Goal: Task Accomplishment & Management: Complete application form

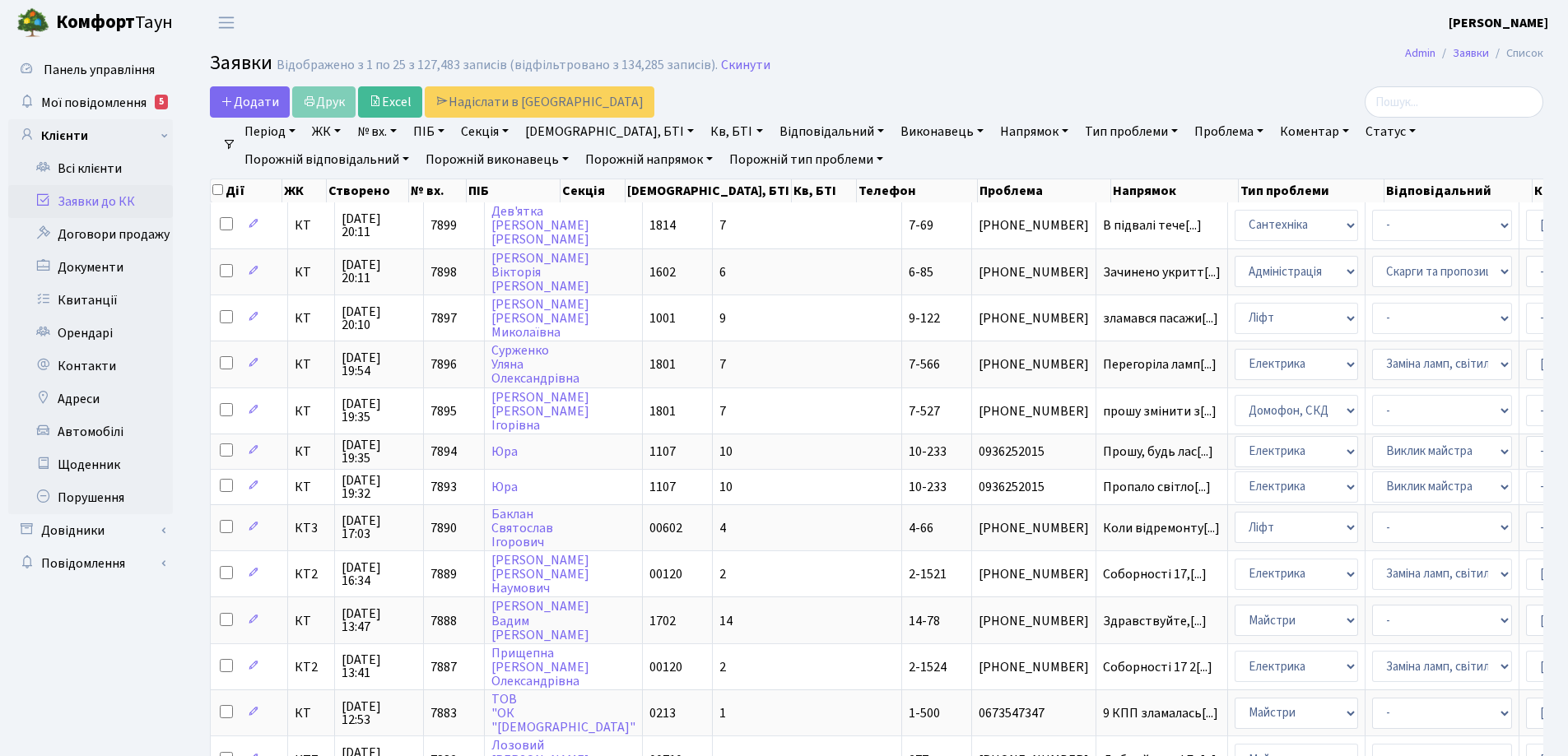
select select "25"
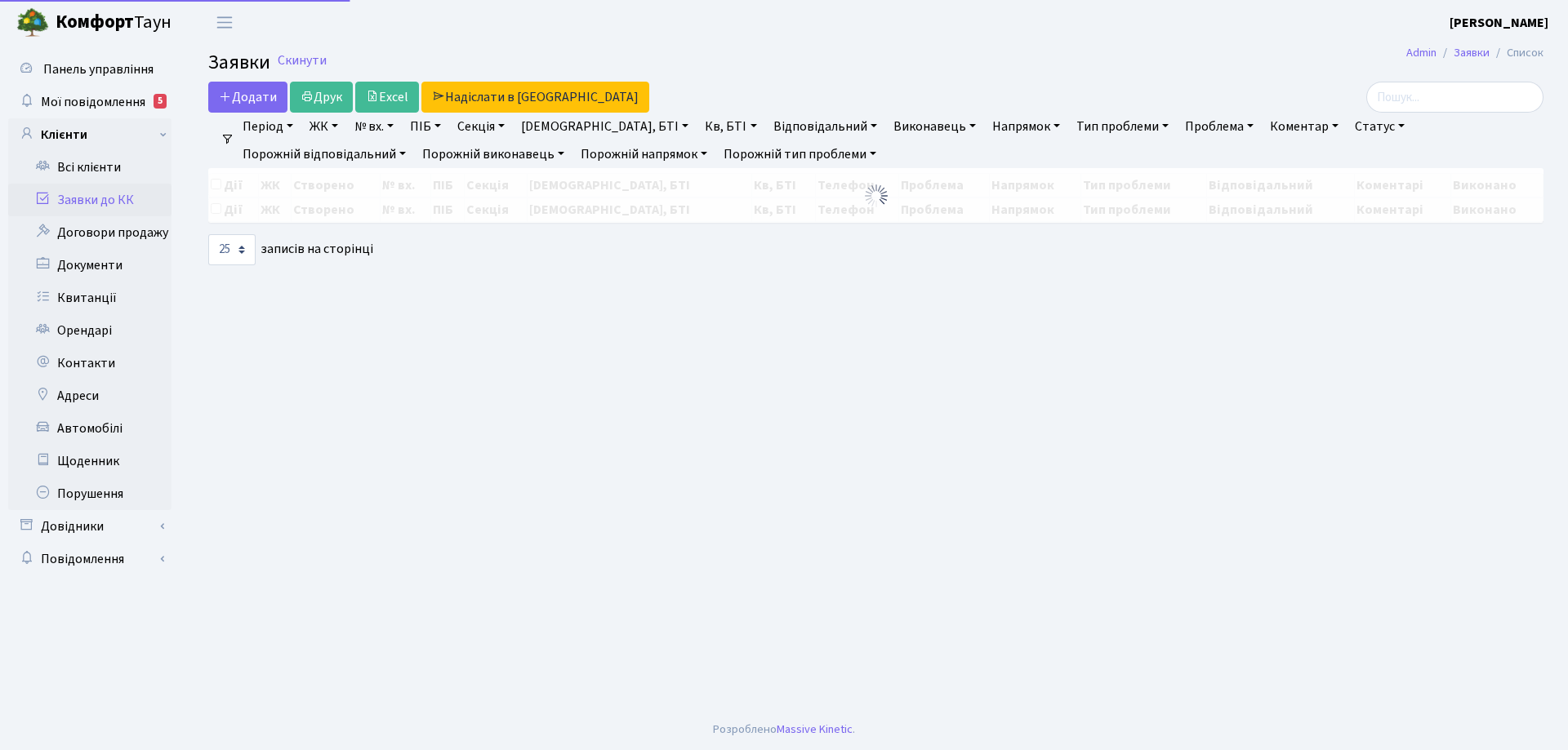
select select "25"
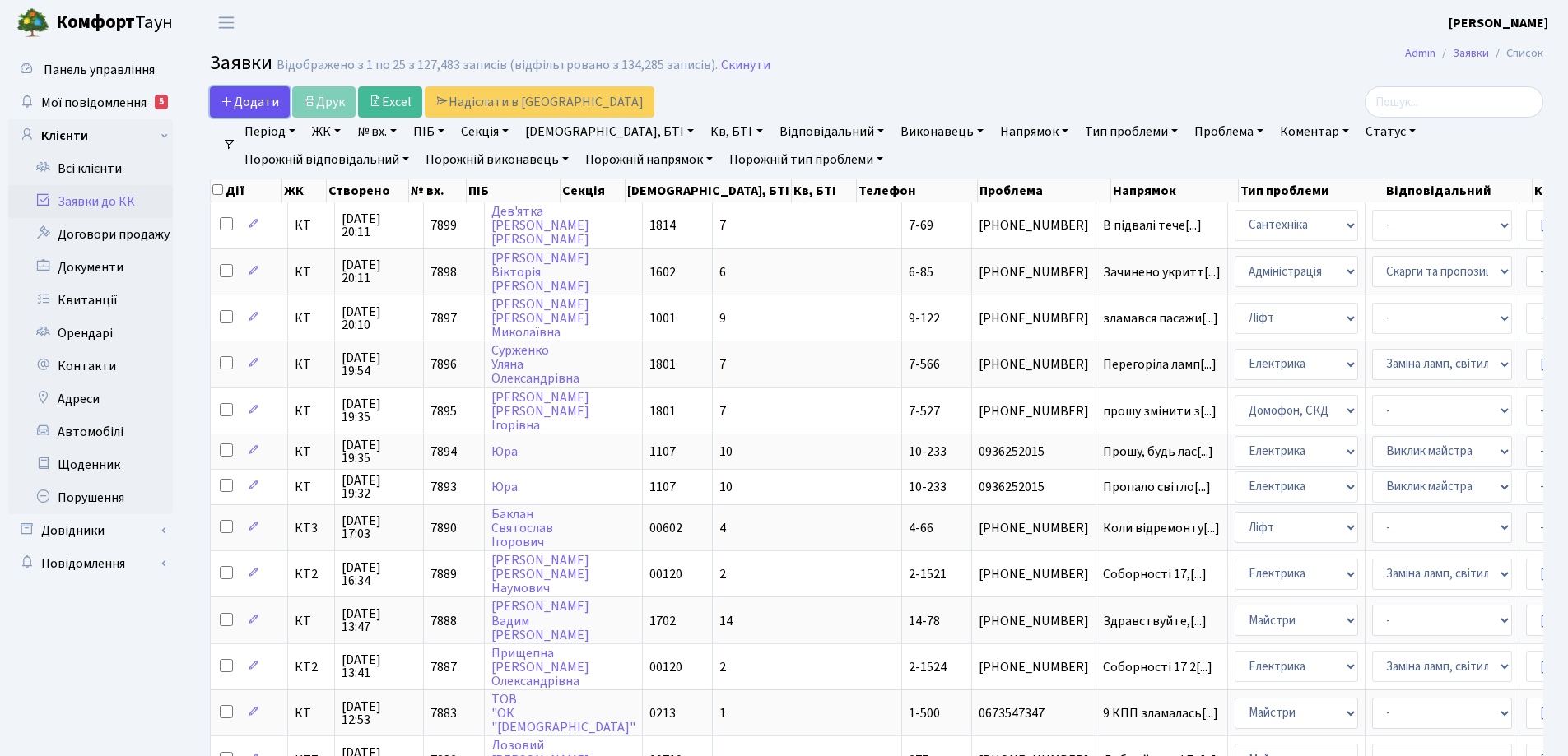
click at [257, 101] on span "Додати" at bounding box center [250, 102] width 59 height 19
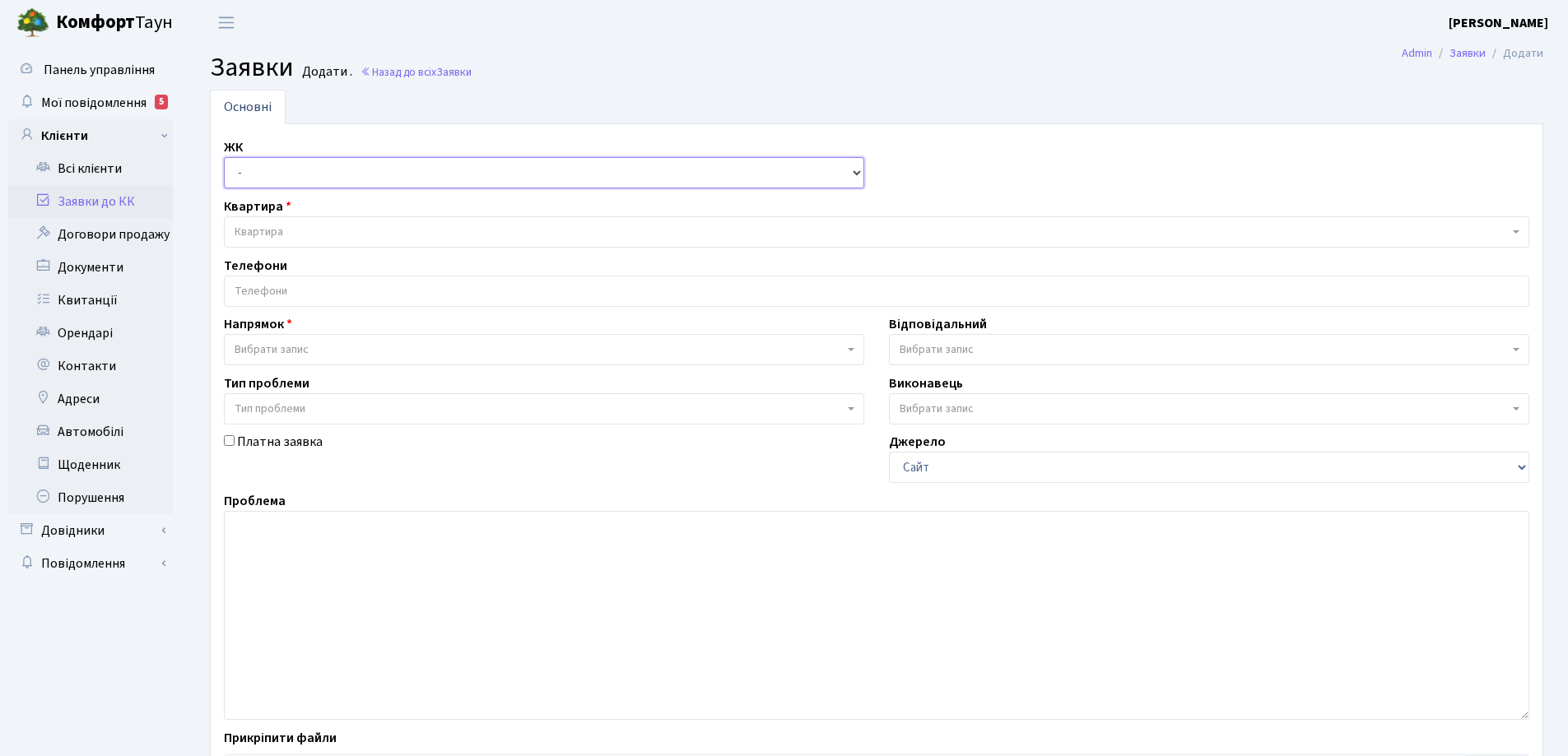
click at [855, 174] on select "- КТ, вул. Регенераторна, 4 КТ2, просп. [STREET_ADDRESS] [STREET_ADDRESS] [PERS…" at bounding box center [544, 173] width 641 height 31
select select "271"
click at [224, 157] on select "- КТ, вул. Регенераторна, 4 КТ2, просп. [STREET_ADDRESS] [STREET_ADDRESS] [PERS…" at bounding box center [544, 173] width 641 height 31
select select
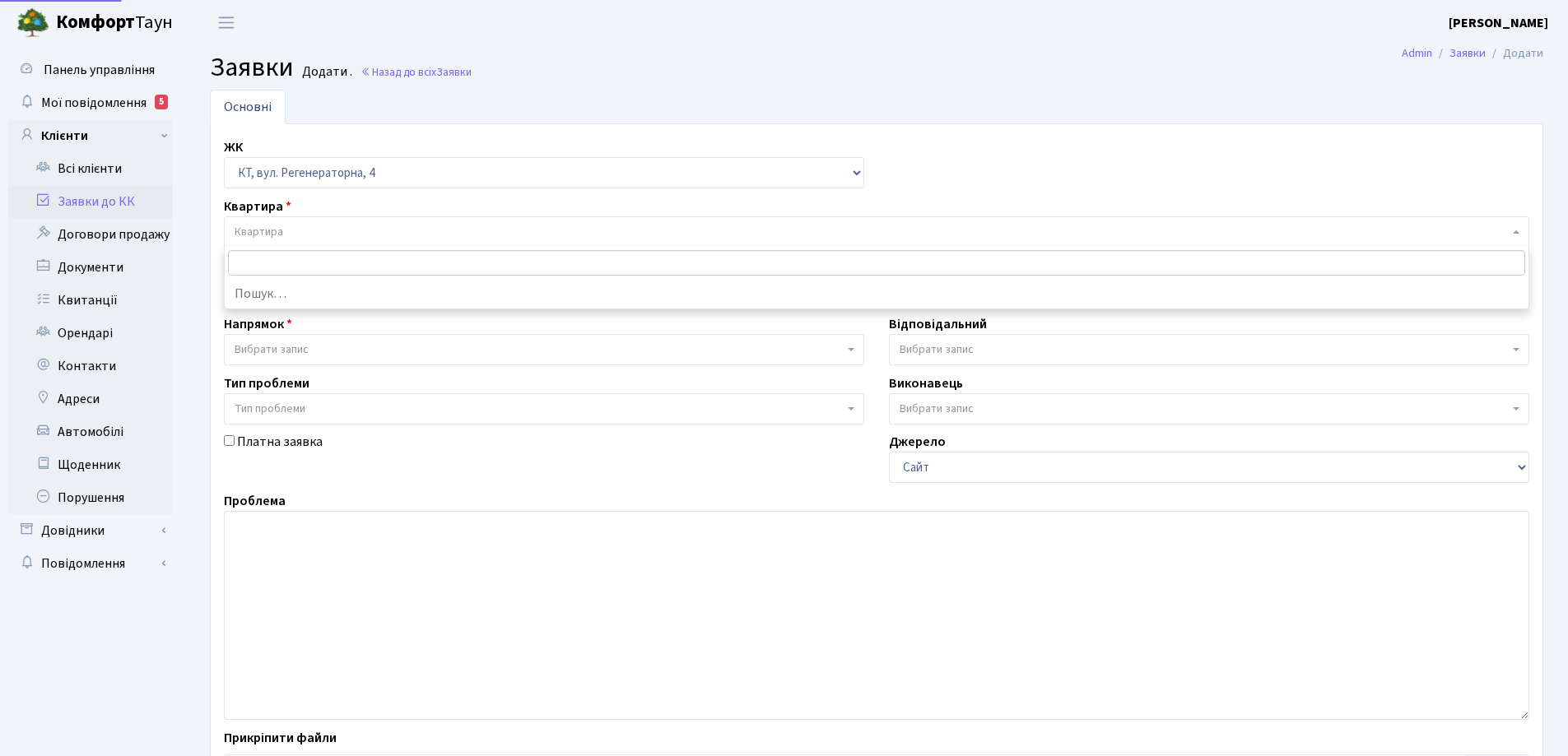
click at [274, 224] on span "Квартира" at bounding box center [259, 232] width 49 height 17
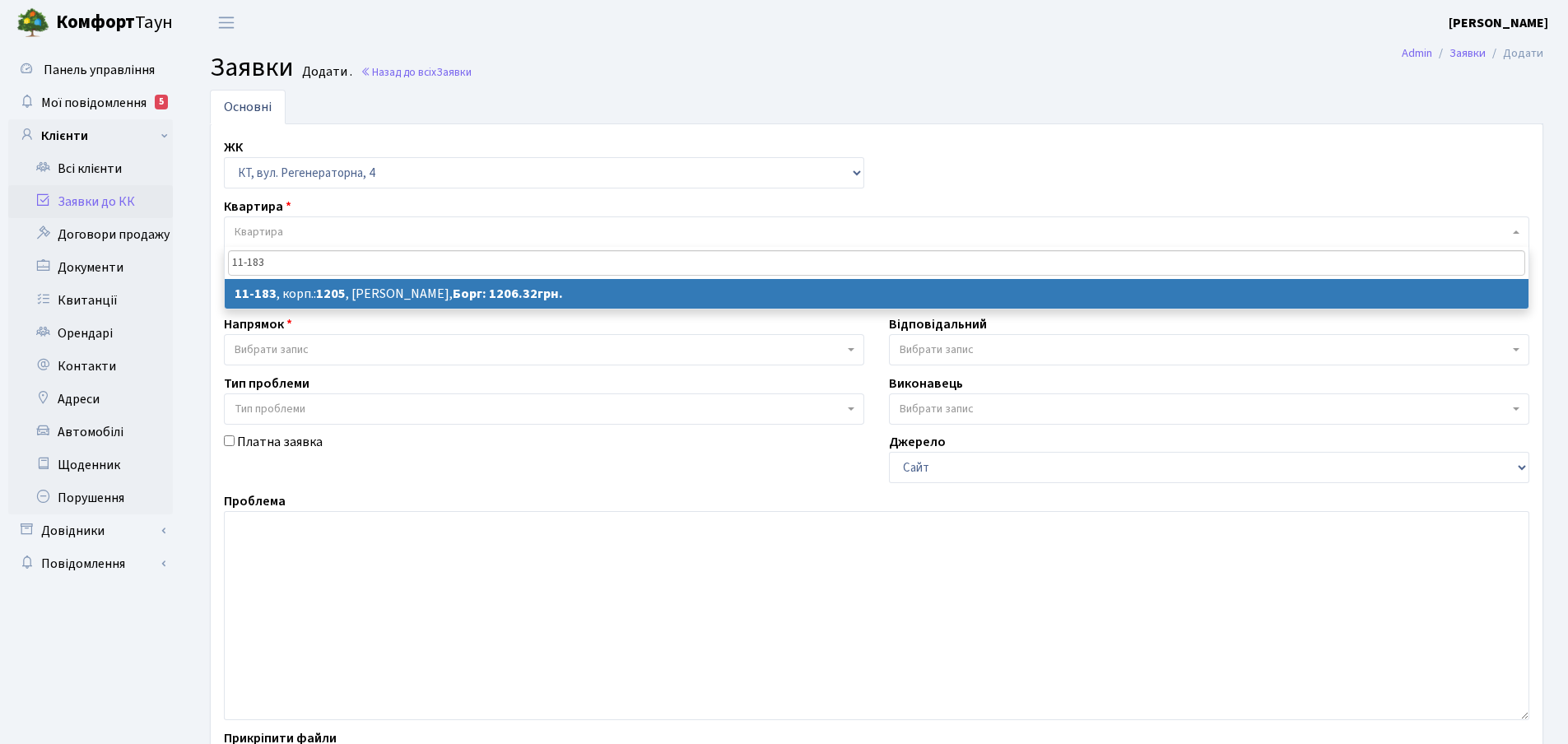
type input "11-183"
select select
select select "6938"
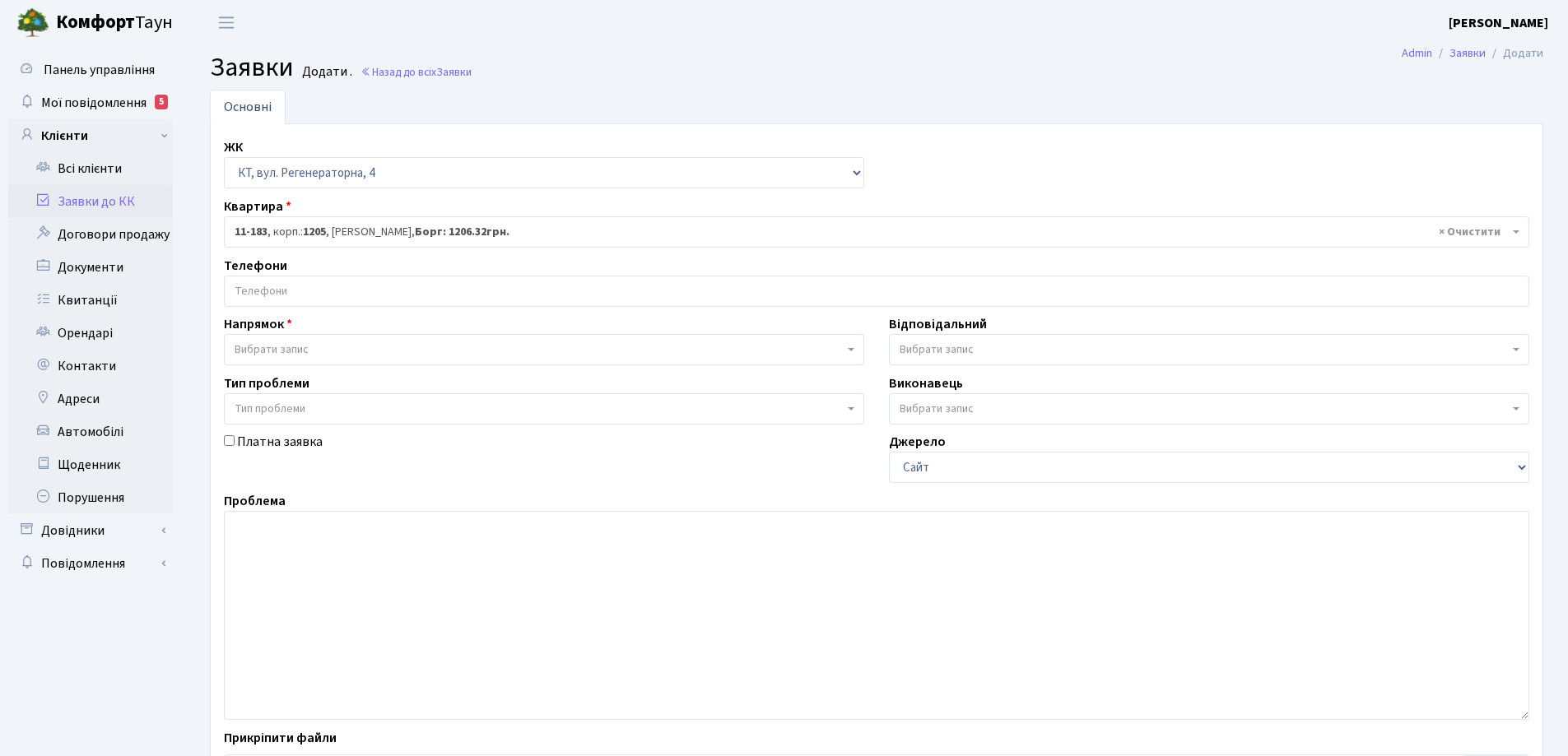
click at [310, 289] on input "search" at bounding box center [876, 291] width 1304 height 29
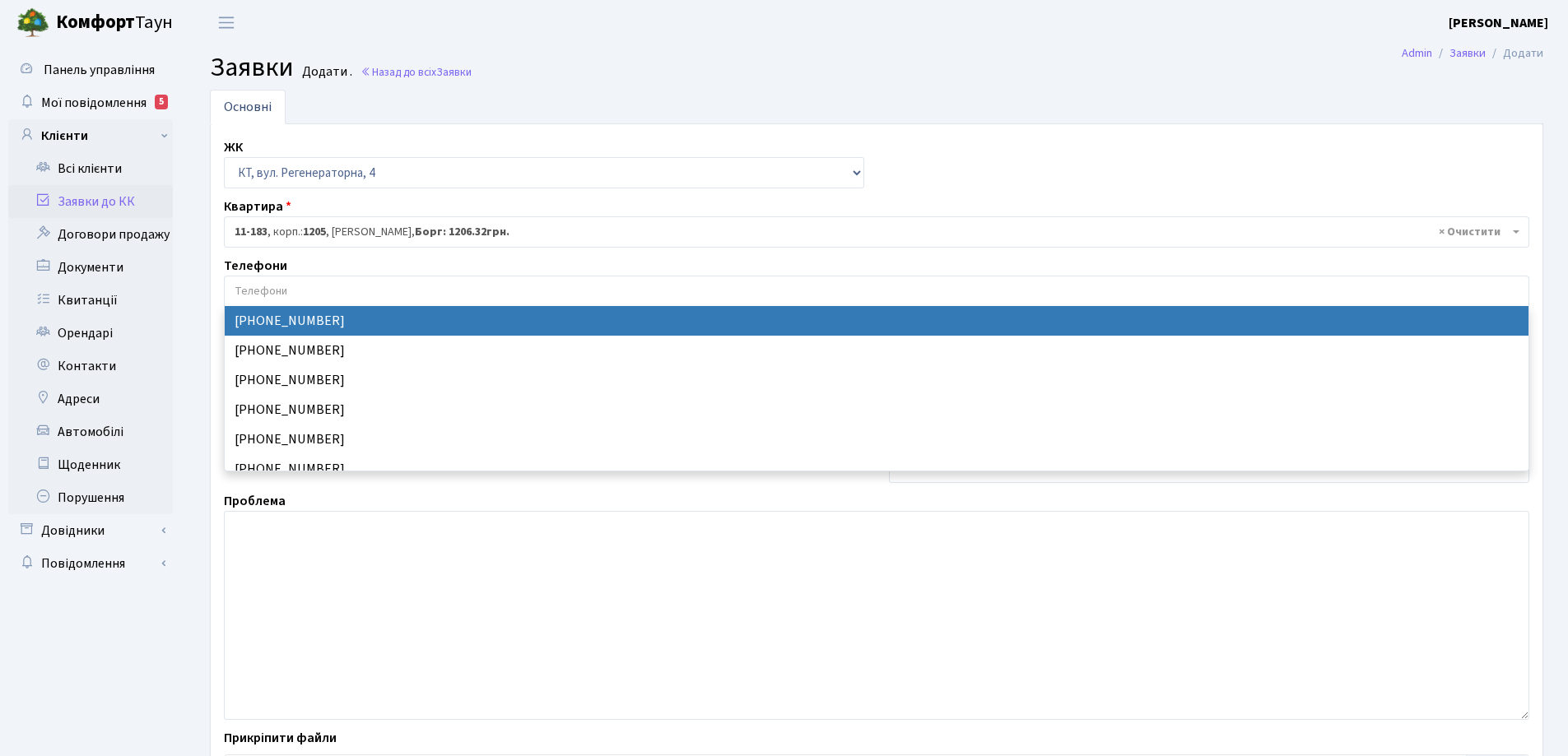
select select "74539"
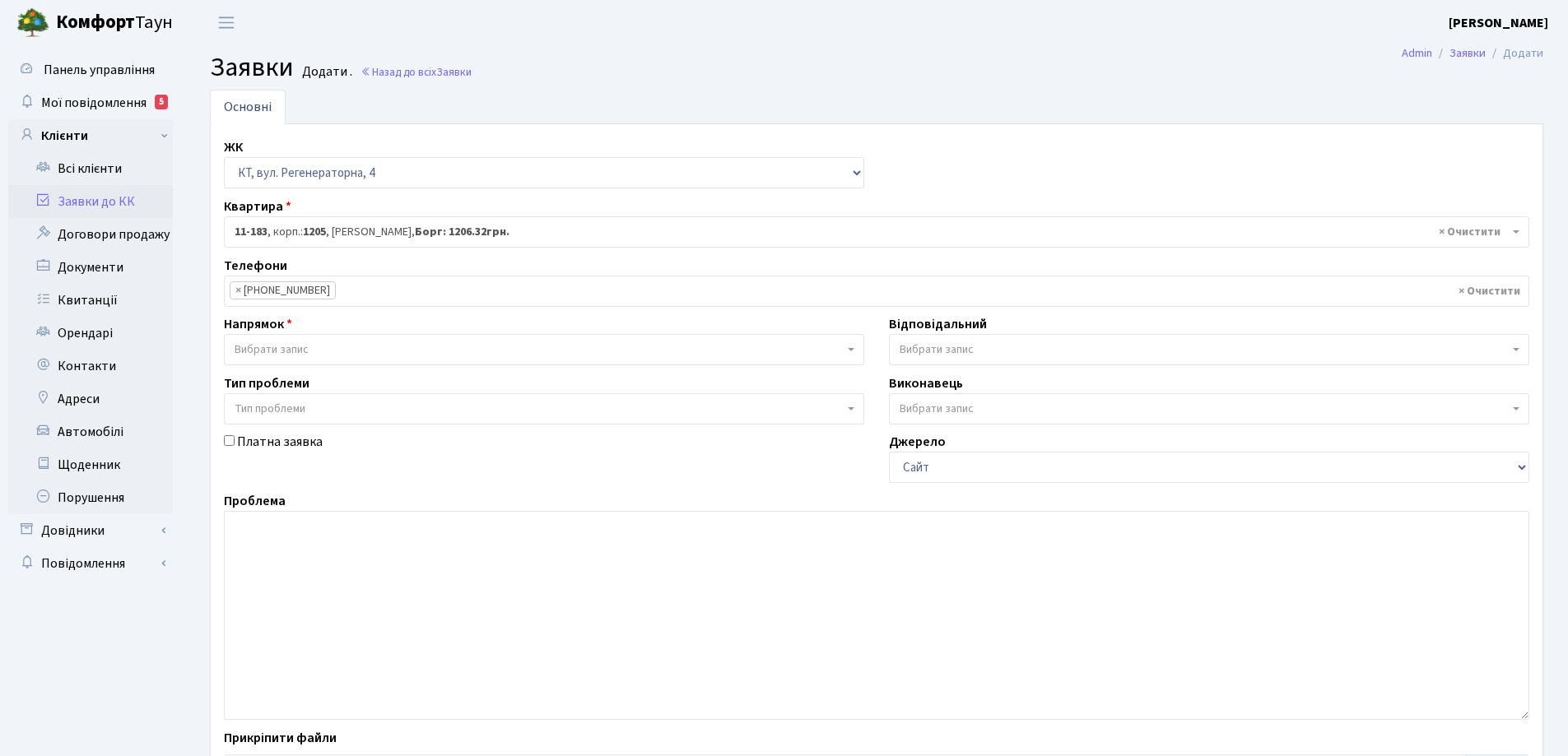
click at [850, 350] on b at bounding box center [851, 349] width 7 height 3
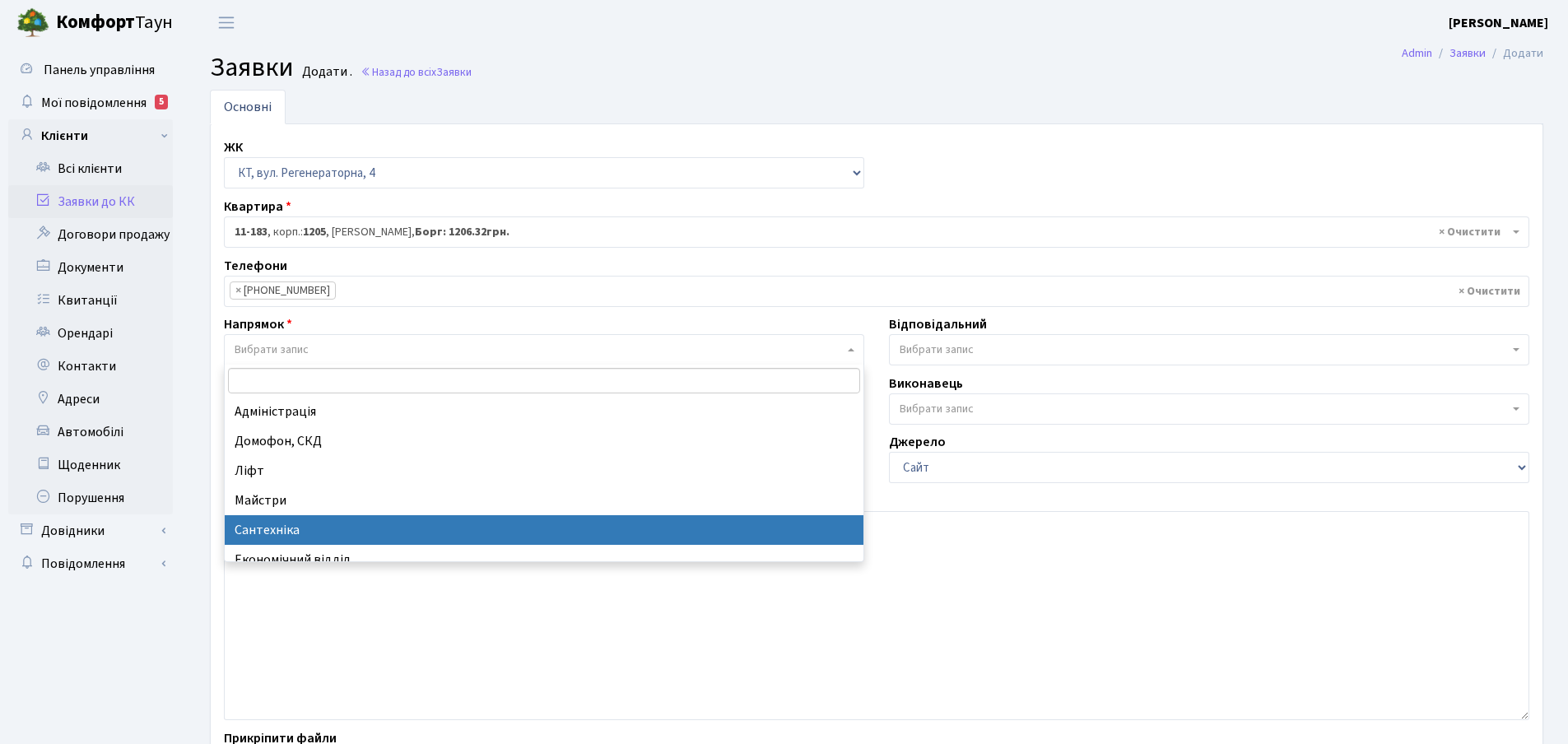
select select "2"
select select
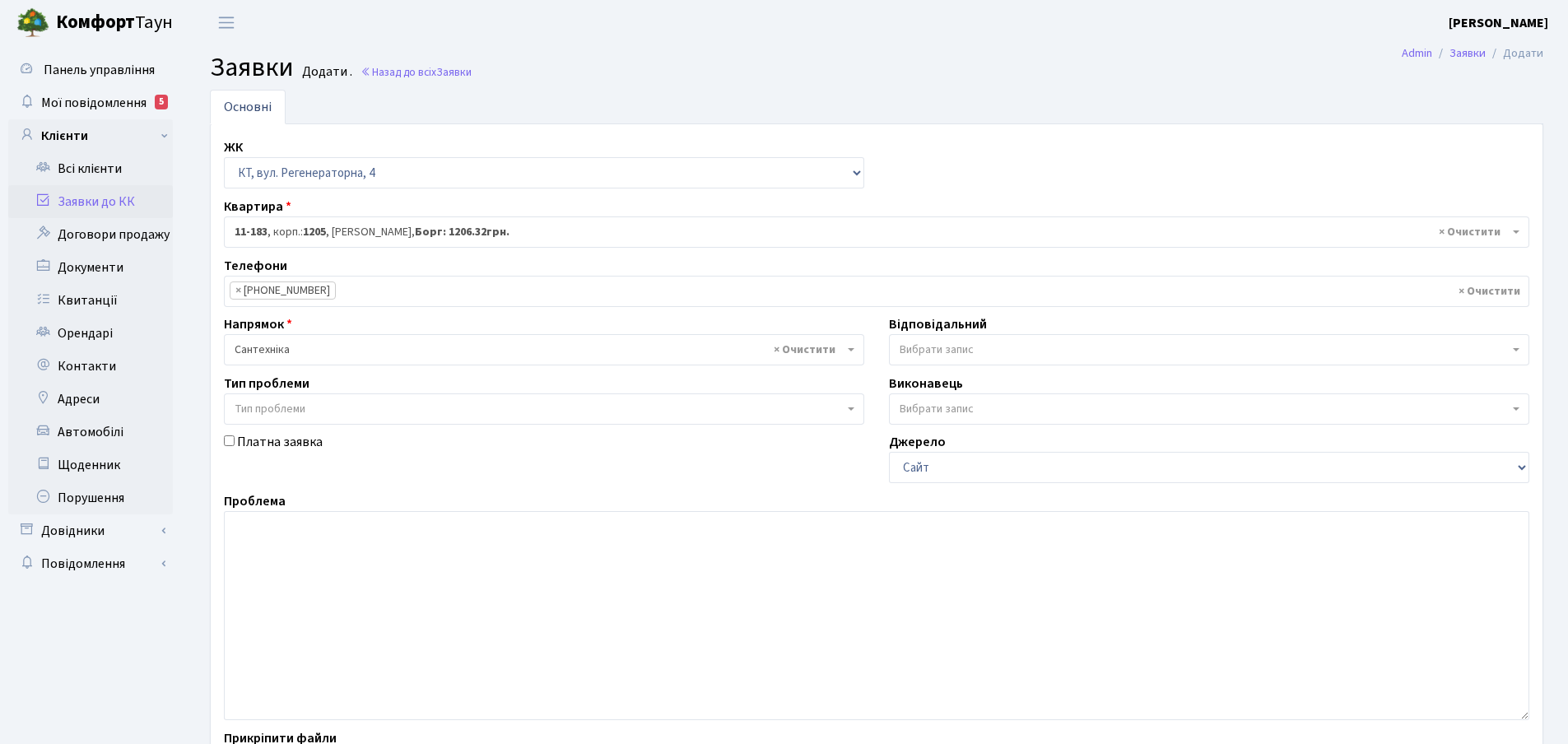
click at [1517, 353] on span at bounding box center [1517, 350] width 3 height 31
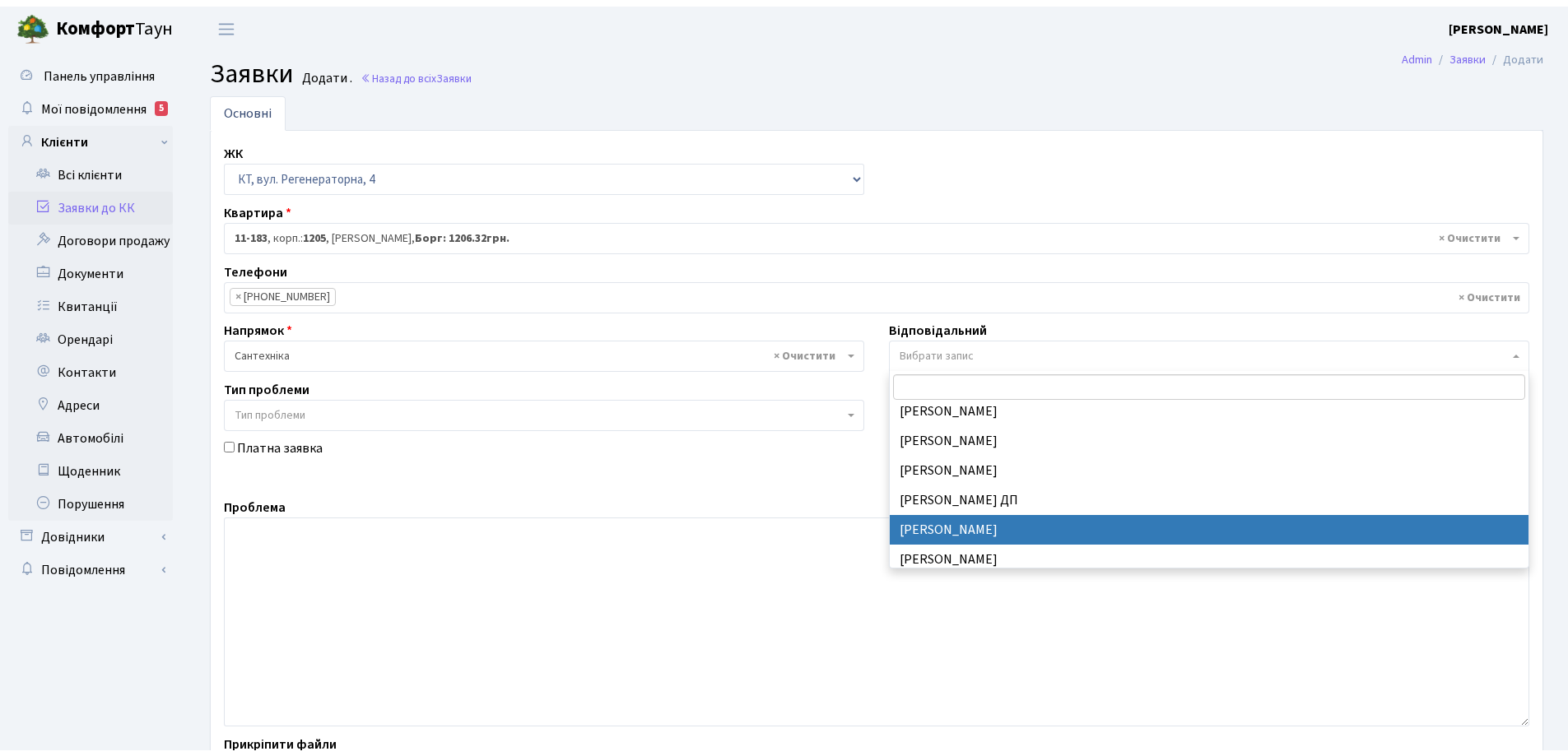
scroll to position [740, 0]
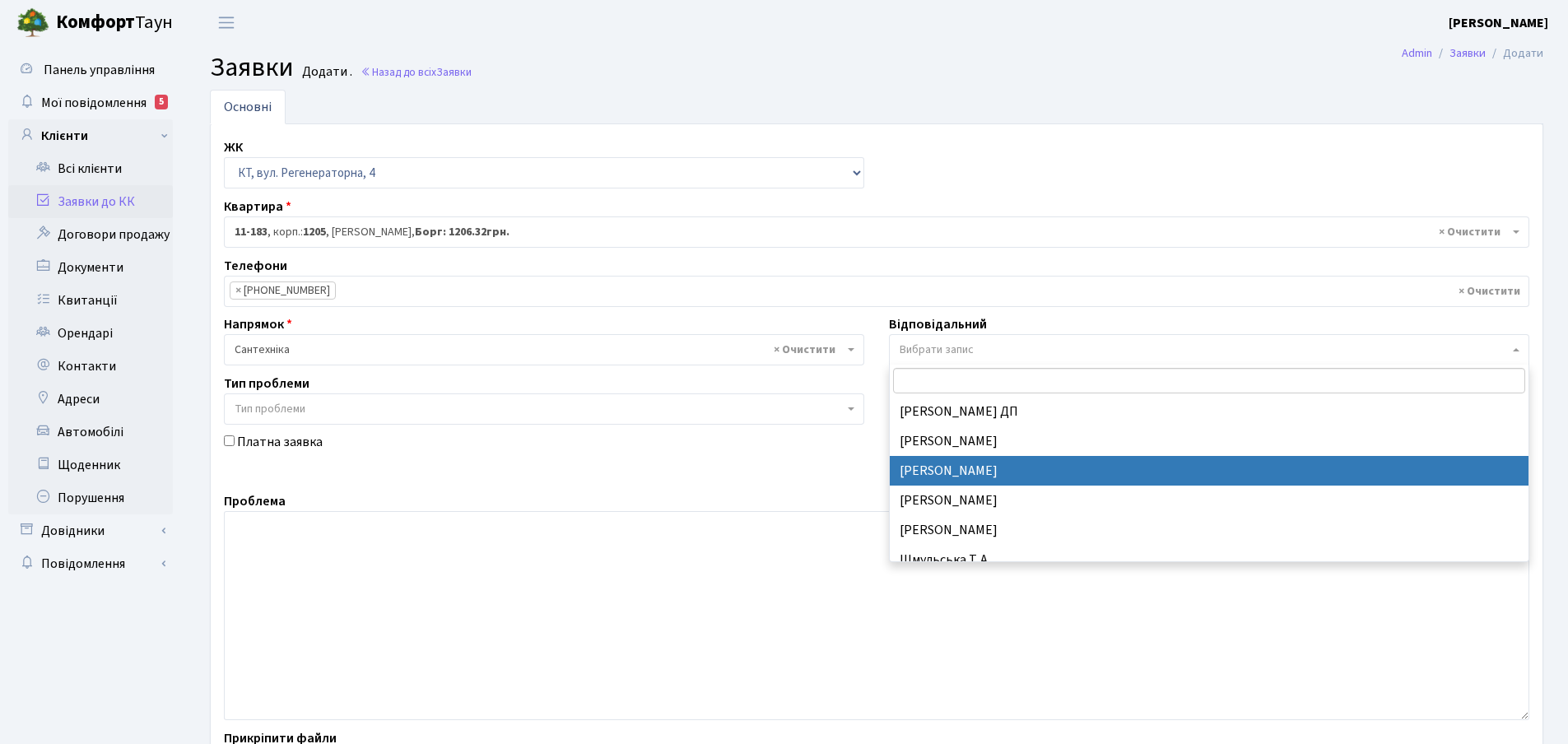
select select "67"
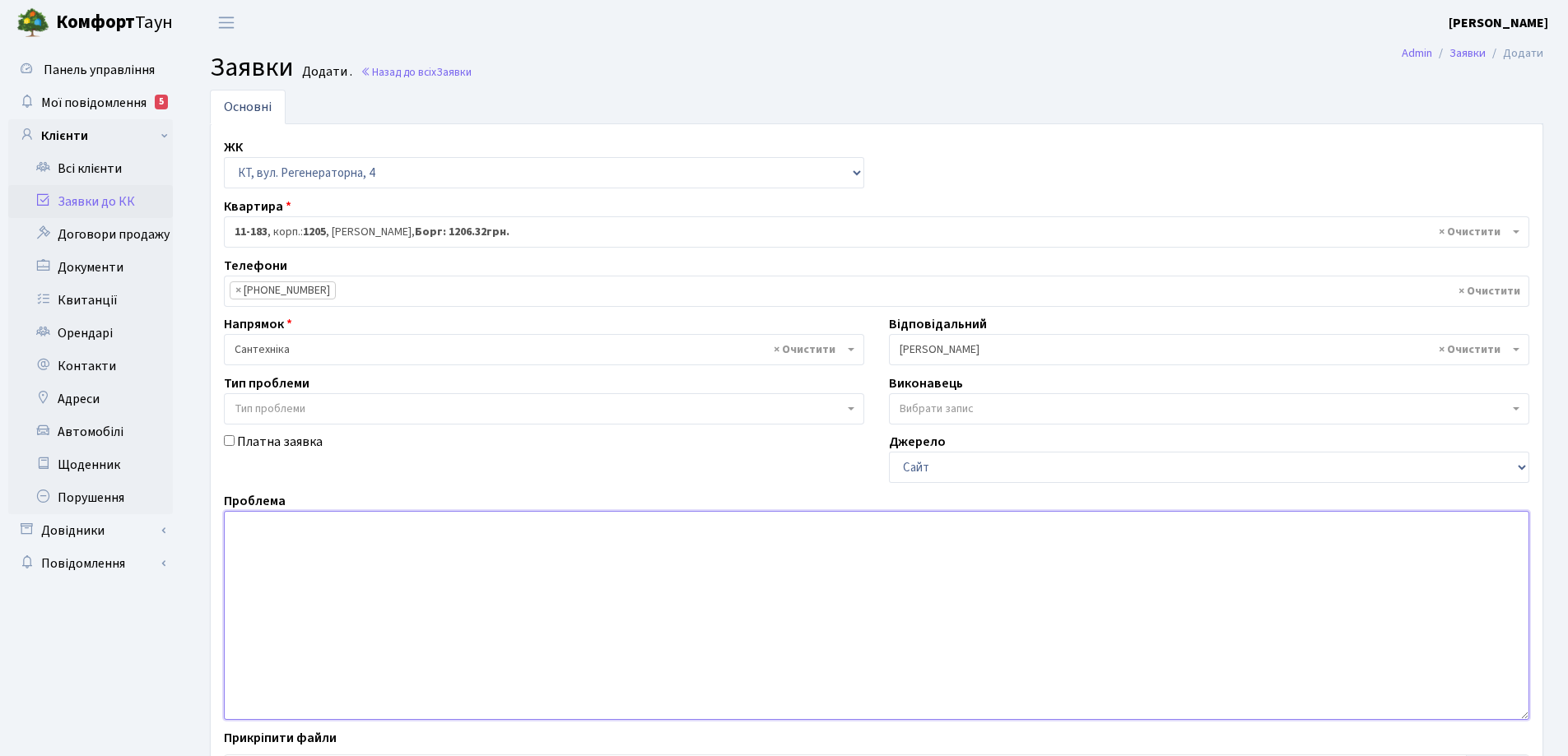
click at [273, 525] on textarea at bounding box center [876, 616] width 1306 height 209
type textarea "в"
click at [307, 521] on textarea "В ванній" at bounding box center [876, 616] width 1306 height 209
drag, startPoint x: 284, startPoint y: 526, endPoint x: 293, endPoint y: 526, distance: 9.0
click at [293, 526] on textarea "В ванній Кімнаті" at bounding box center [876, 616] width 1306 height 209
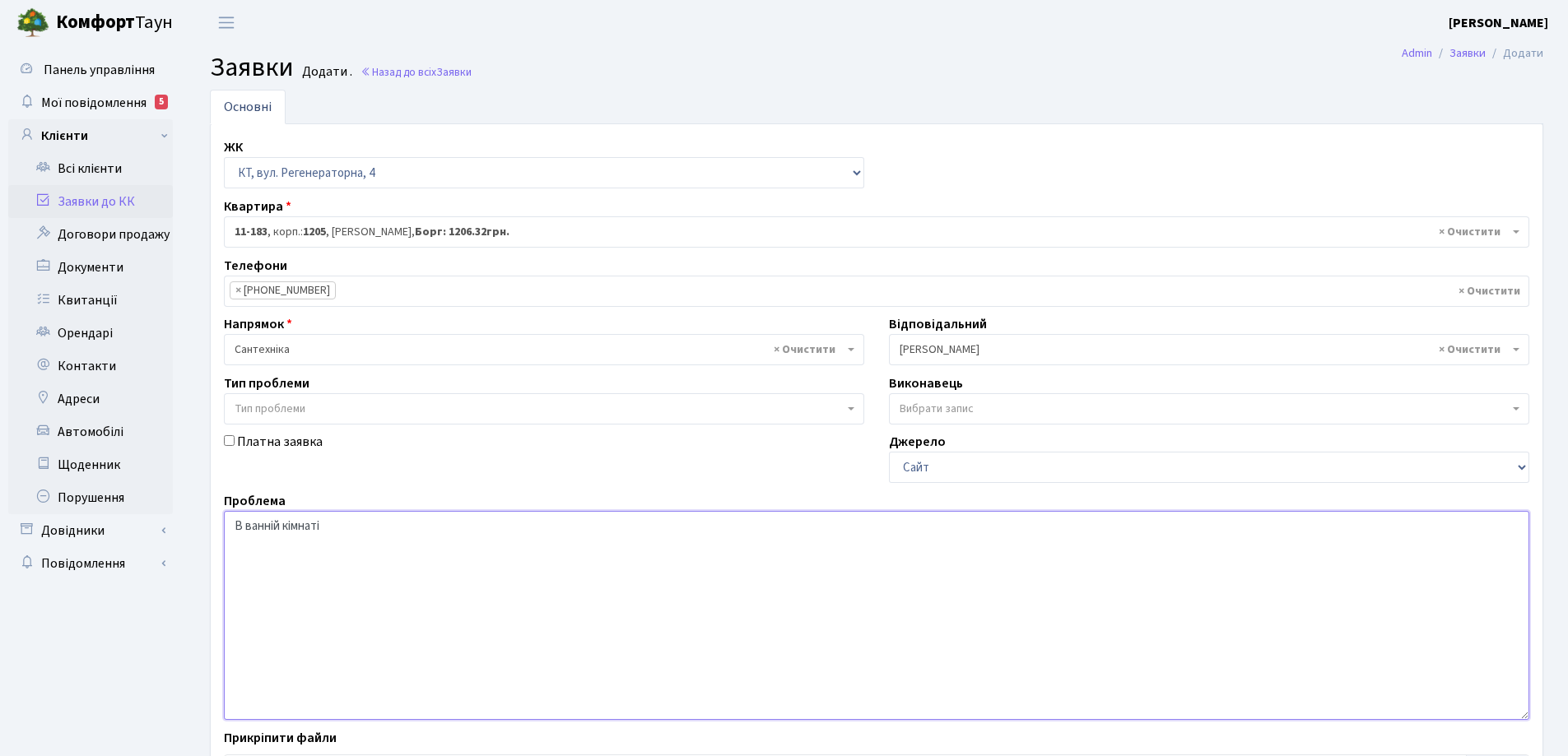
click at [348, 527] on textarea "В ванній кімнаті" at bounding box center [876, 616] width 1306 height 209
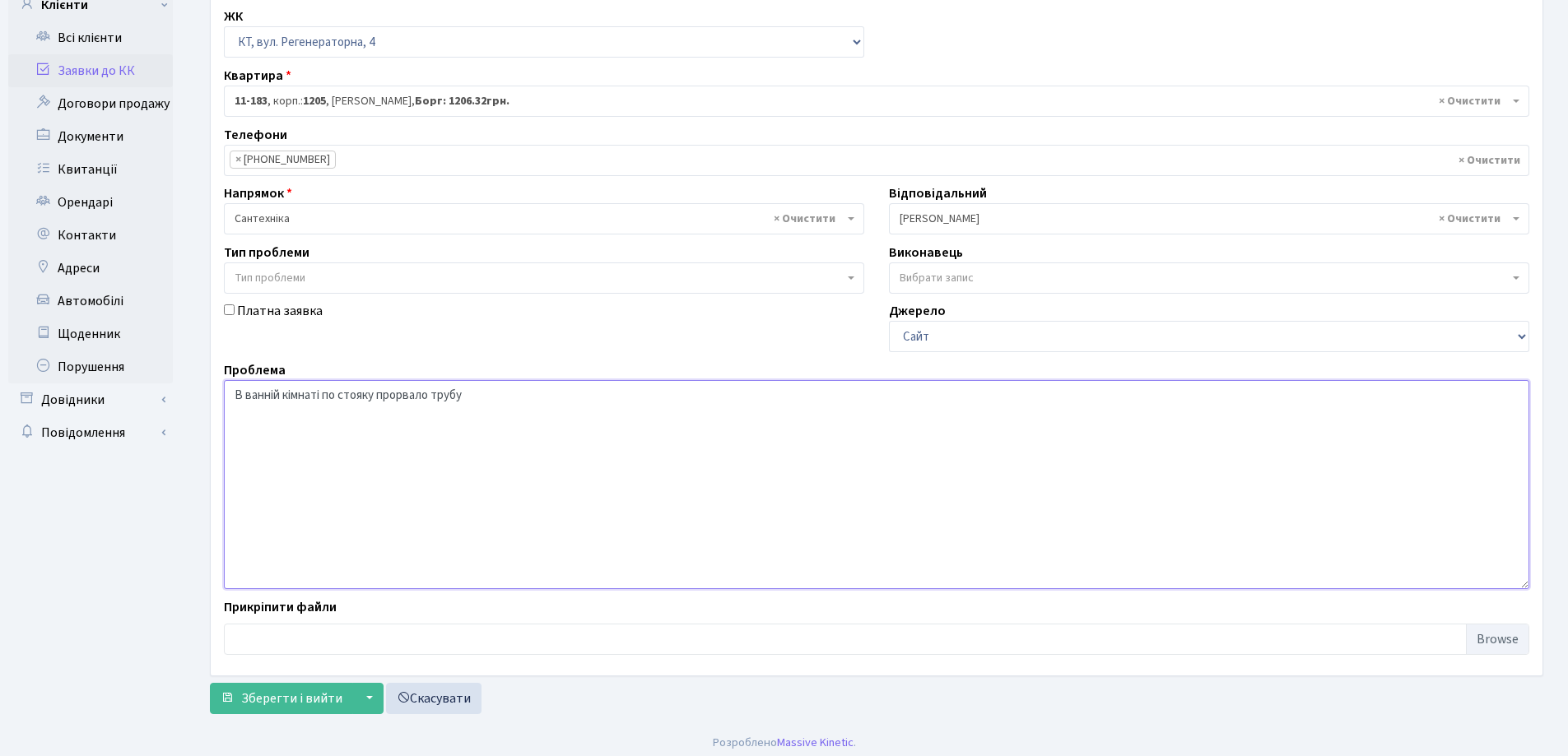
scroll to position [138, 0]
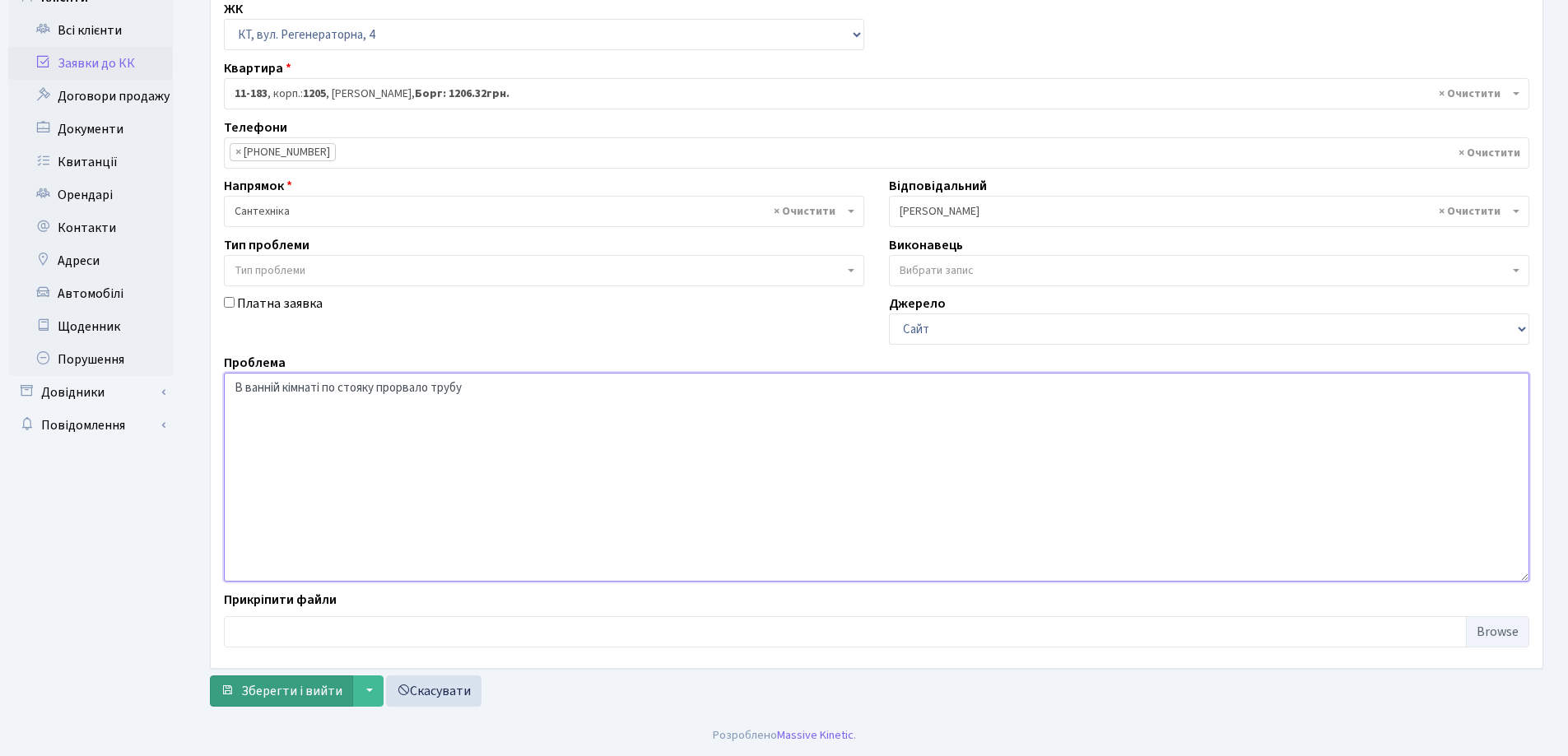
type textarea "В ванній кімнаті по стояку прорвало трубу"
click at [311, 689] on span "Зберегти і вийти" at bounding box center [292, 691] width 102 height 19
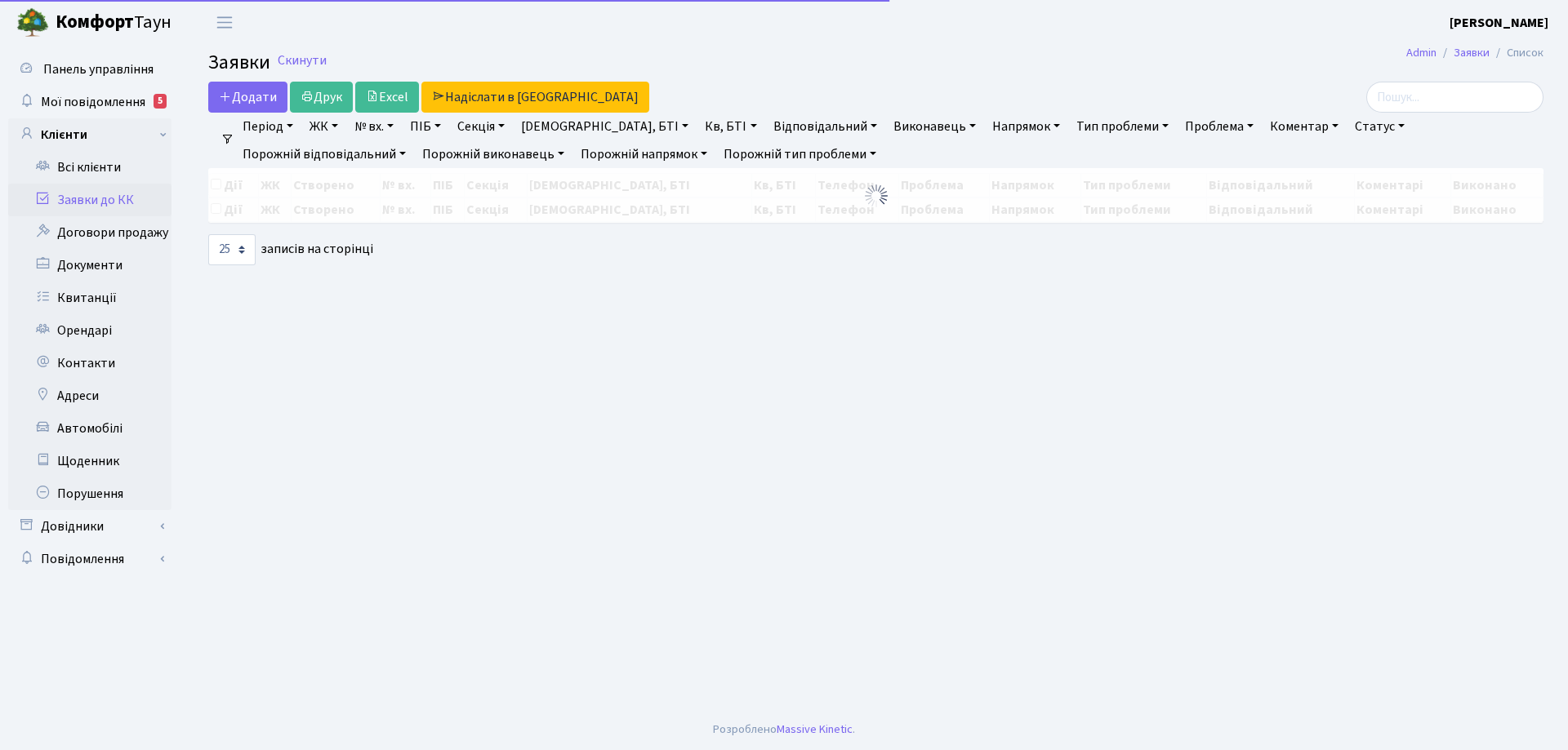
select select "25"
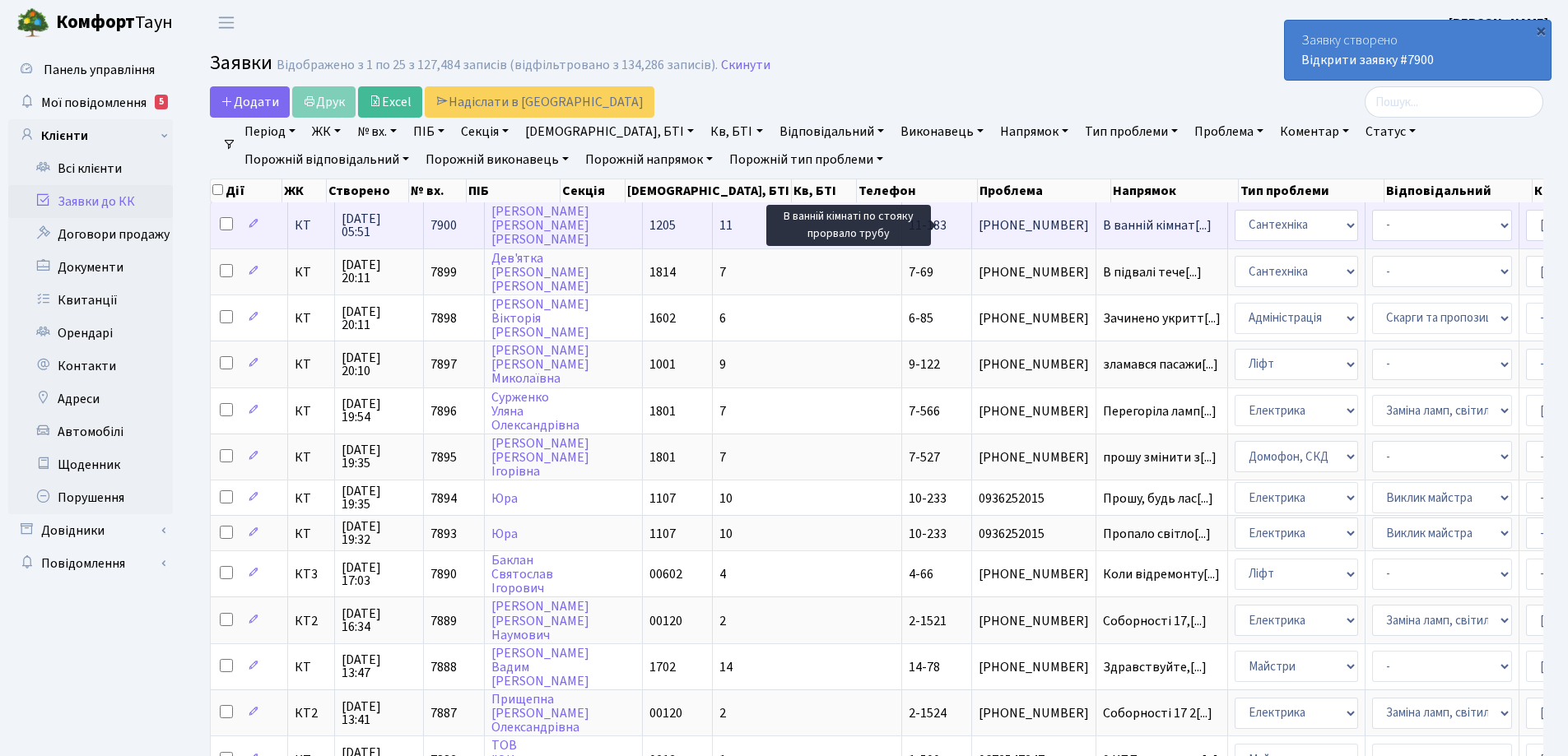
click at [1103, 223] on span "В ванній кімнат[...]" at bounding box center [1157, 225] width 109 height 19
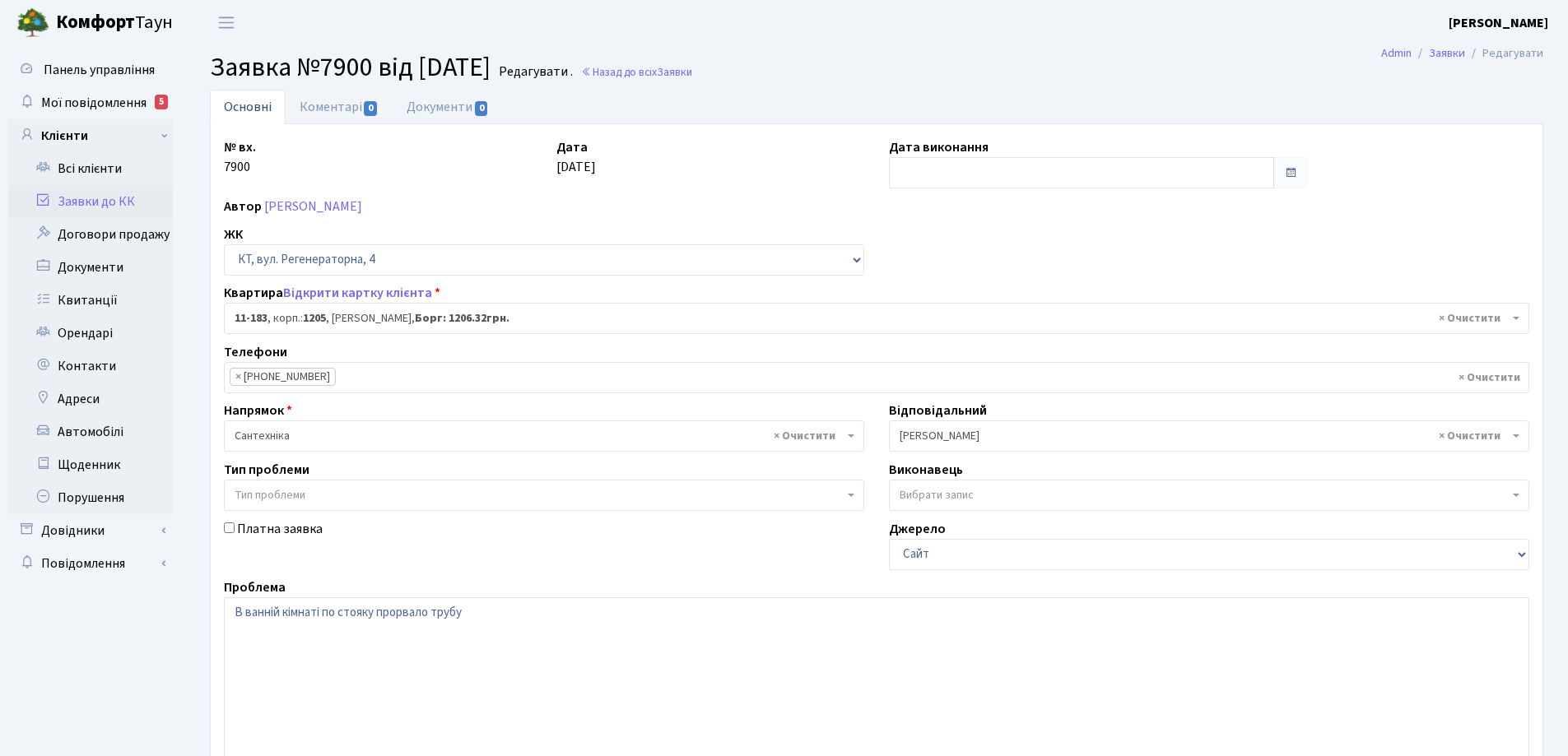
select select "6938"
click at [325, 108] on link "Коментарі 0" at bounding box center [338, 107] width 107 height 34
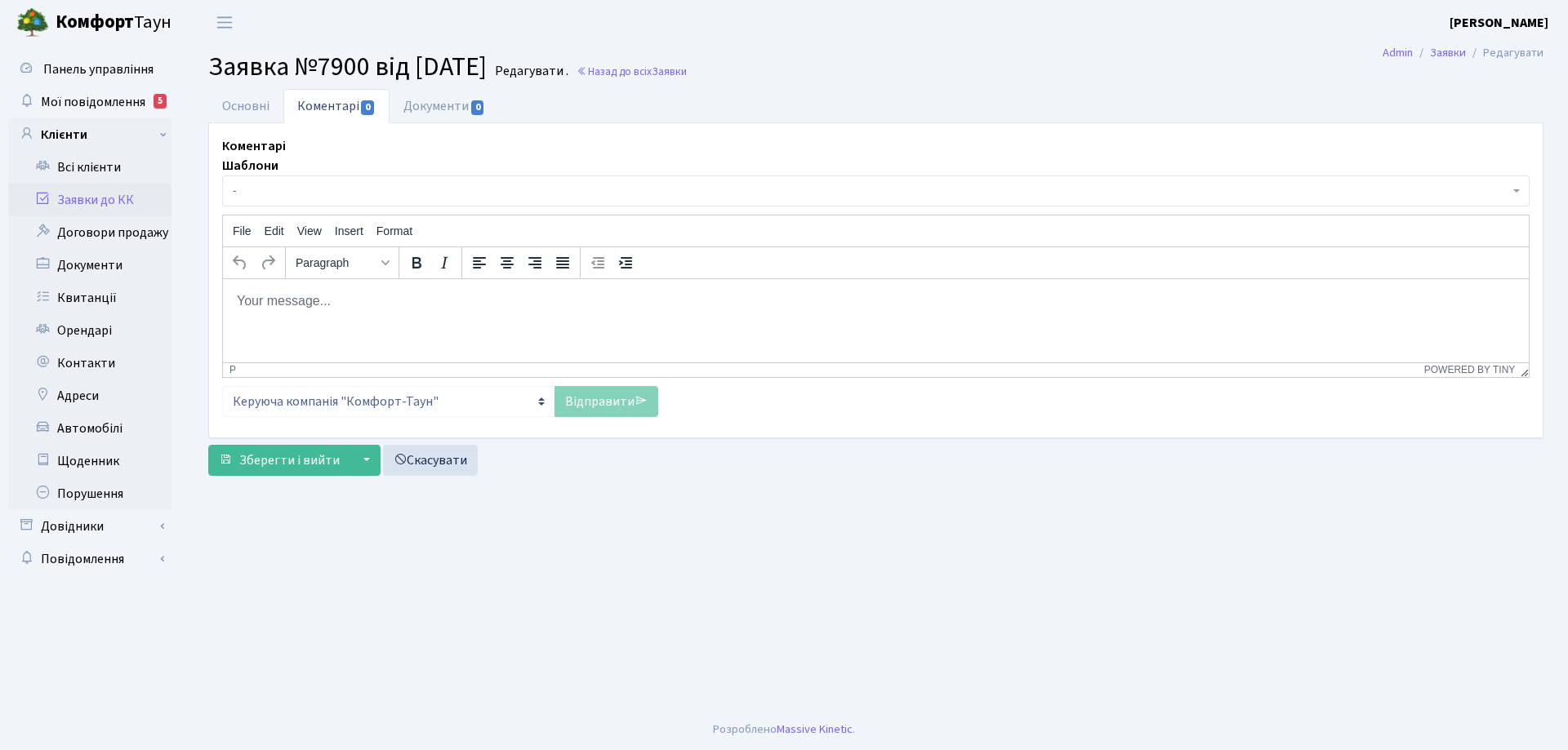
click at [299, 298] on body "Rich Text Area. Press ALT-0 for help." at bounding box center [875, 300] width 1280 height 18
click at [602, 405] on link "Відправити" at bounding box center [605, 402] width 104 height 31
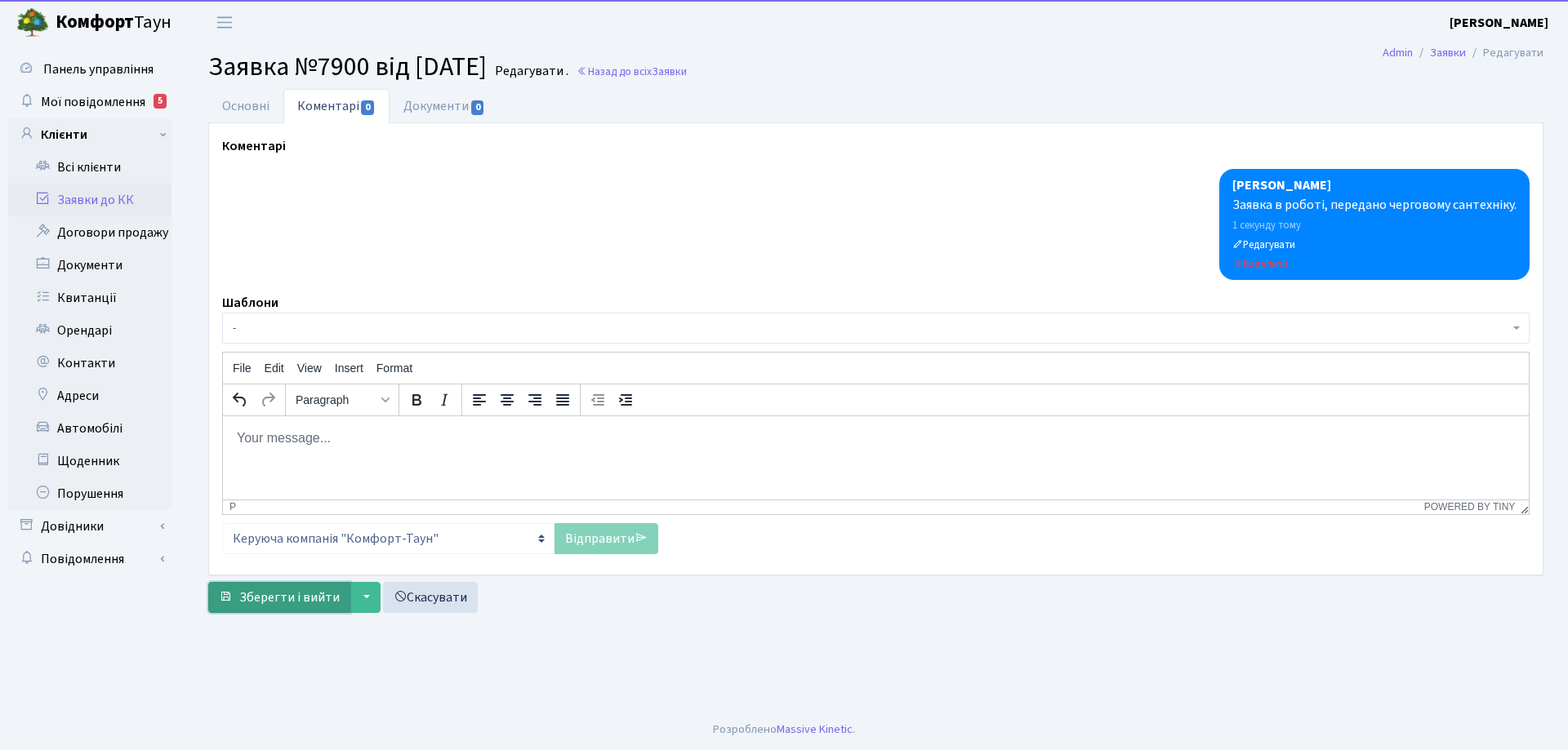
click at [329, 594] on span "Зберегти і вийти" at bounding box center [290, 598] width 101 height 18
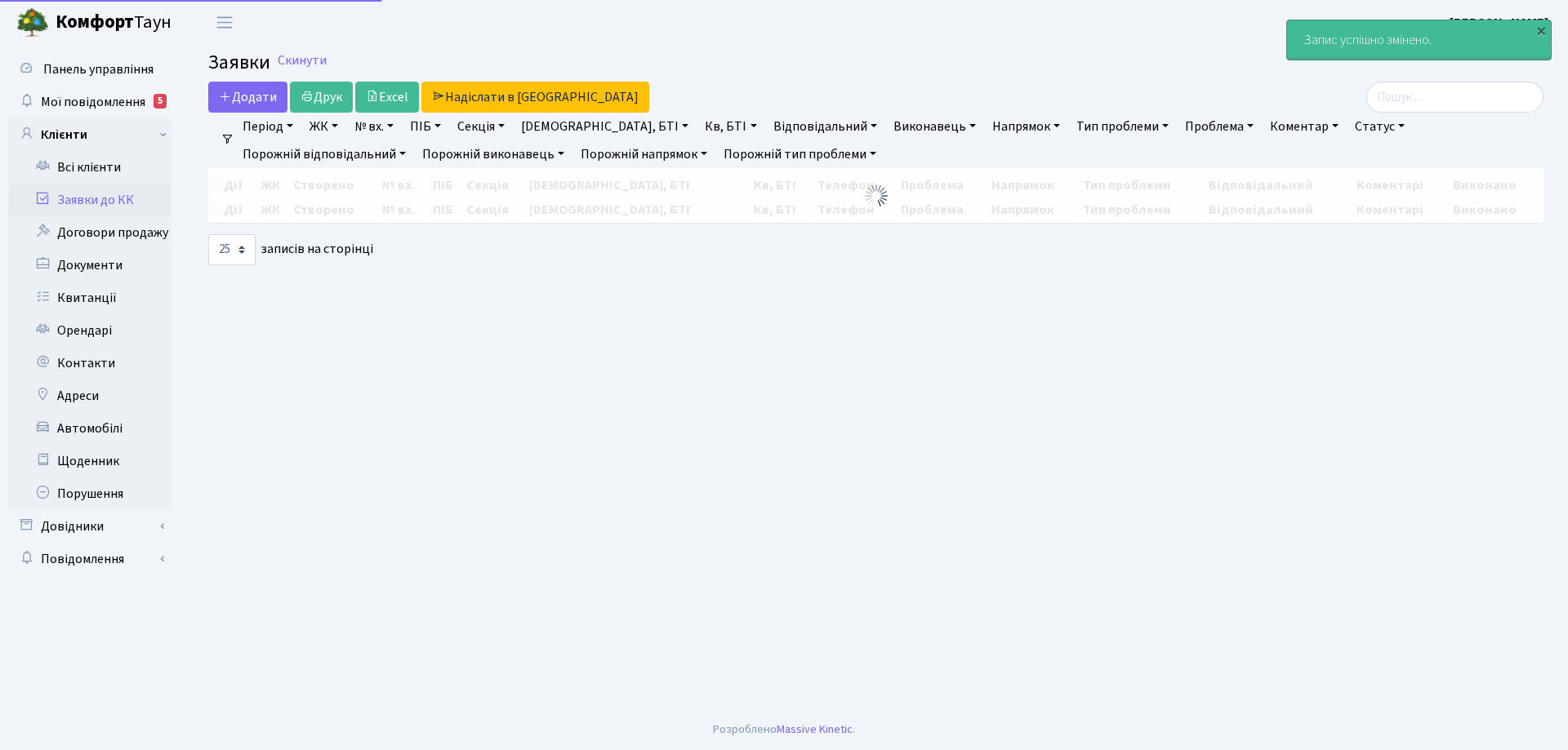
select select "25"
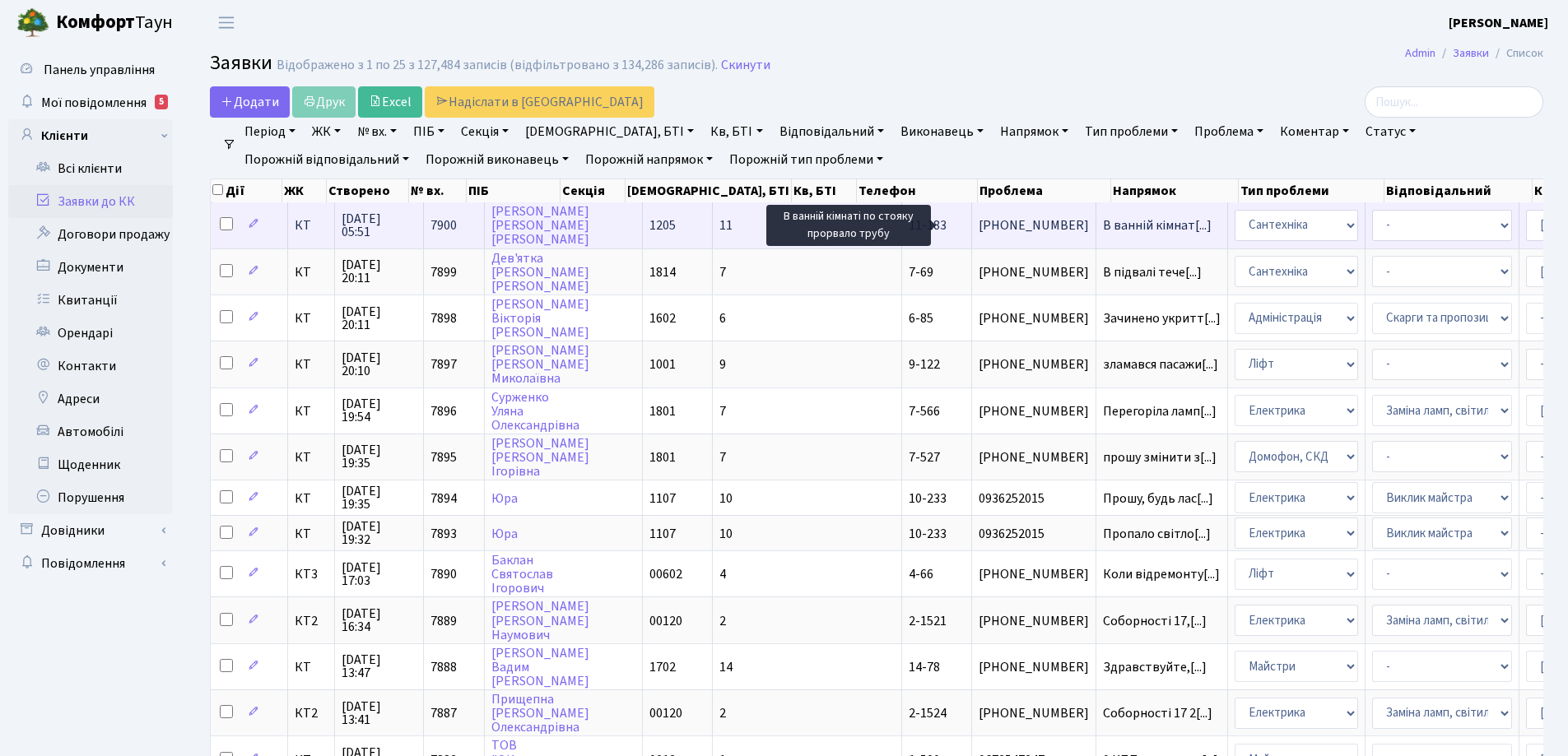
click at [1103, 227] on span "В ванній кімнат[...]" at bounding box center [1157, 225] width 109 height 19
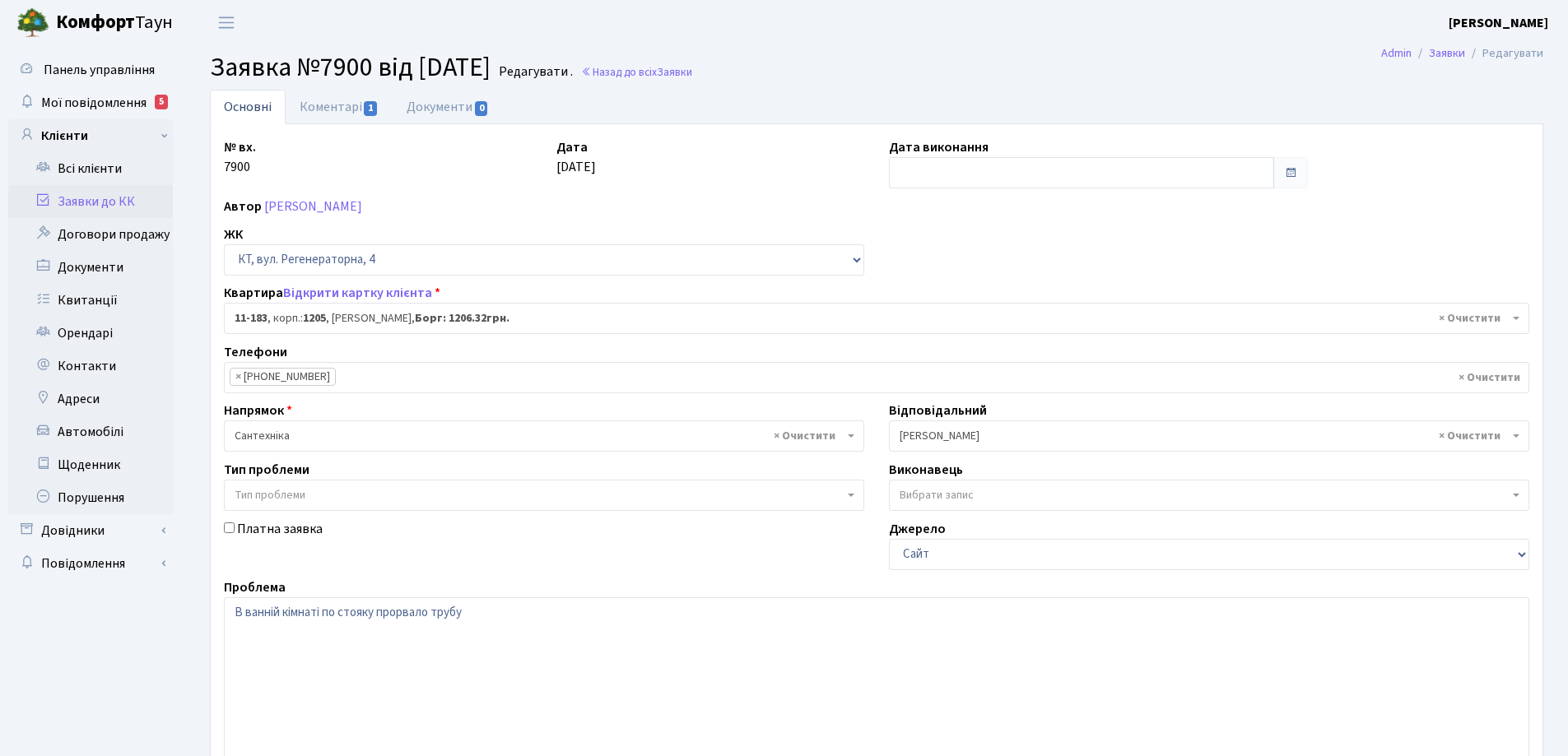
select select "6938"
drag, startPoint x: 322, startPoint y: 611, endPoint x: 502, endPoint y: 608, distance: 180.0
click at [523, 603] on textarea "В ванній кімнаті по стояку прорвало трубу" at bounding box center [876, 702] width 1306 height 209
click at [322, 613] on textarea "В ванній кімнаті по стояку прорвало трубу" at bounding box center [876, 702] width 1306 height 209
click at [378, 609] on textarea "В ванній кімнаті по стояку прорвало трубу" at bounding box center [876, 702] width 1306 height 209
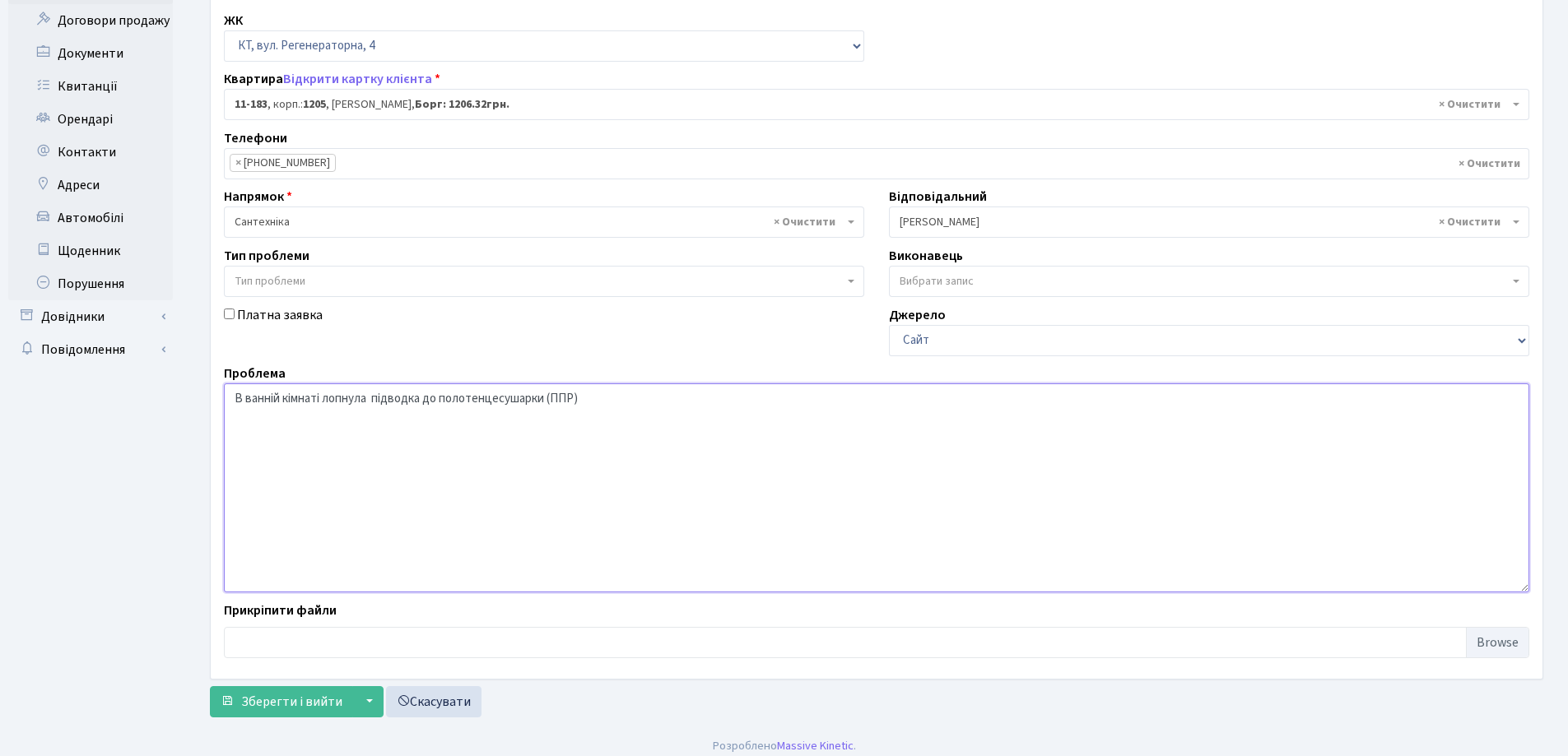
scroll to position [225, 0]
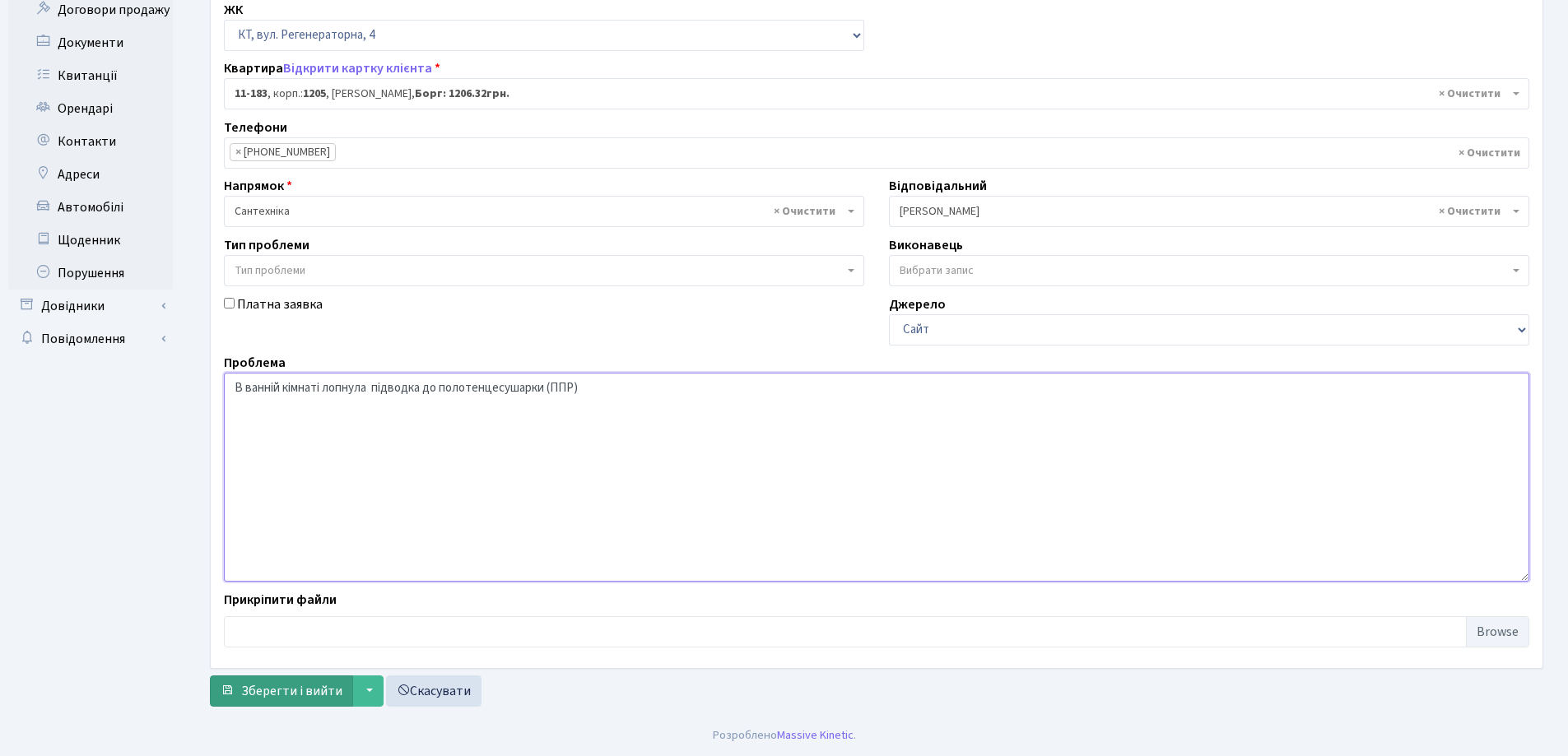
type textarea "В ванній кімнаті лопнула підводка до полотенцесушарки (ППР)"
click at [325, 696] on span "Зберегти і вийти" at bounding box center [292, 691] width 102 height 19
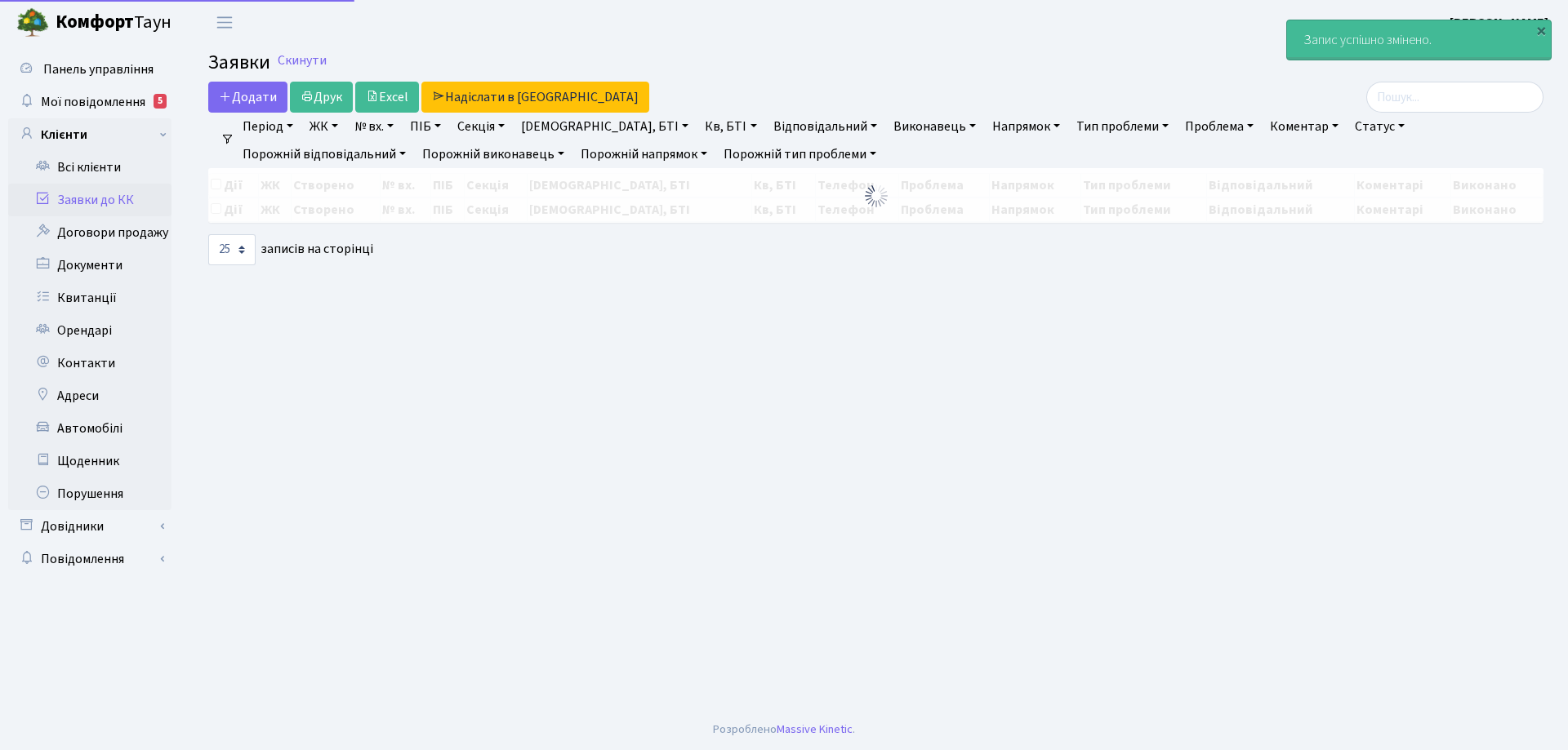
select select "25"
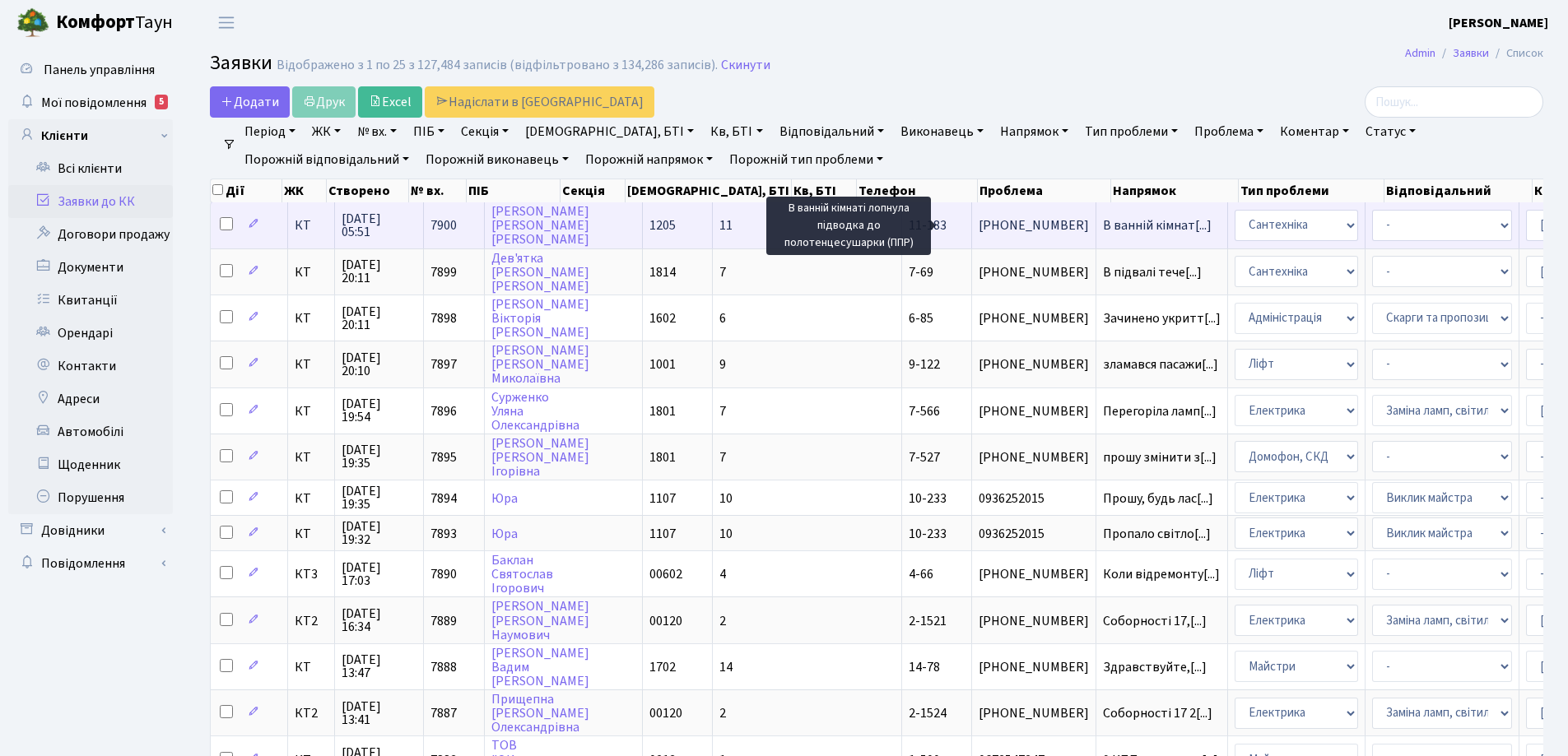
click at [1103, 226] on span "В ванній кімнат[...]" at bounding box center [1157, 225] width 109 height 19
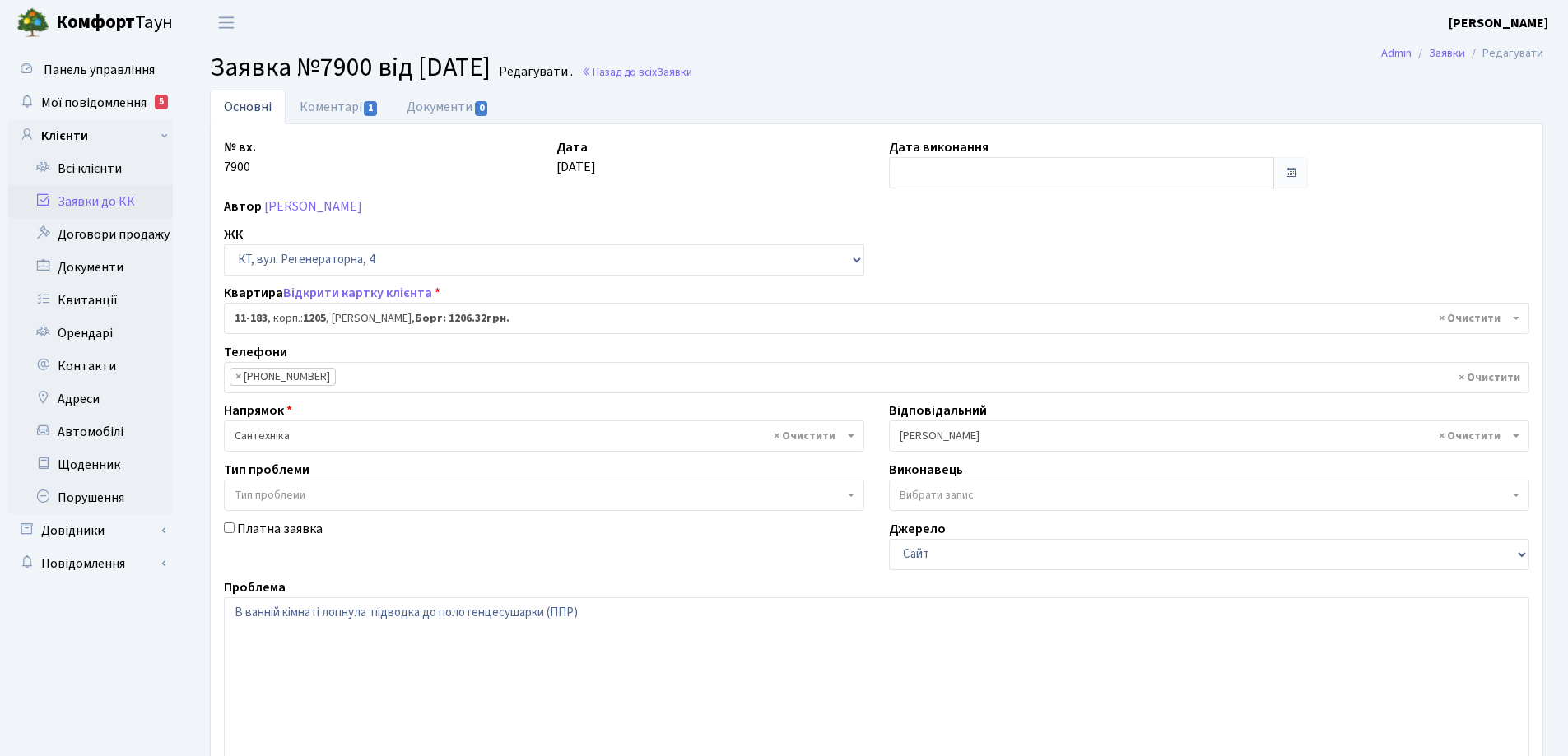
select select "6938"
click at [317, 111] on link "Коментарі 1" at bounding box center [338, 107] width 107 height 34
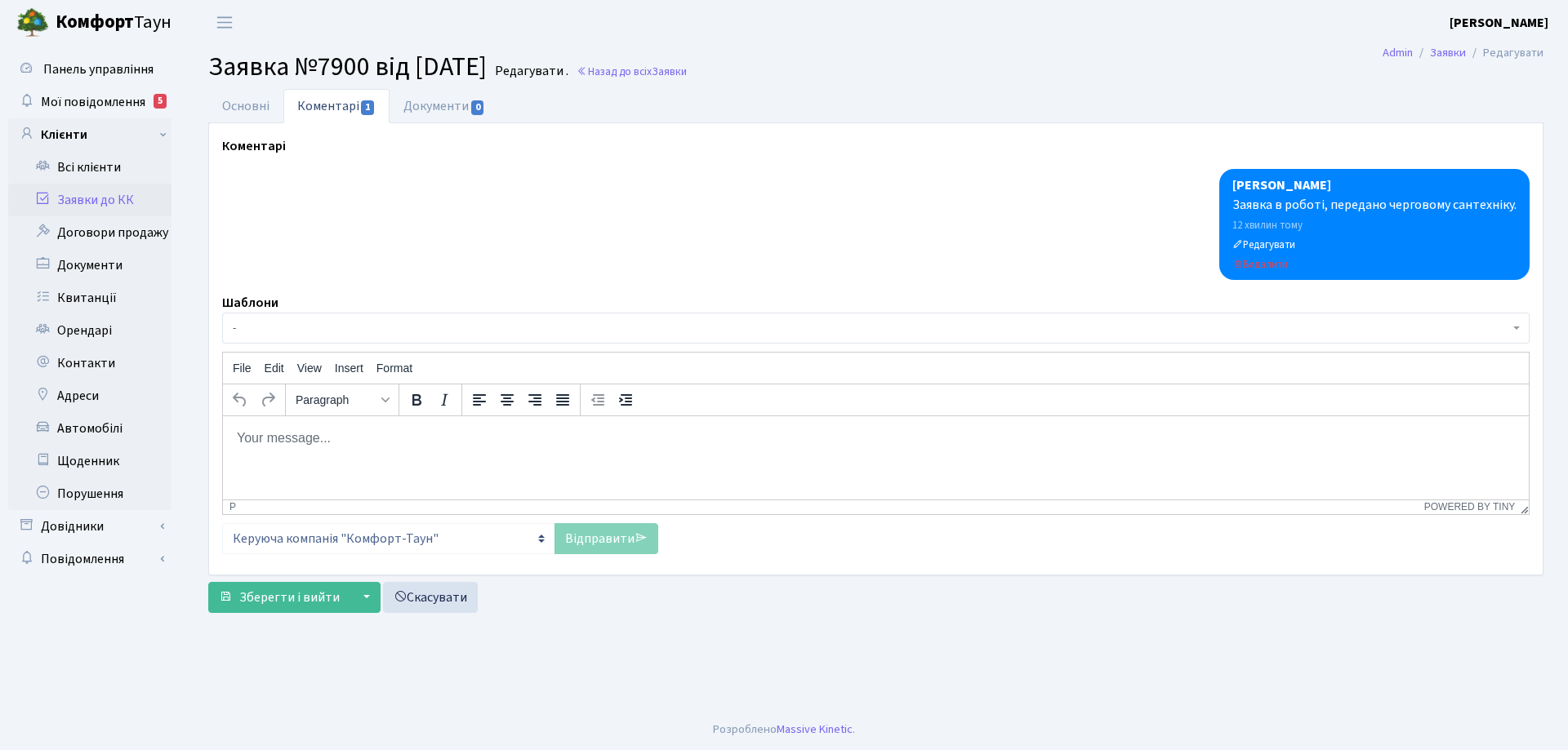
click at [295, 445] on body "Rich Text Area. Press ALT-0 for help." at bounding box center [875, 438] width 1280 height 18
click at [596, 541] on link "Відправити" at bounding box center [605, 538] width 104 height 31
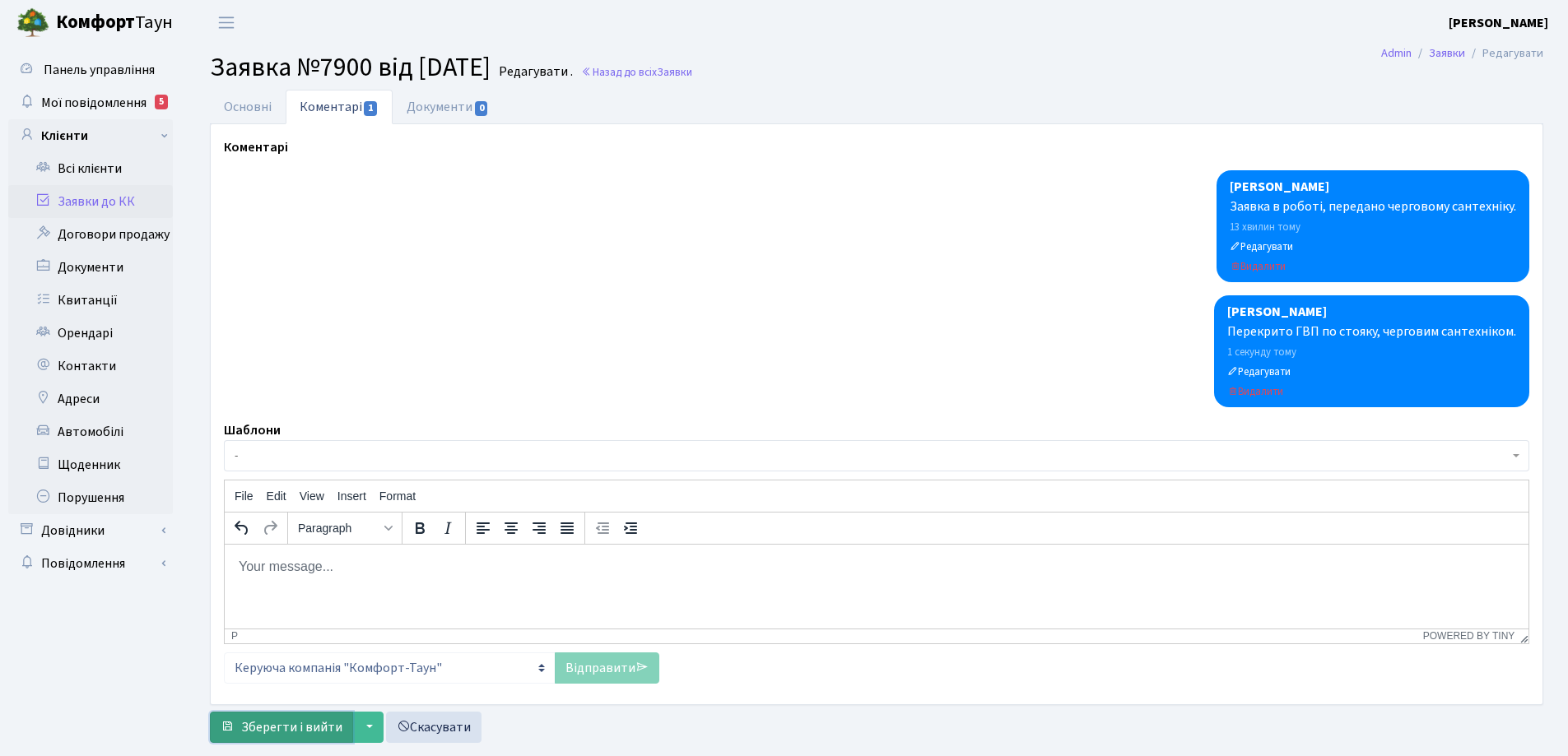
click at [299, 721] on span "Зберегти і вийти" at bounding box center [292, 728] width 102 height 19
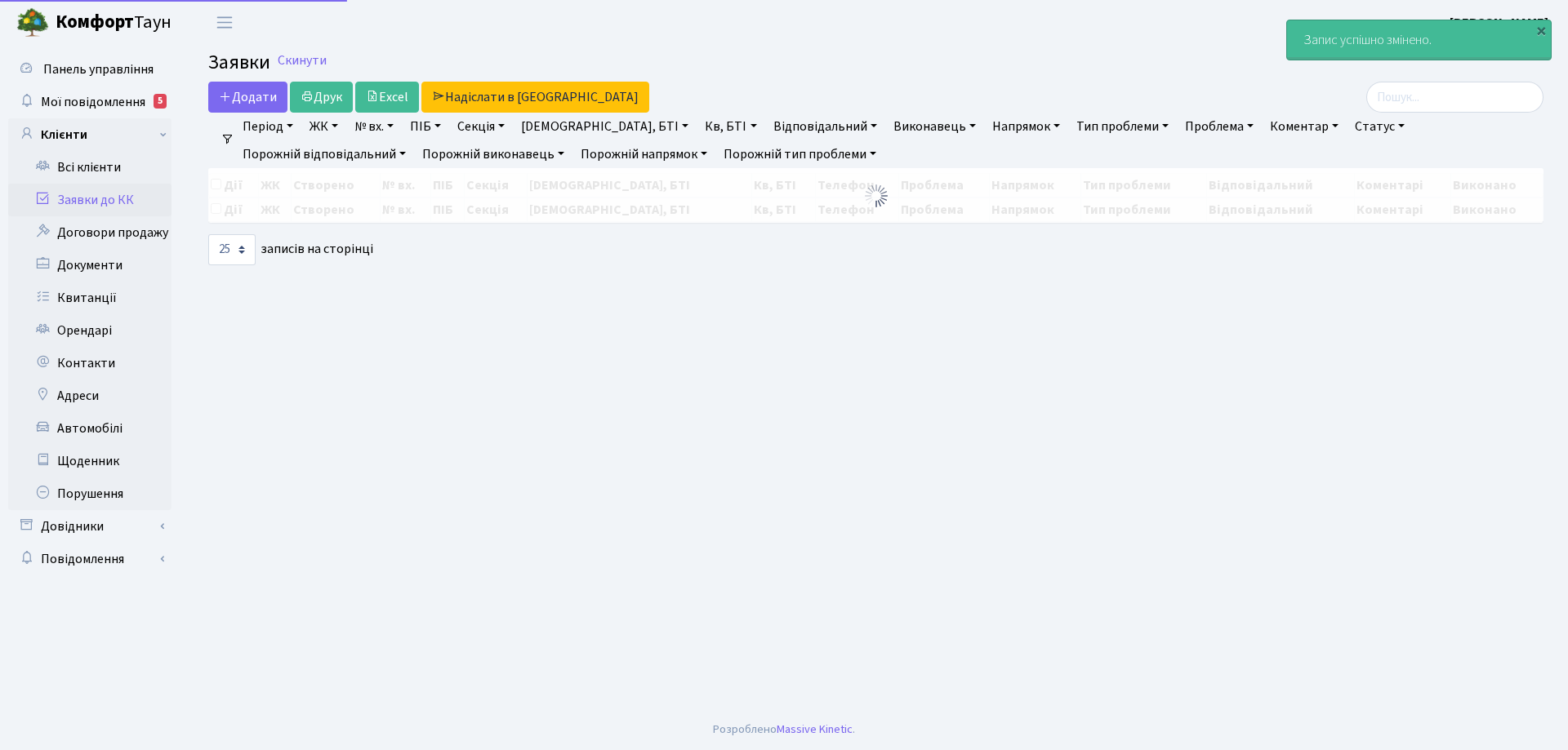
select select "25"
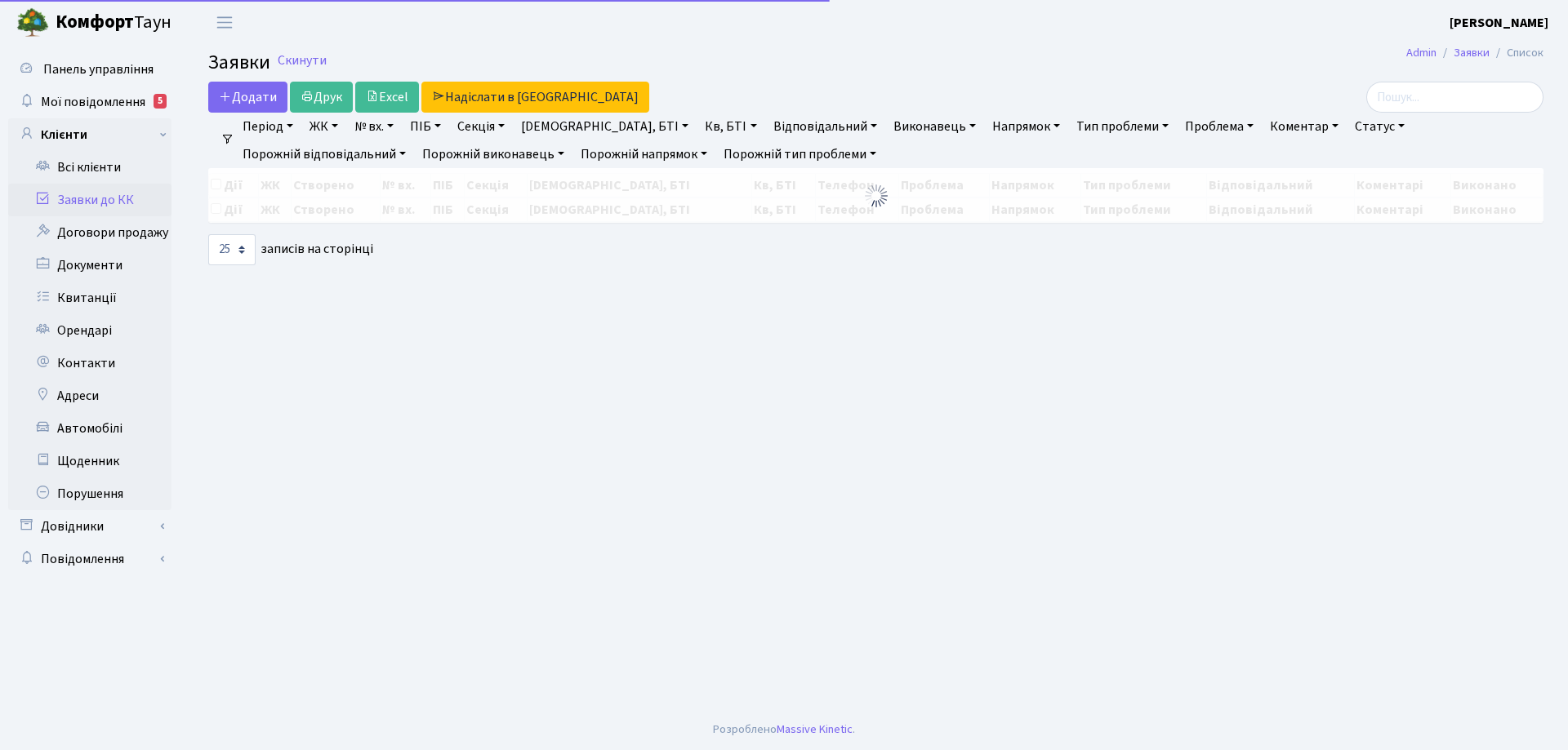
select select "25"
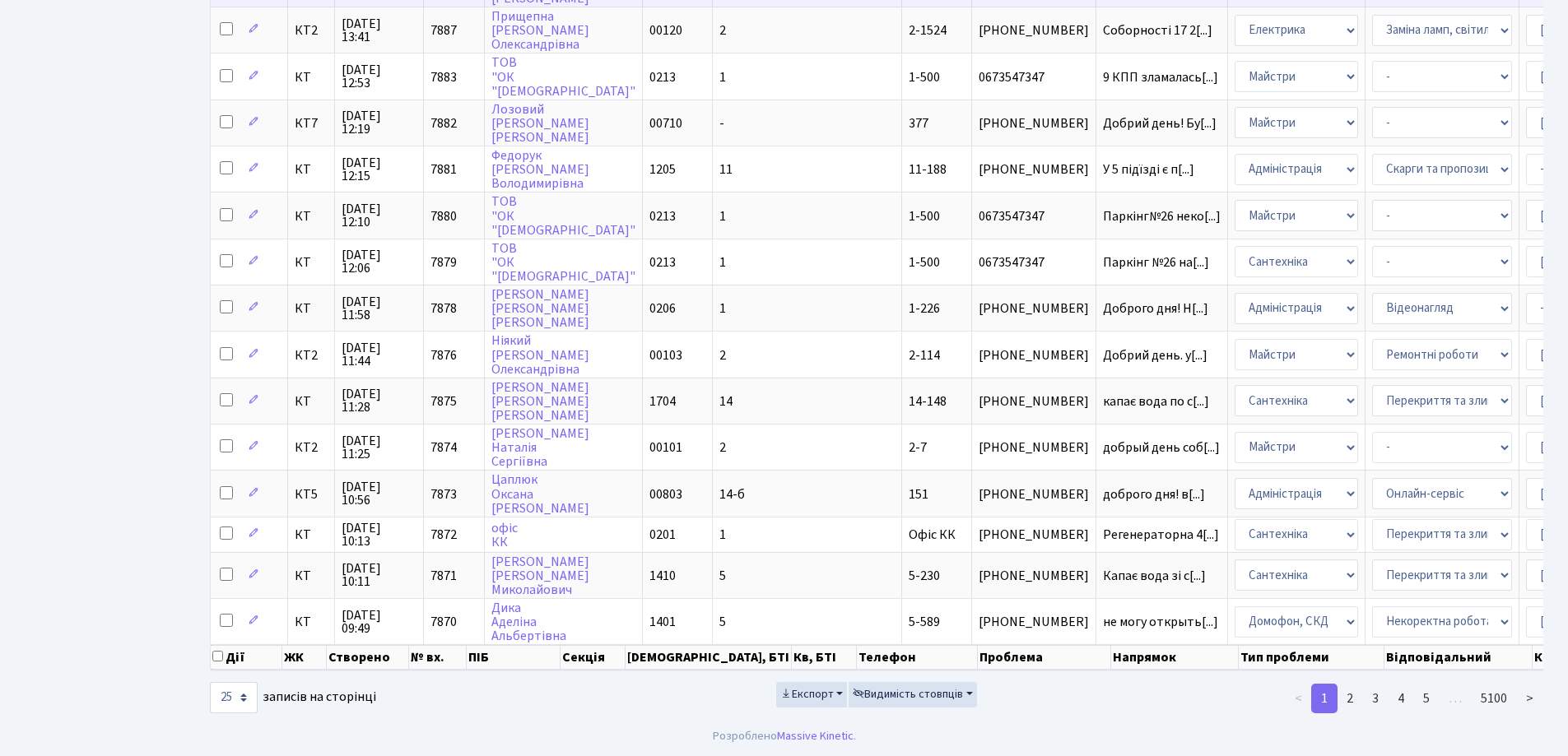
scroll to position [695, 0]
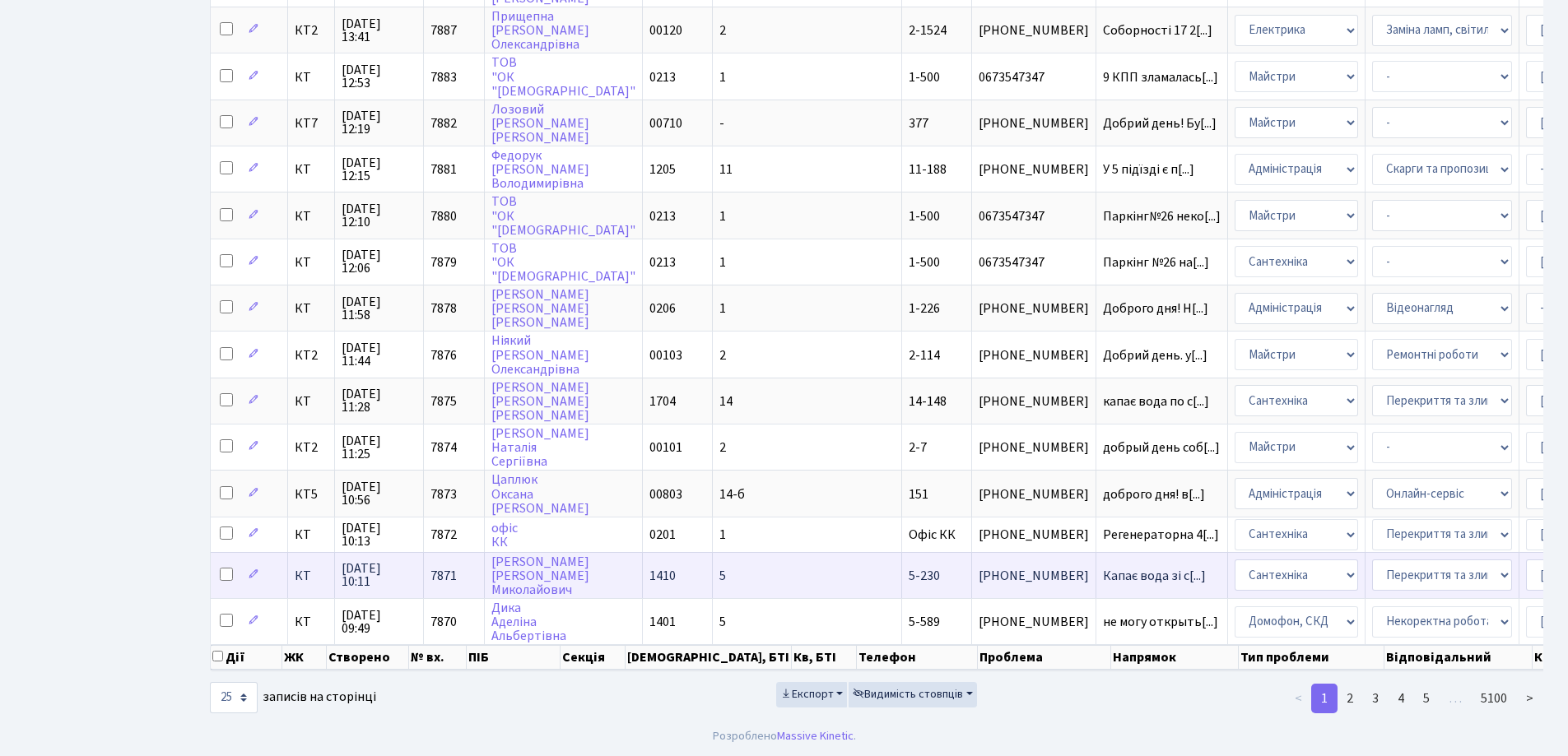
click at [909, 567] on span "5-230" at bounding box center [924, 576] width 31 height 19
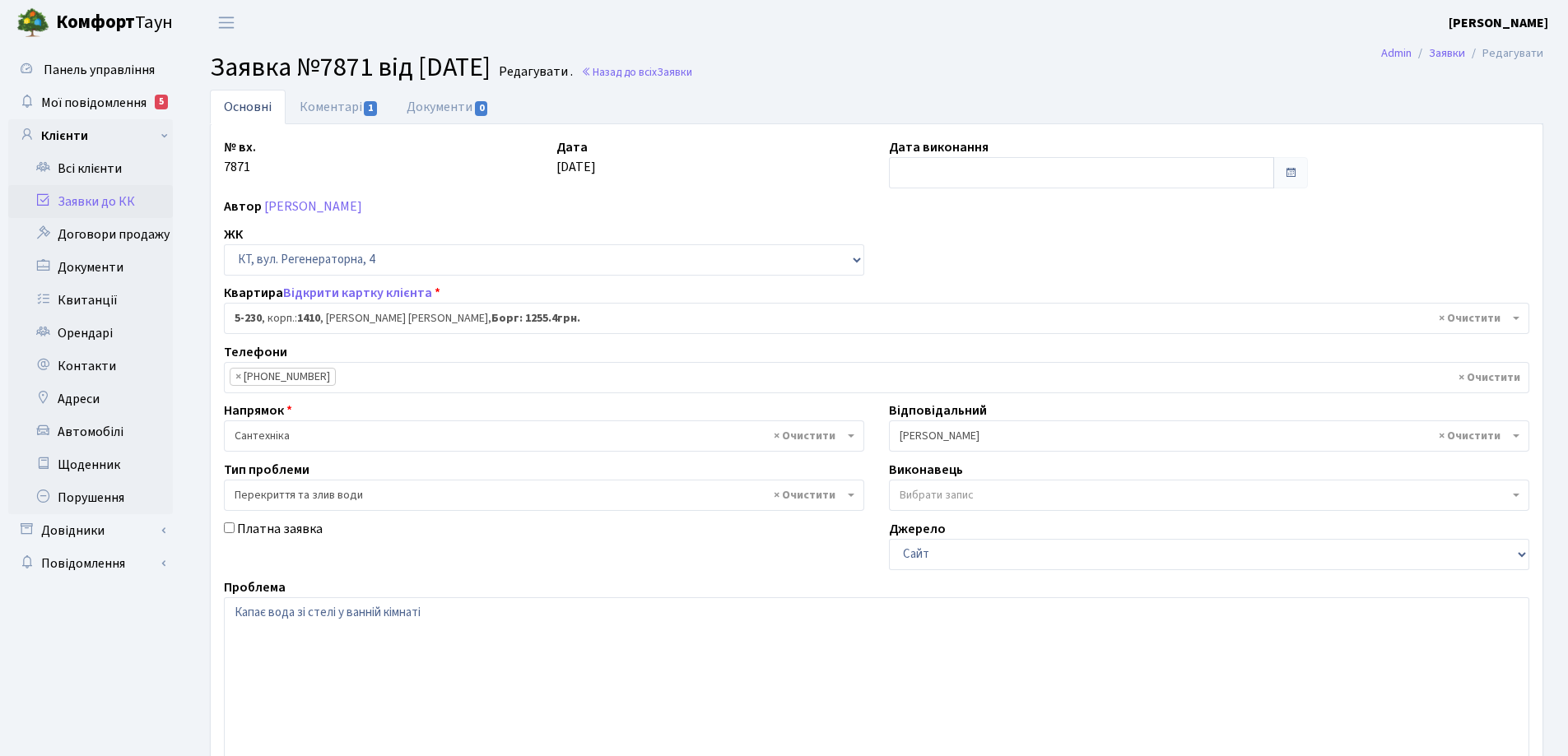
select select "2308"
select select "32"
click at [346, 107] on link "Коментарі 1" at bounding box center [338, 107] width 107 height 34
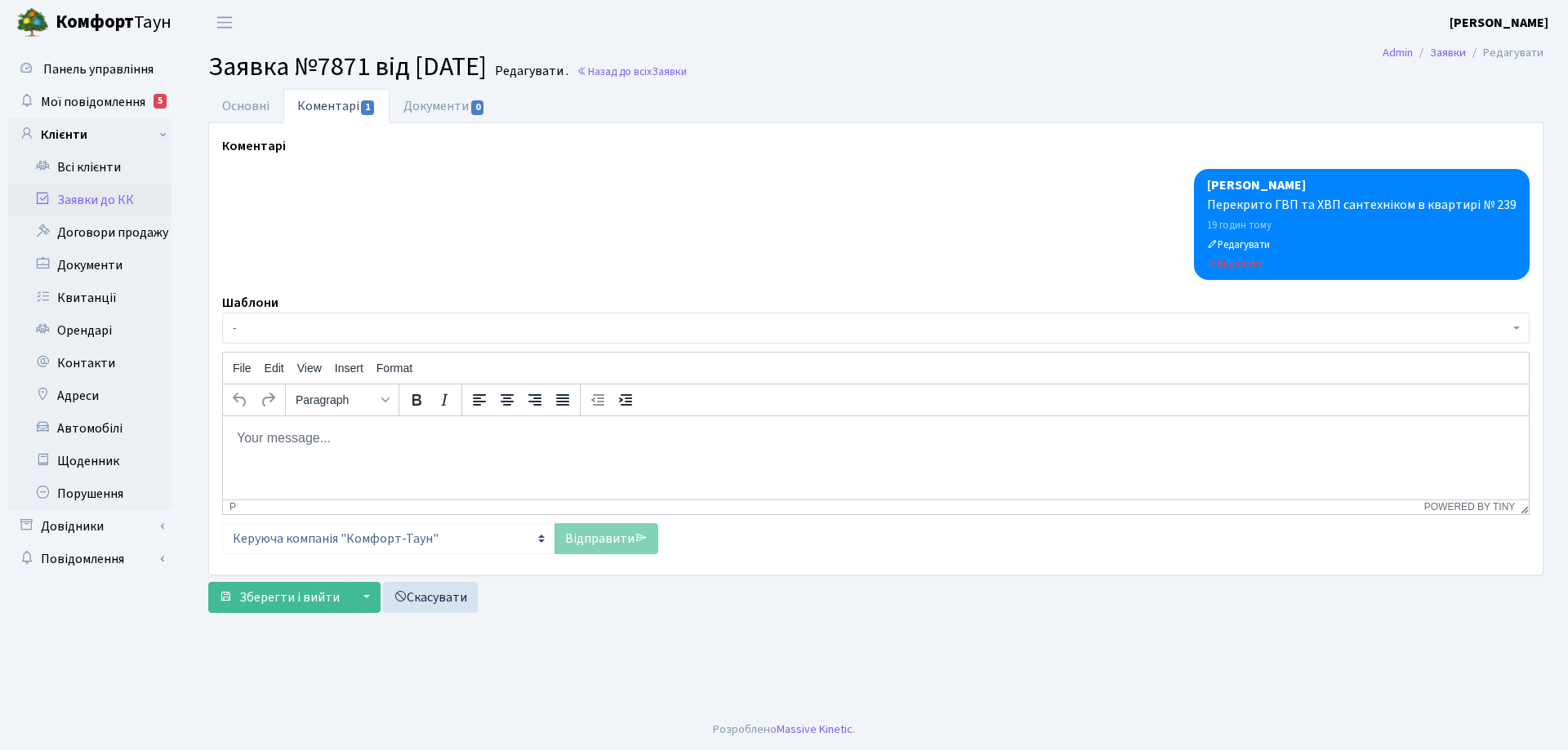
click at [264, 440] on body "Rich Text Area. Press ALT-0 for help." at bounding box center [875, 438] width 1280 height 18
click at [250, 440] on p "ПЕрекрито ГВП по стояку" at bounding box center [875, 438] width 1280 height 18
click at [395, 435] on p "Перекрито ГВП по стояку" at bounding box center [875, 438] width 1280 height 18
click at [601, 546] on link "Відправити" at bounding box center [605, 538] width 104 height 31
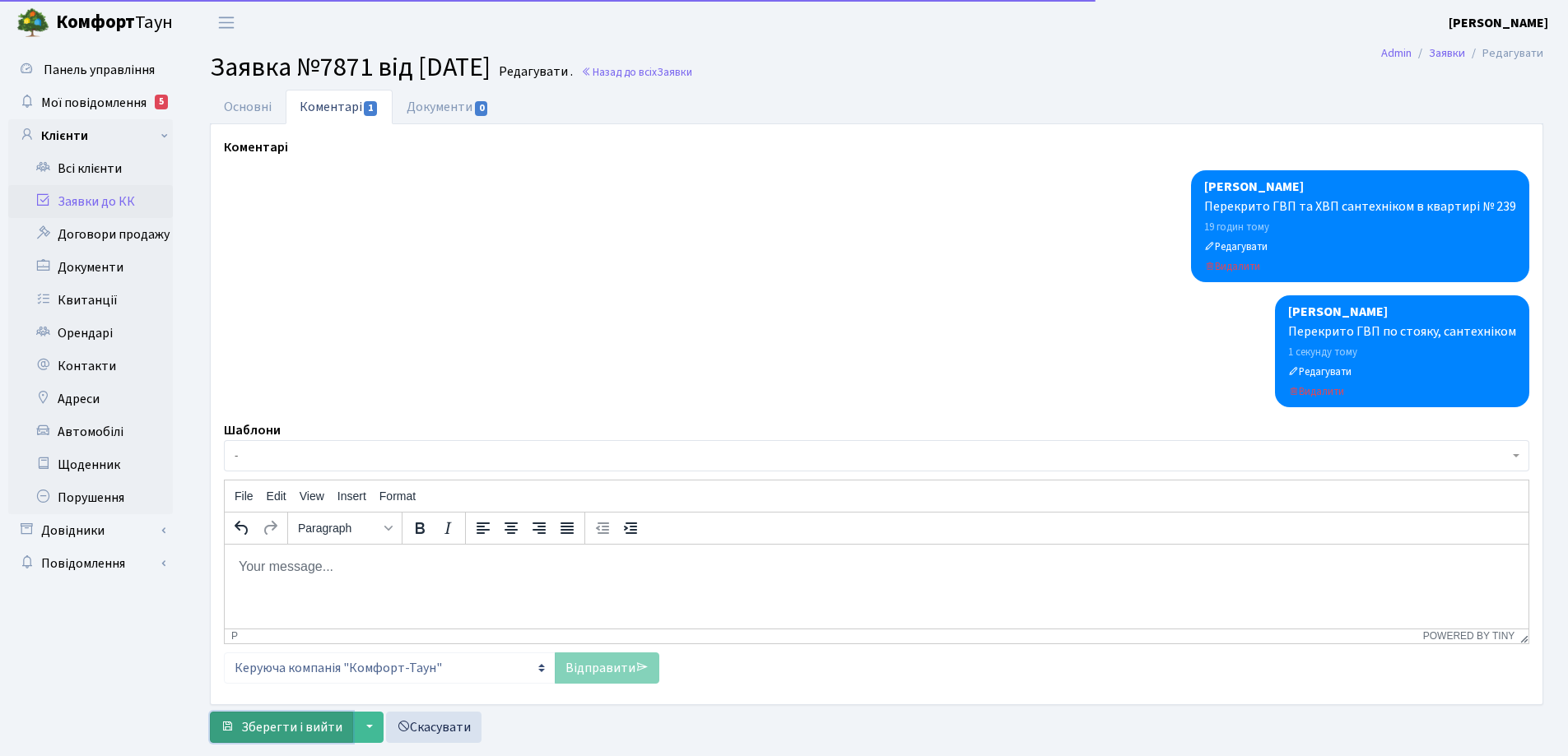
drag, startPoint x: 329, startPoint y: 731, endPoint x: 343, endPoint y: 696, distance: 37.7
click at [329, 731] on span "Зберегти і вийти" at bounding box center [292, 728] width 102 height 19
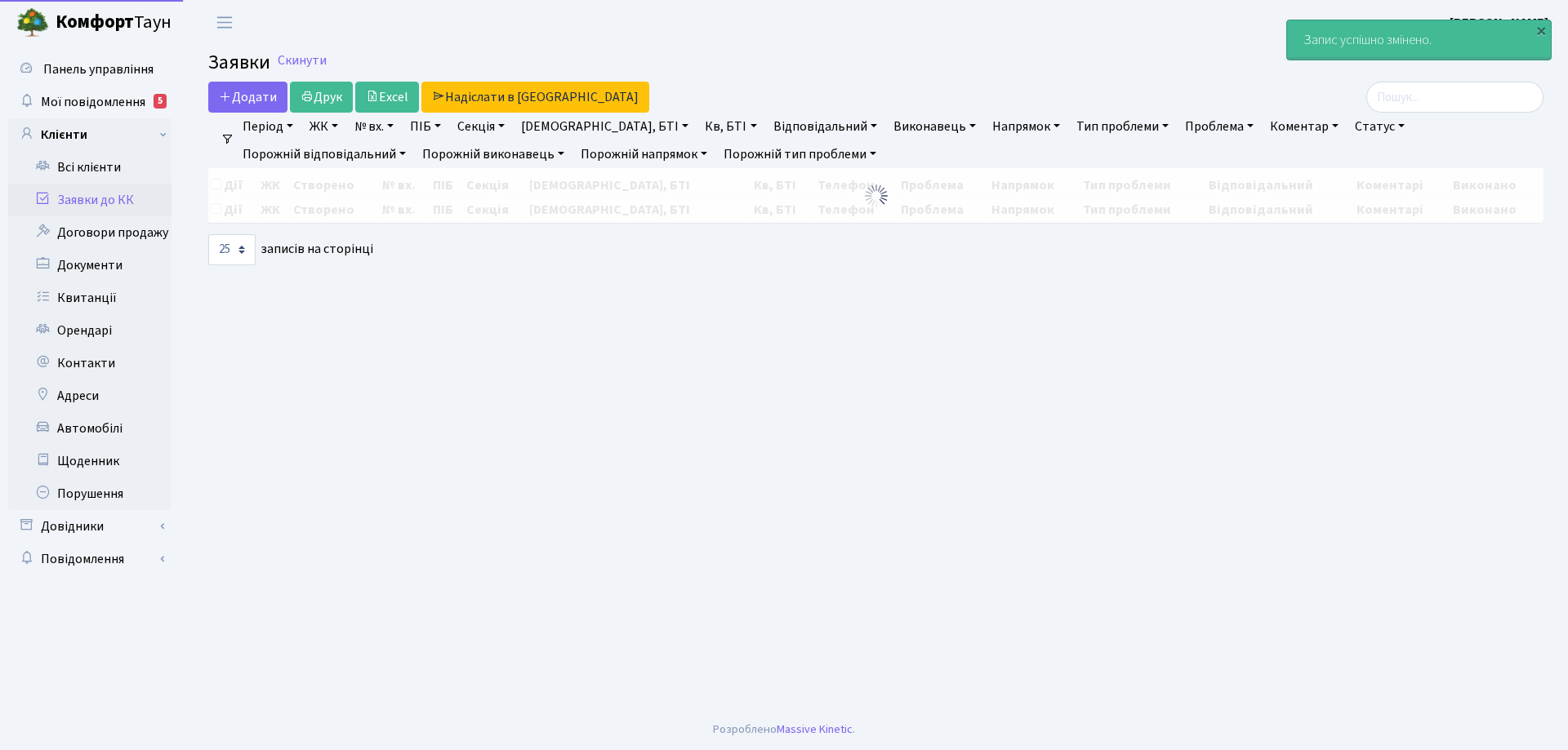
select select "25"
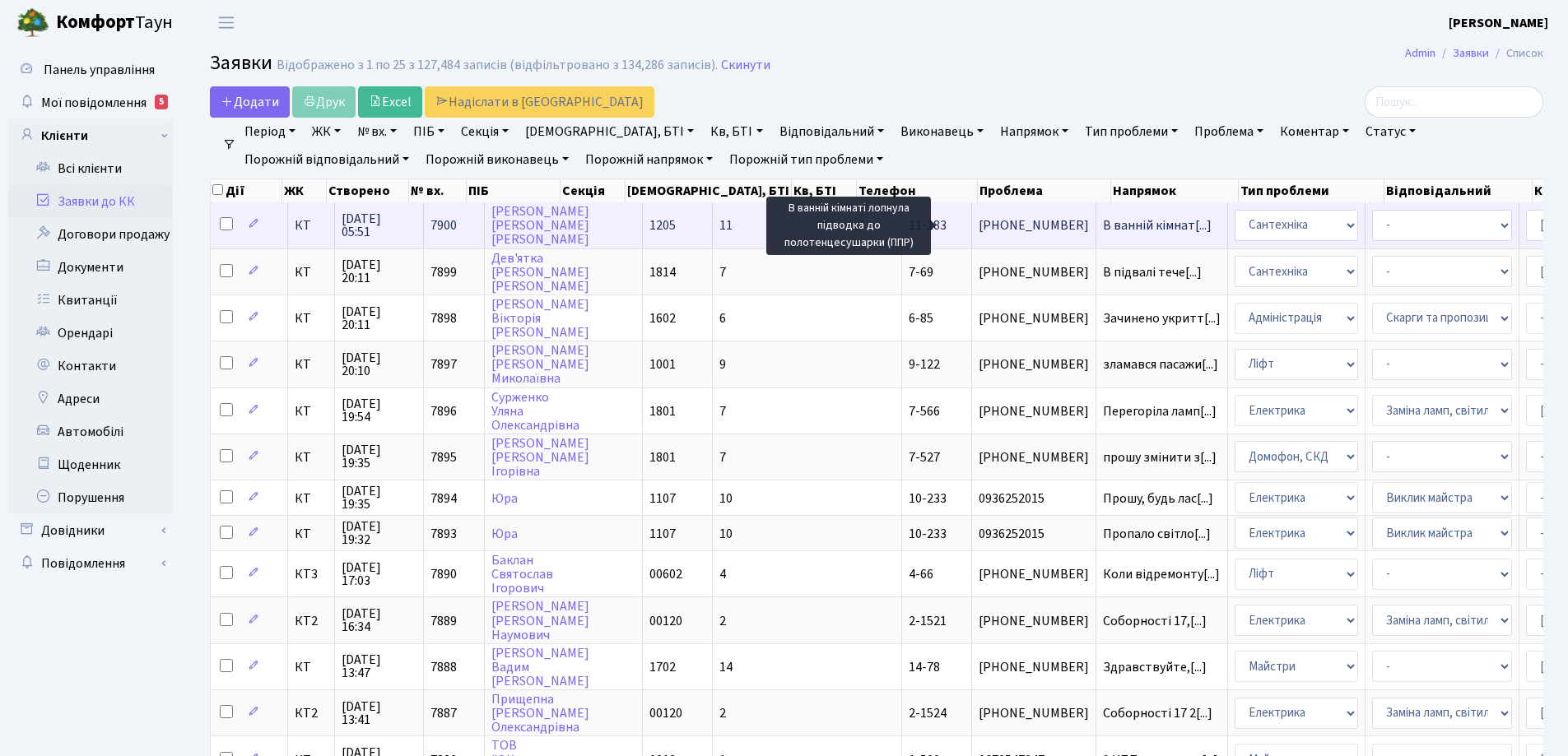
click at [1103, 231] on span "В ванній кімнат[...]" at bounding box center [1157, 225] width 109 height 19
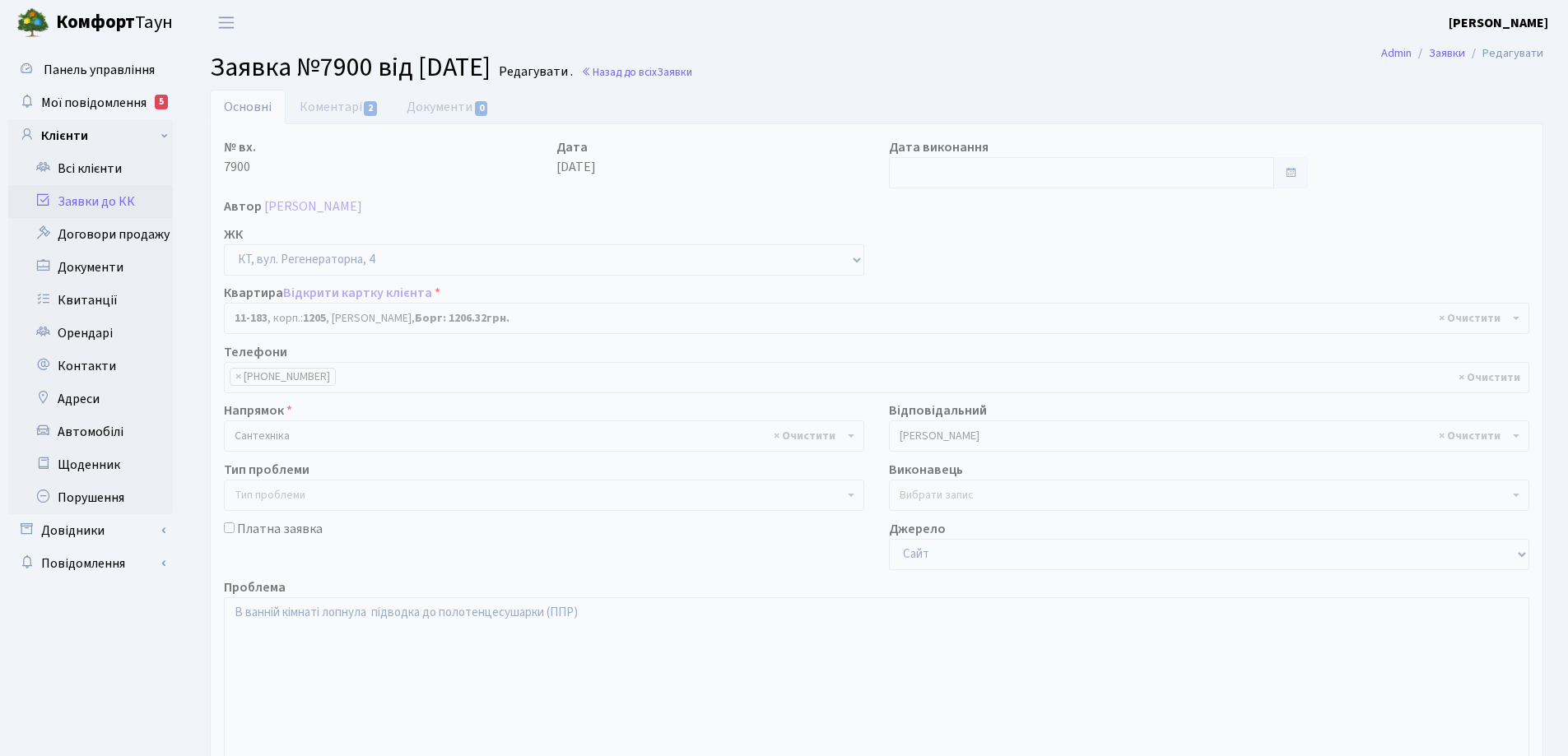
select select "6938"
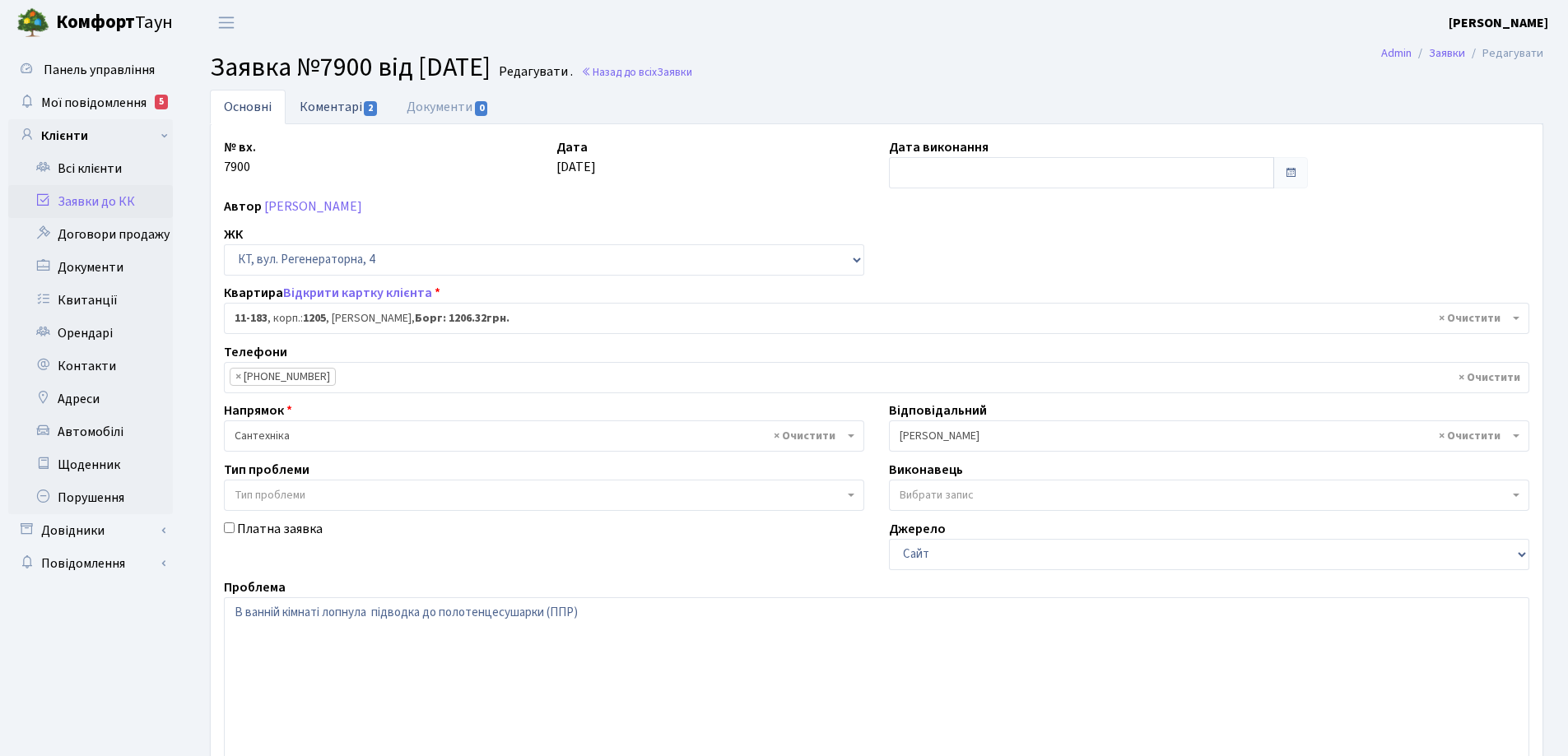
click at [349, 107] on link "Коментарі 2" at bounding box center [338, 107] width 107 height 34
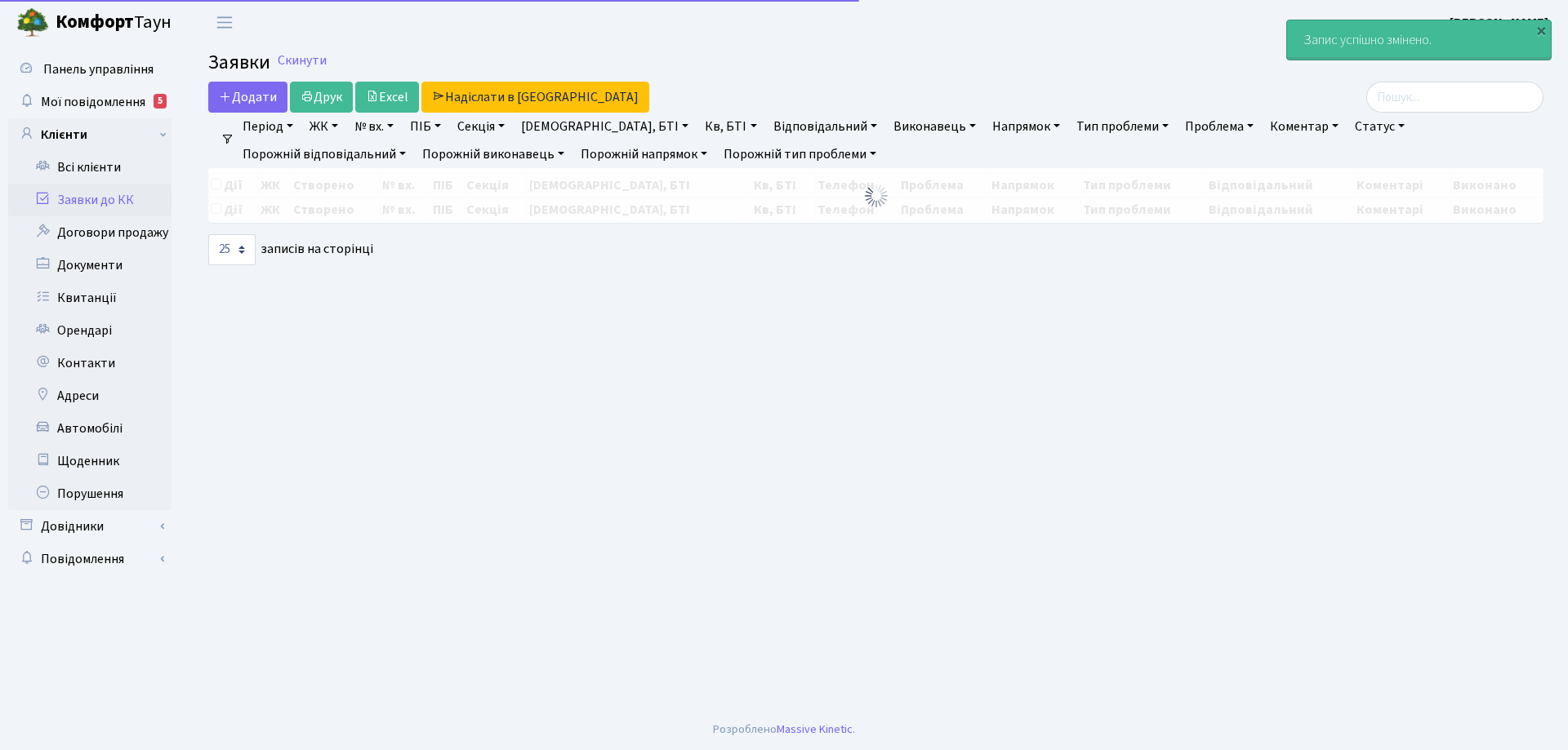
select select "25"
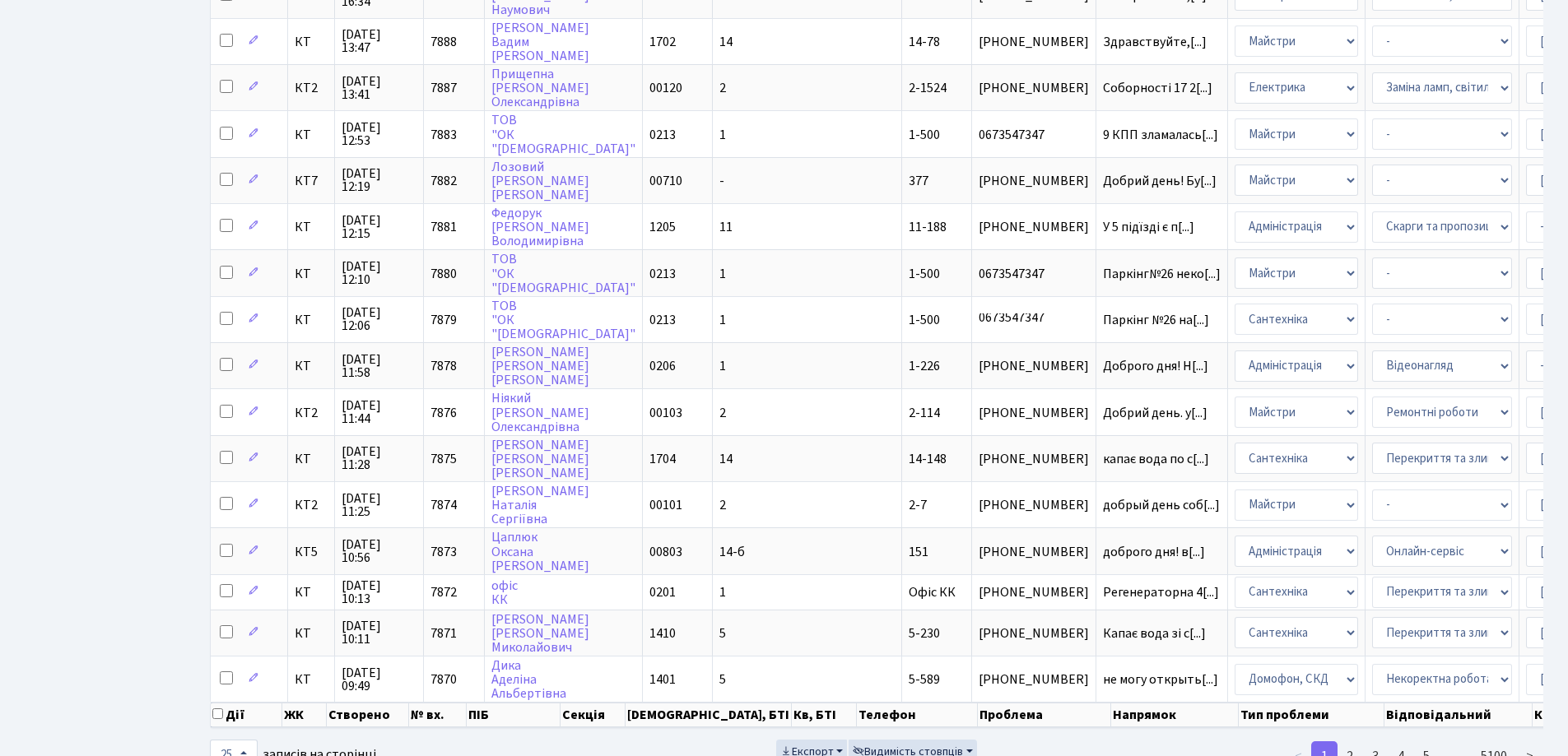
scroll to position [695, 0]
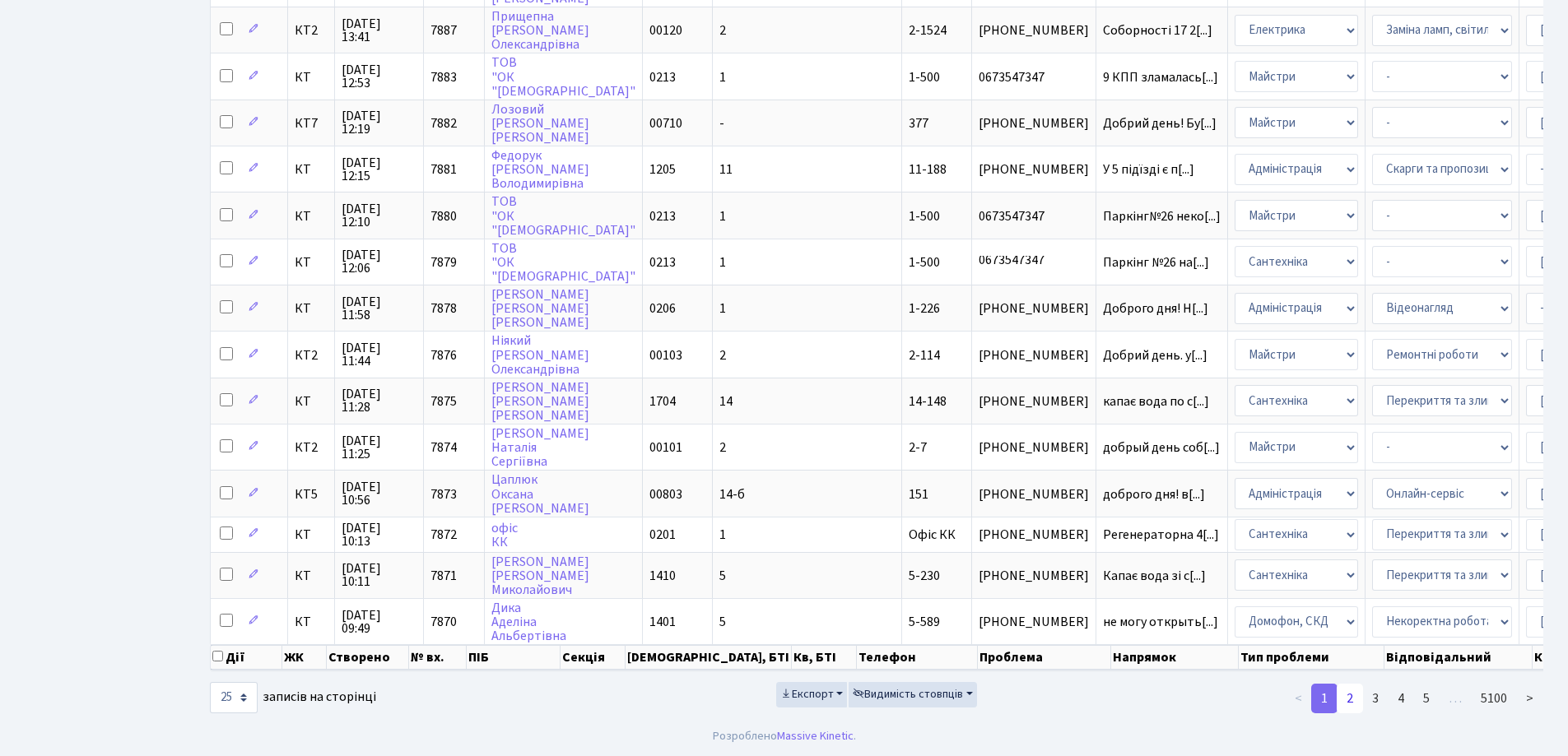
click at [1356, 695] on link "2" at bounding box center [1350, 698] width 26 height 29
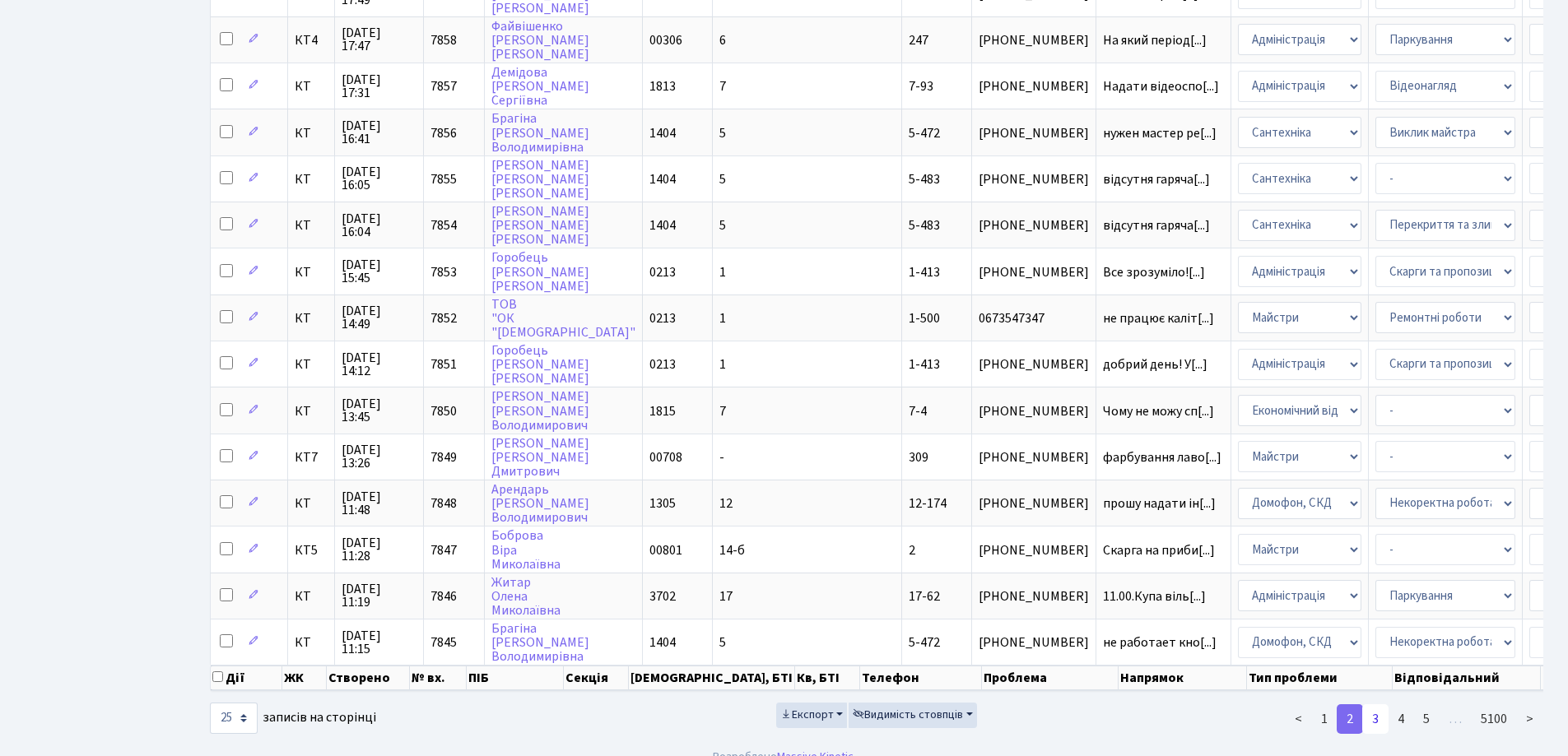
click at [1379, 734] on link "3" at bounding box center [1375, 719] width 26 height 29
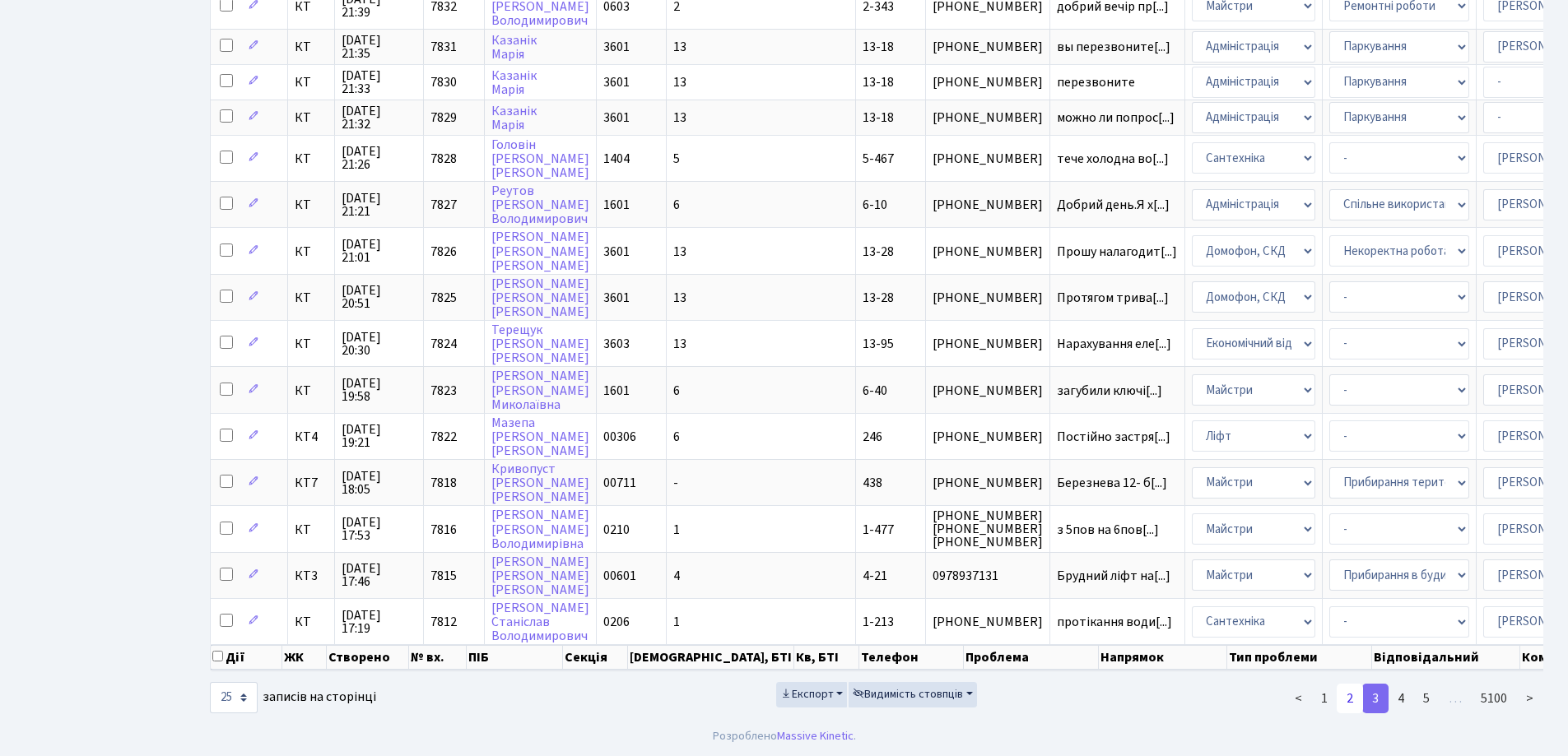
click at [1349, 701] on link "2" at bounding box center [1350, 698] width 26 height 29
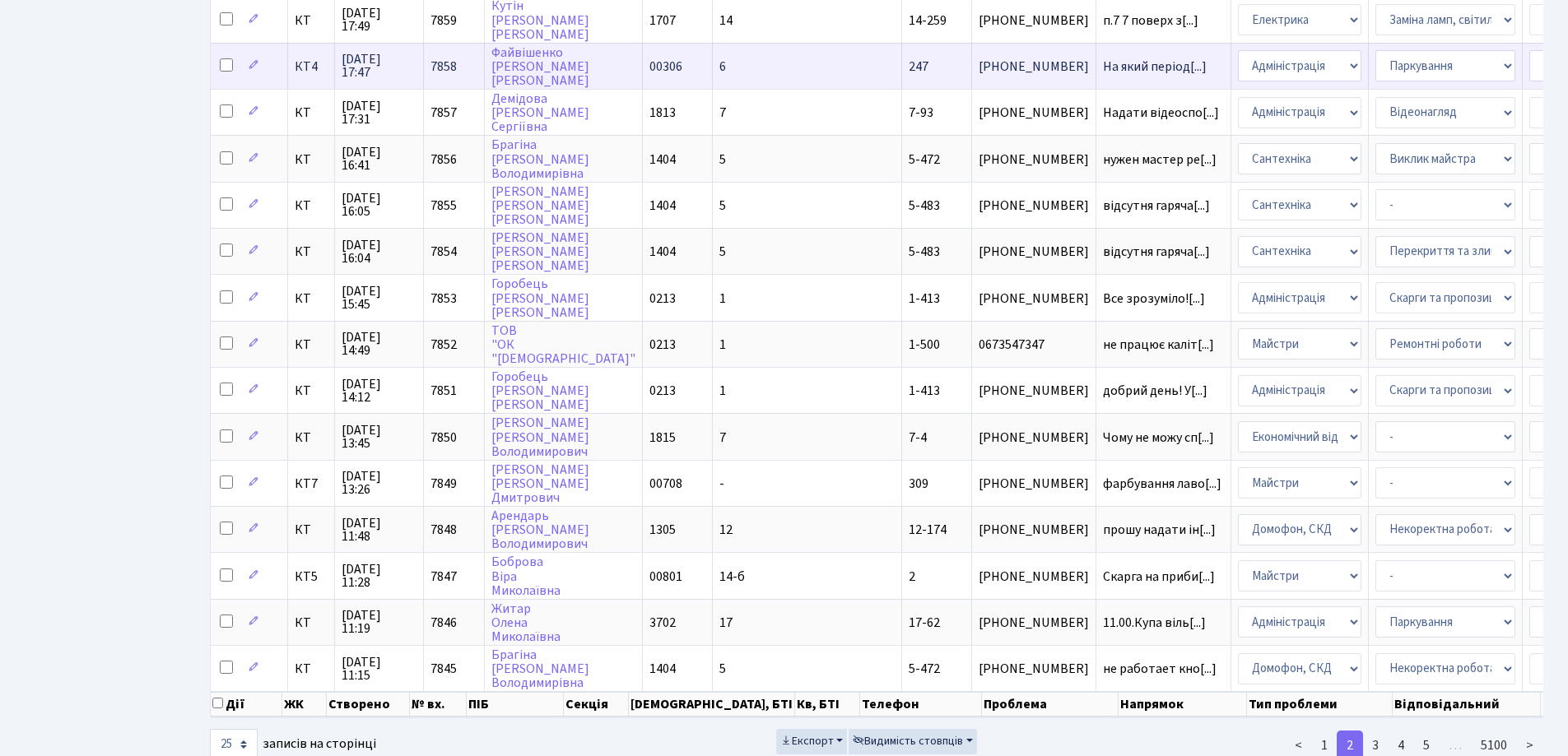
scroll to position [729, 0]
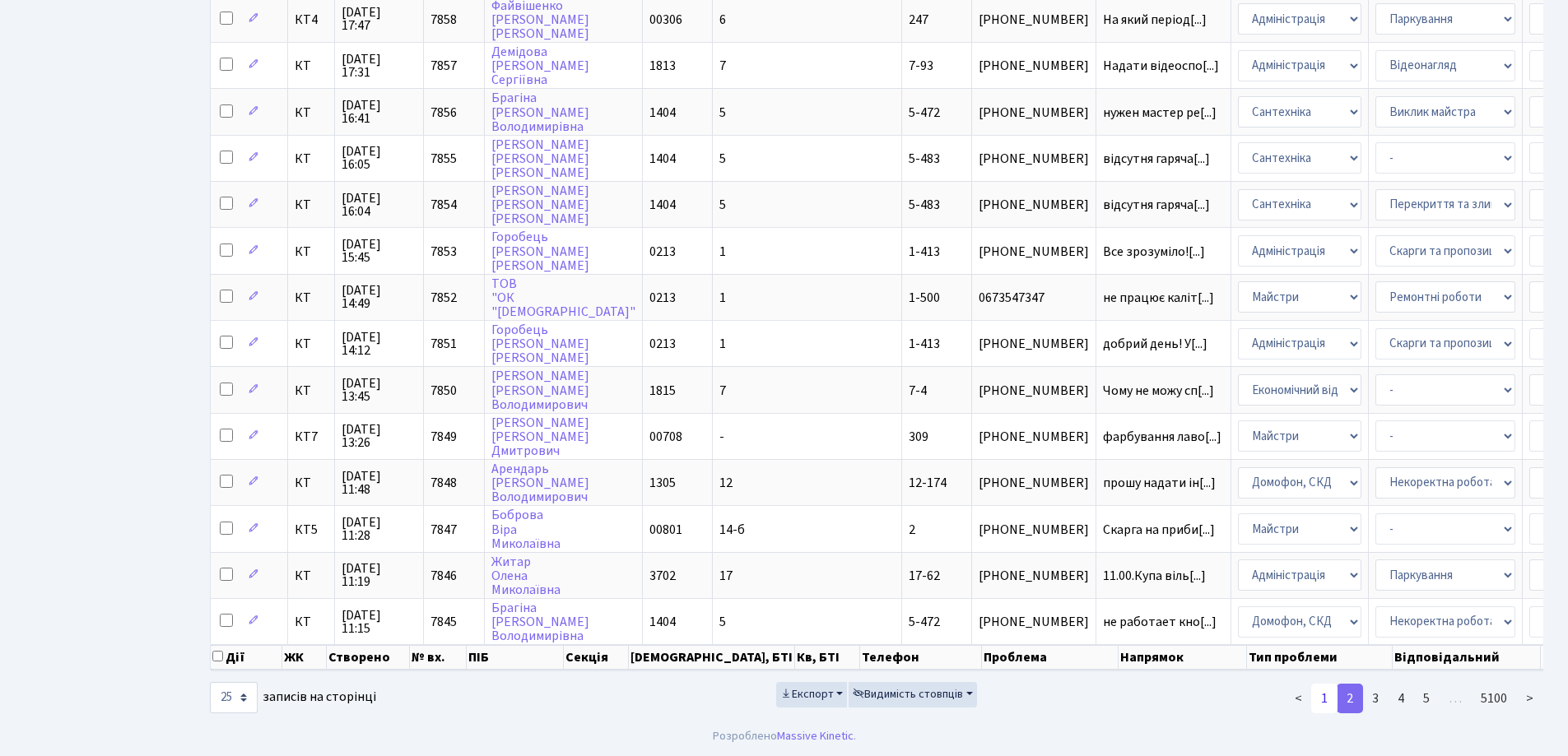
click at [1327, 702] on link "1" at bounding box center [1324, 698] width 26 height 29
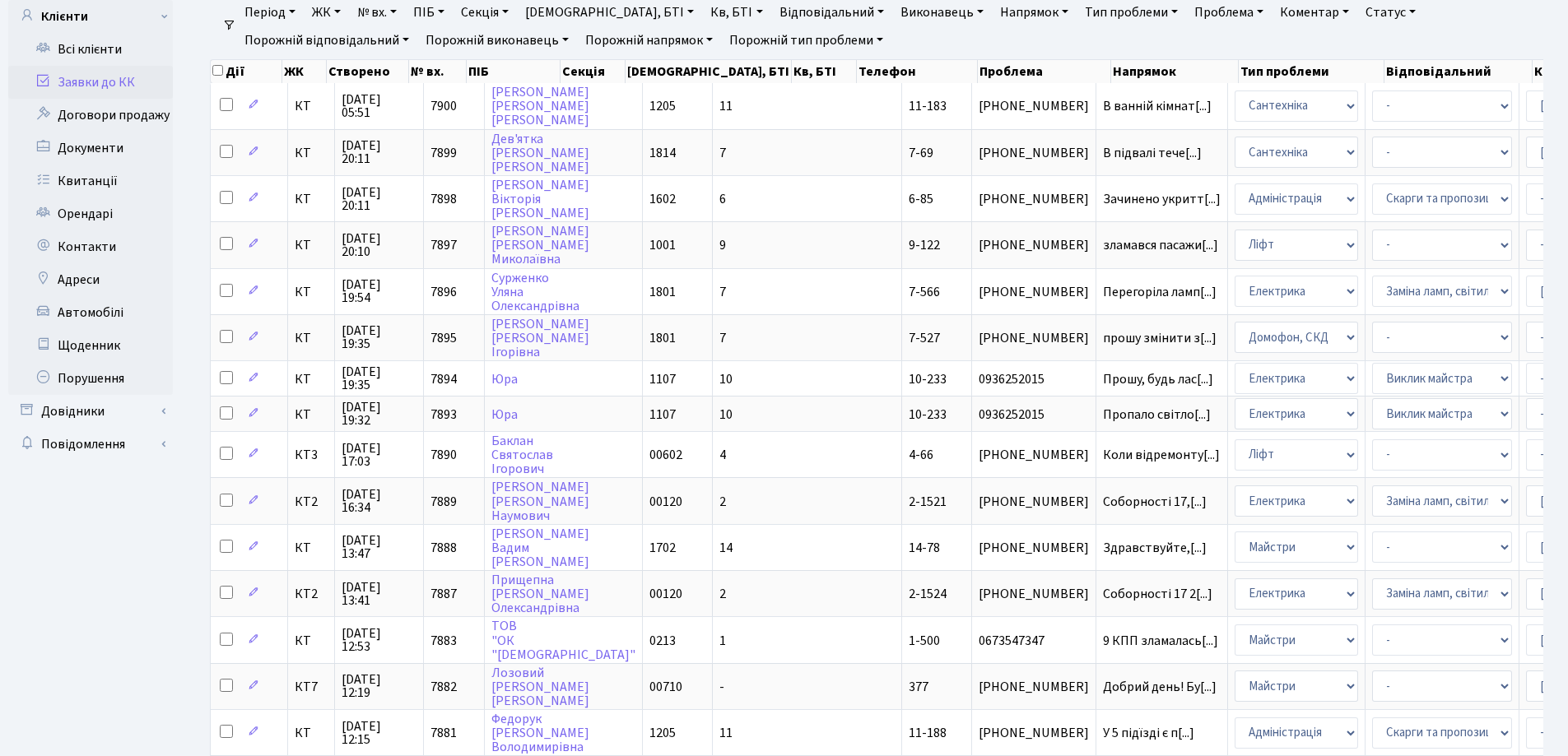
scroll to position [0, 0]
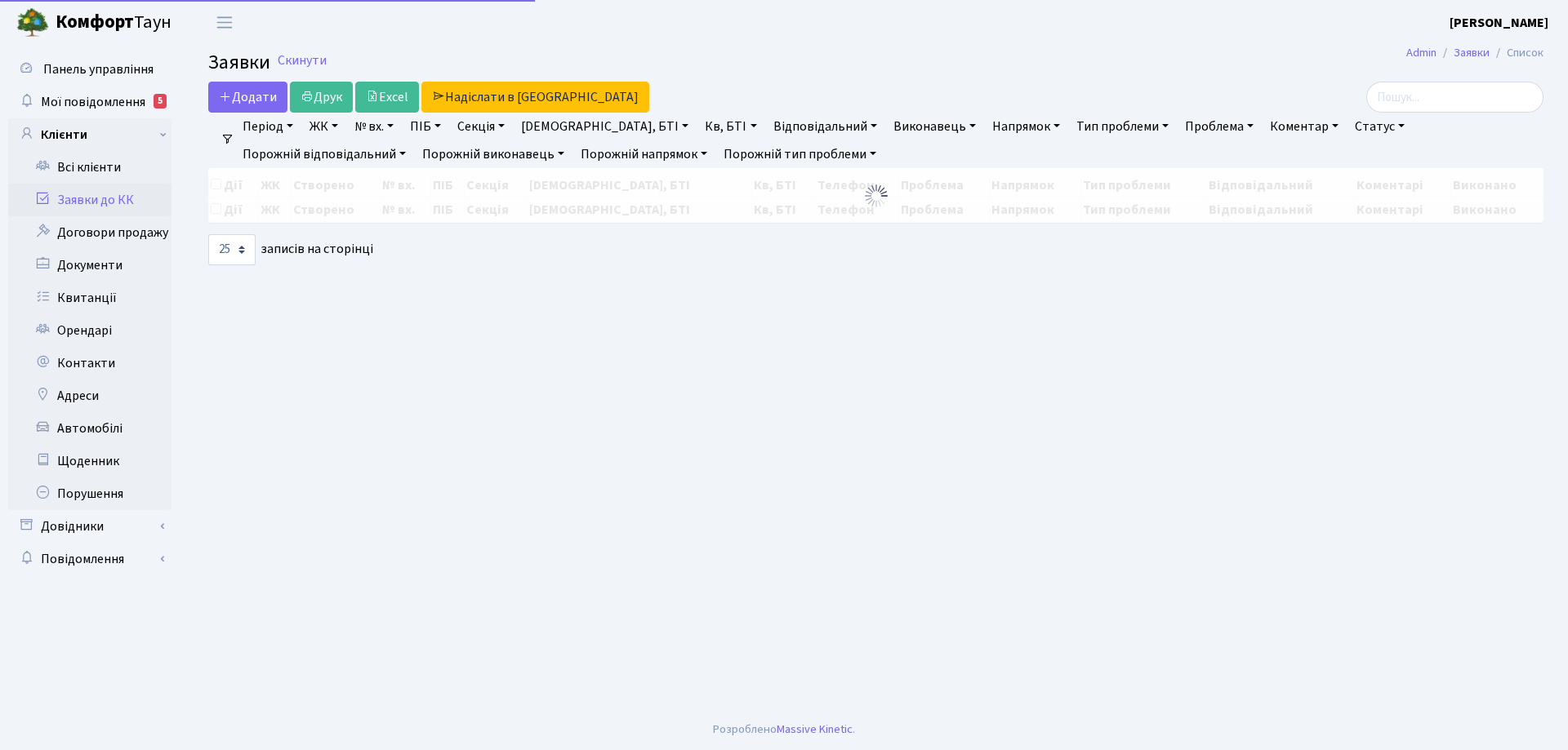
select select "25"
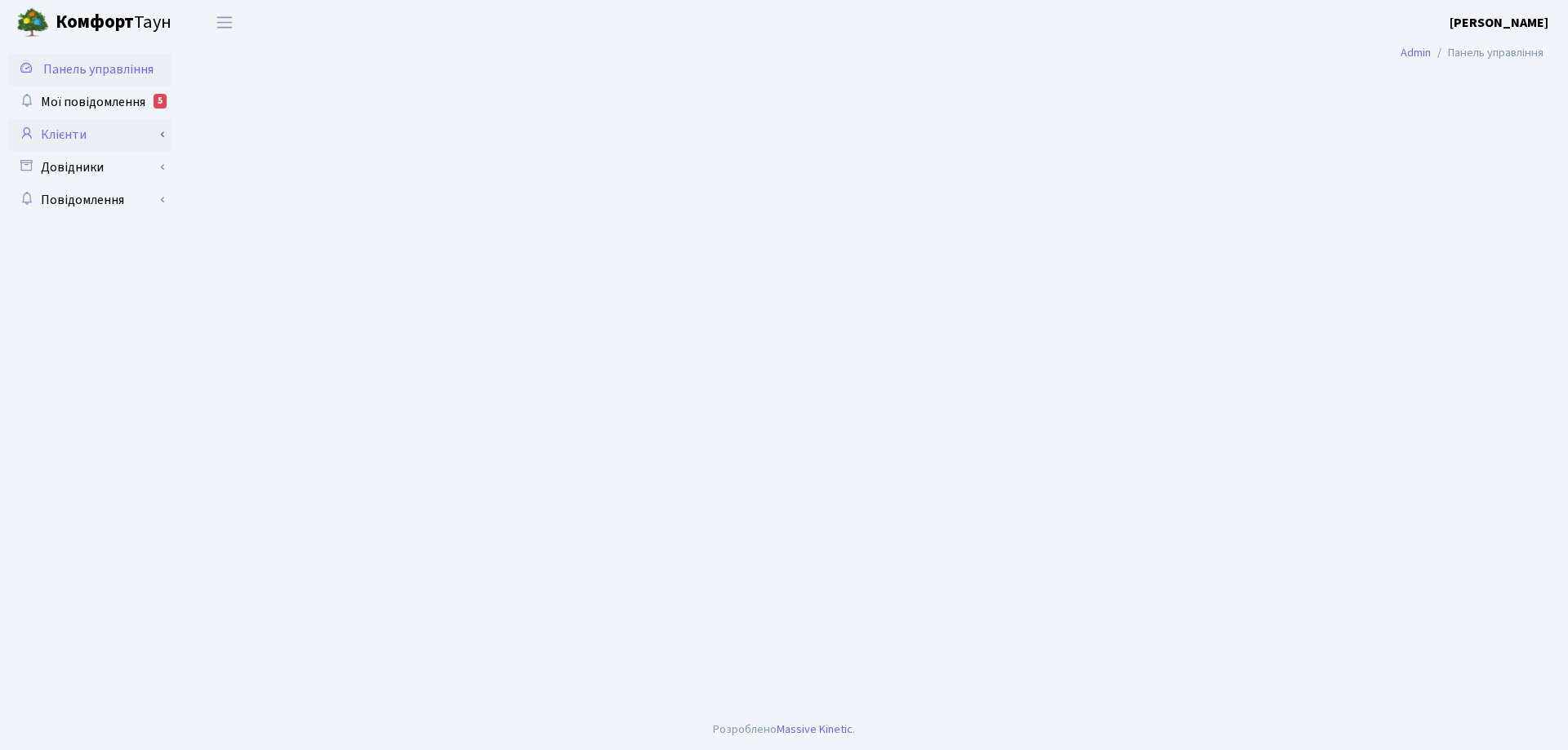
click at [78, 132] on link "Клієнти" at bounding box center [89, 135] width 163 height 33
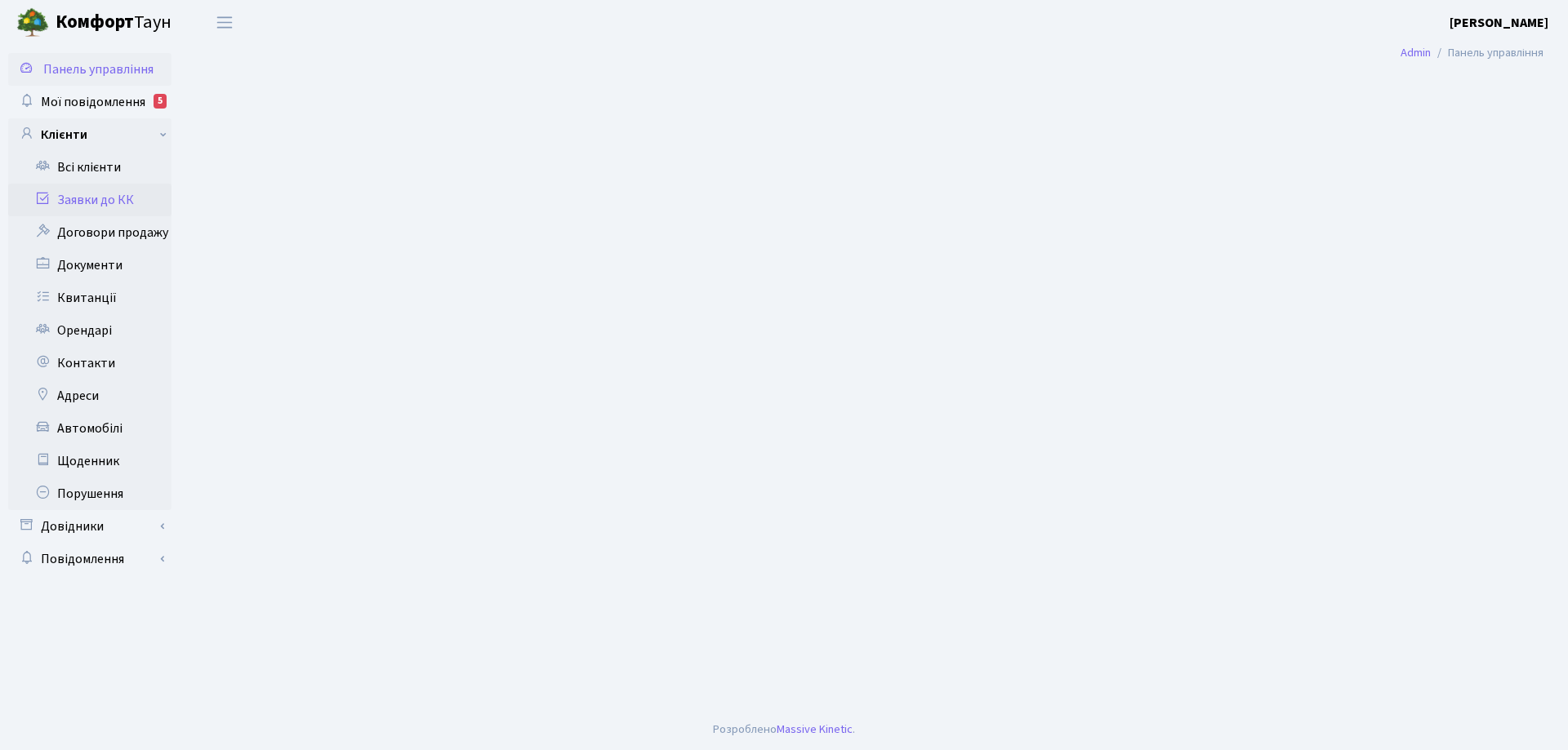
click at [115, 204] on link "Заявки до КК" at bounding box center [89, 200] width 163 height 33
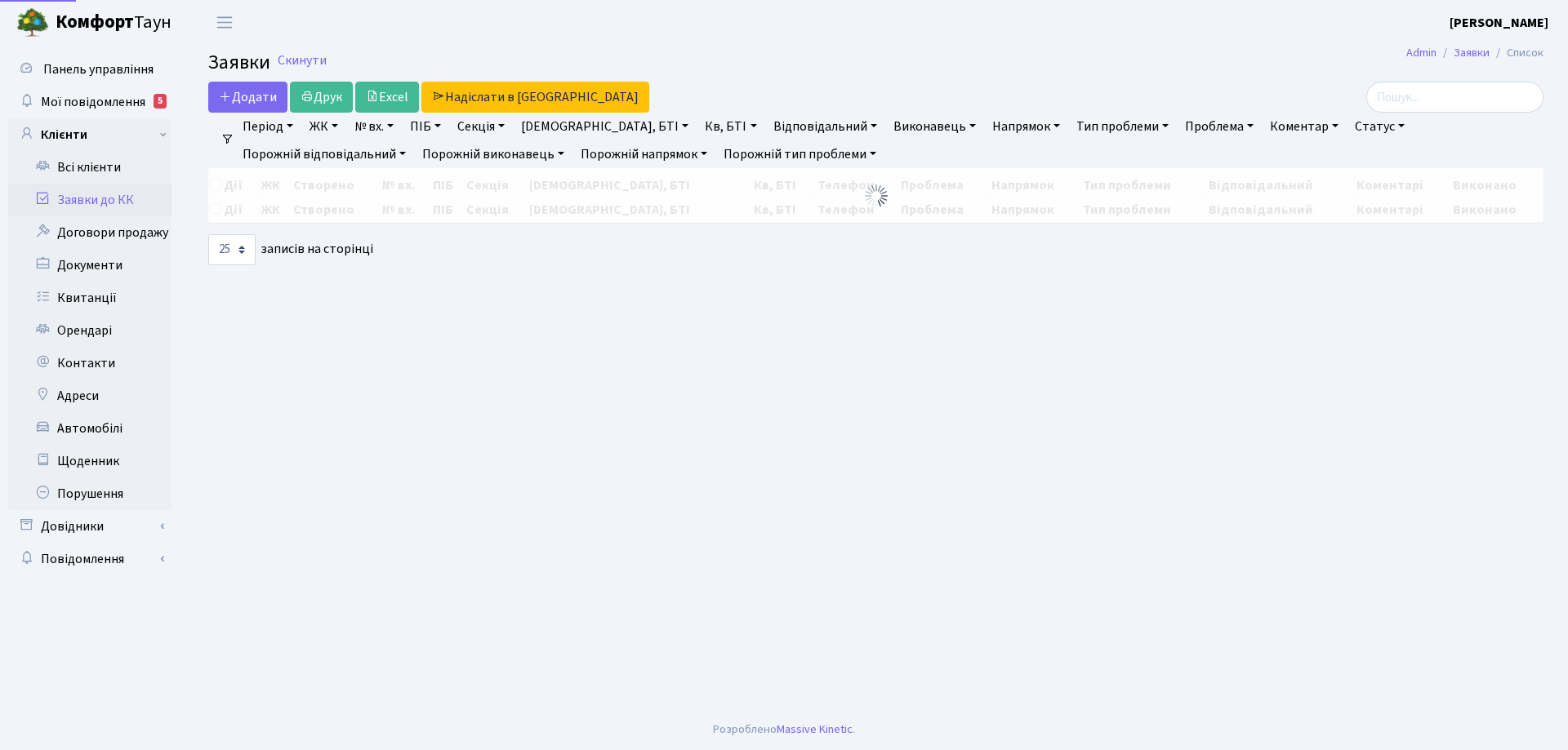
select select "25"
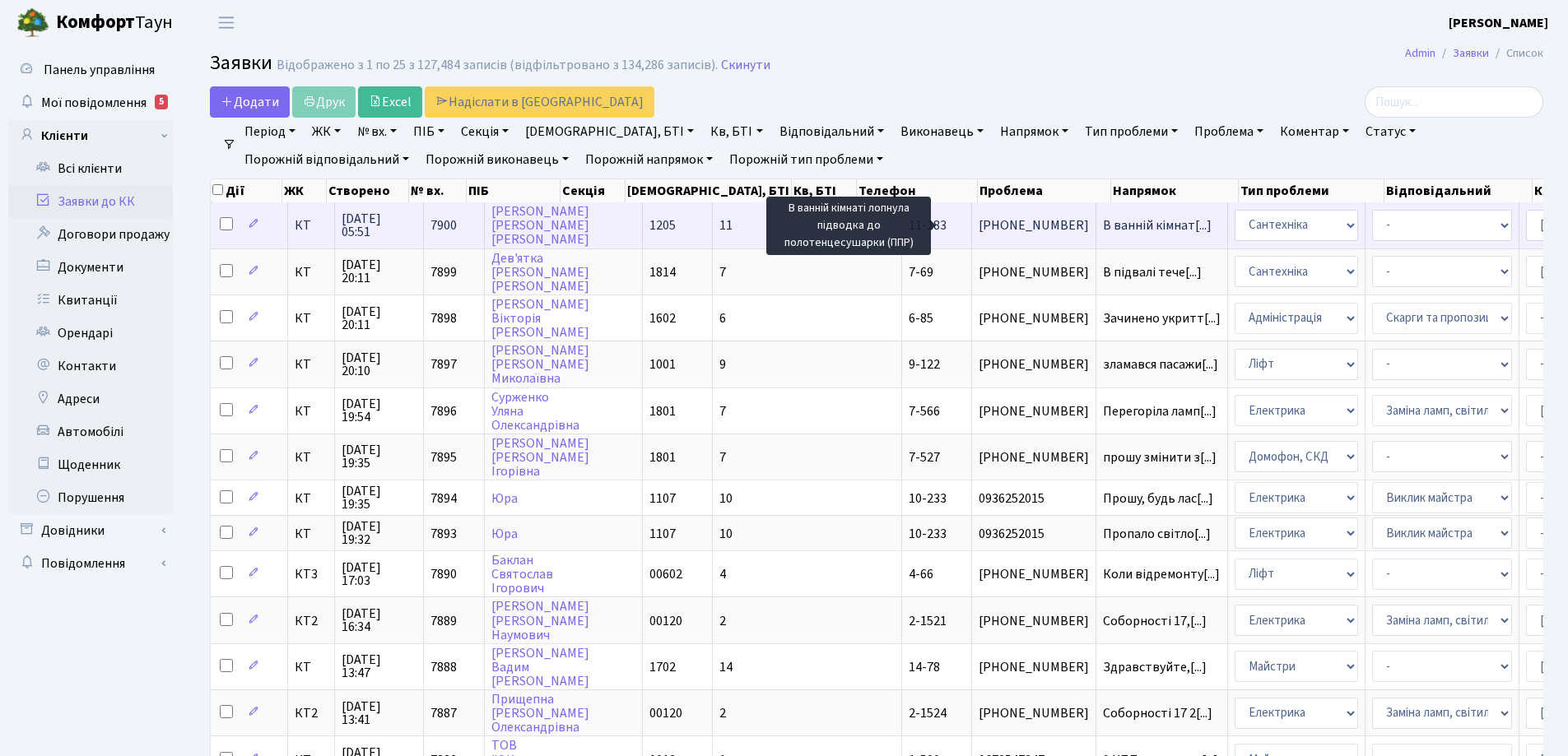
click at [1103, 223] on span "В ванній кімнат[...]" at bounding box center [1157, 225] width 109 height 19
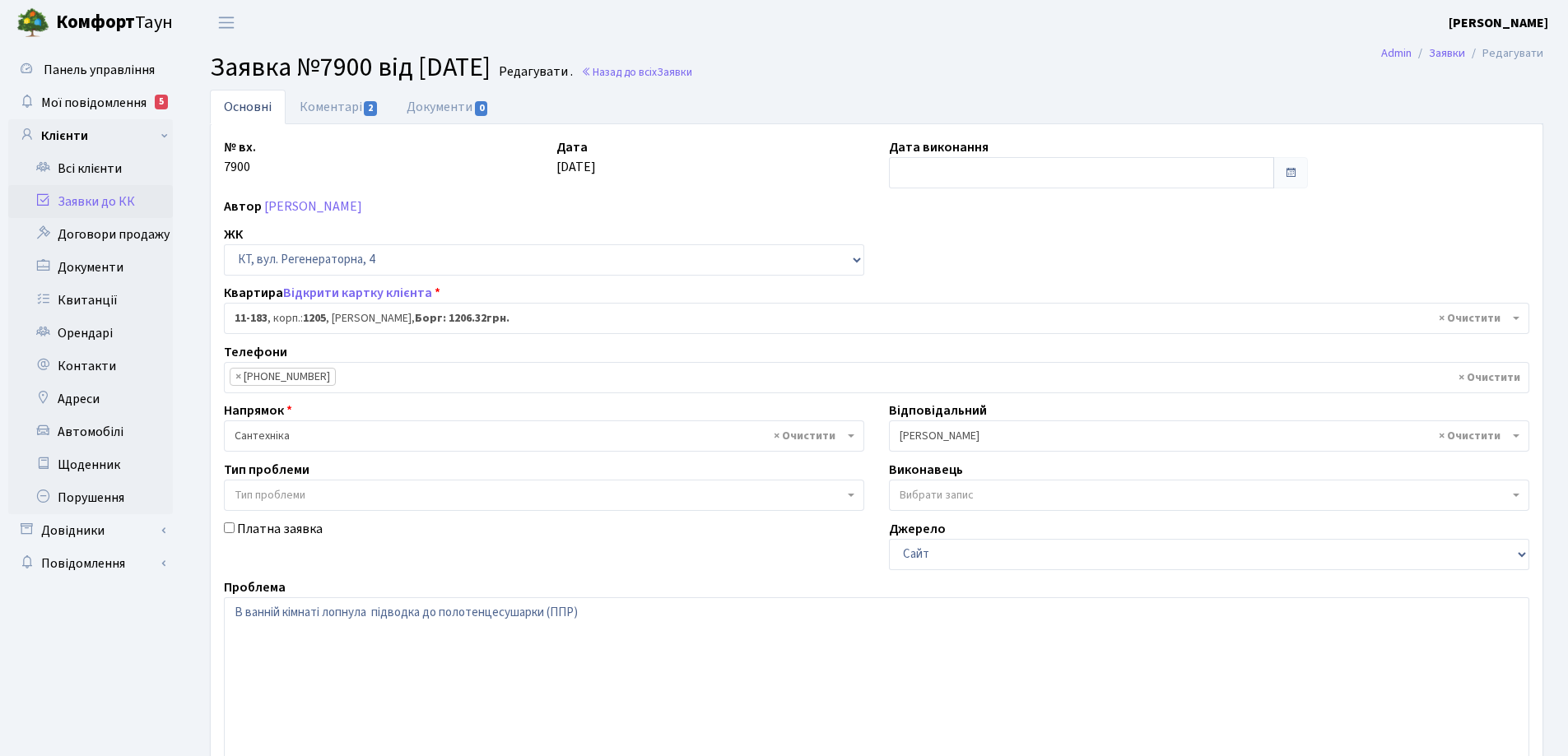
select select "6938"
click at [330, 109] on link "Коментарі 2" at bounding box center [338, 107] width 107 height 34
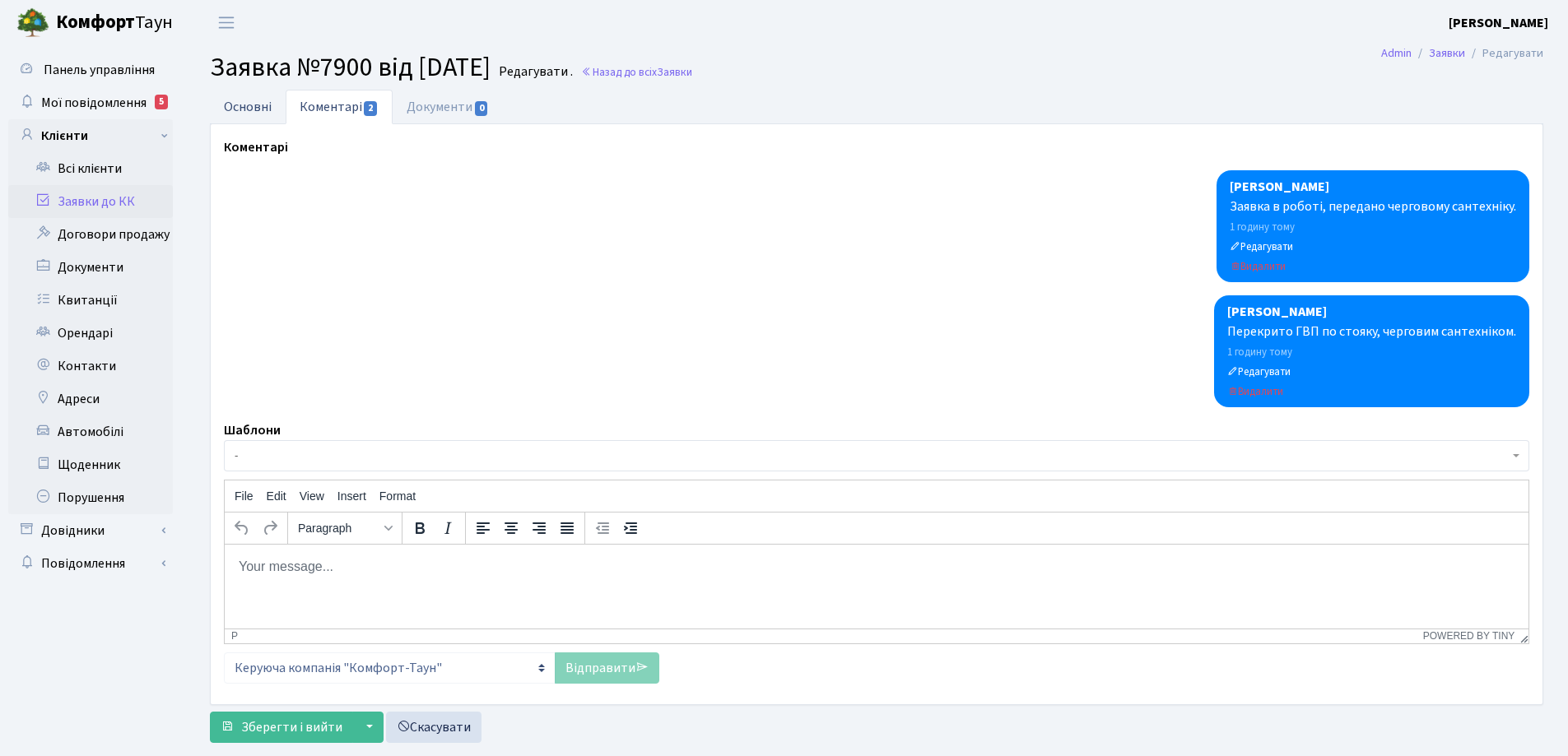
click at [249, 108] on link "Основні" at bounding box center [247, 107] width 75 height 34
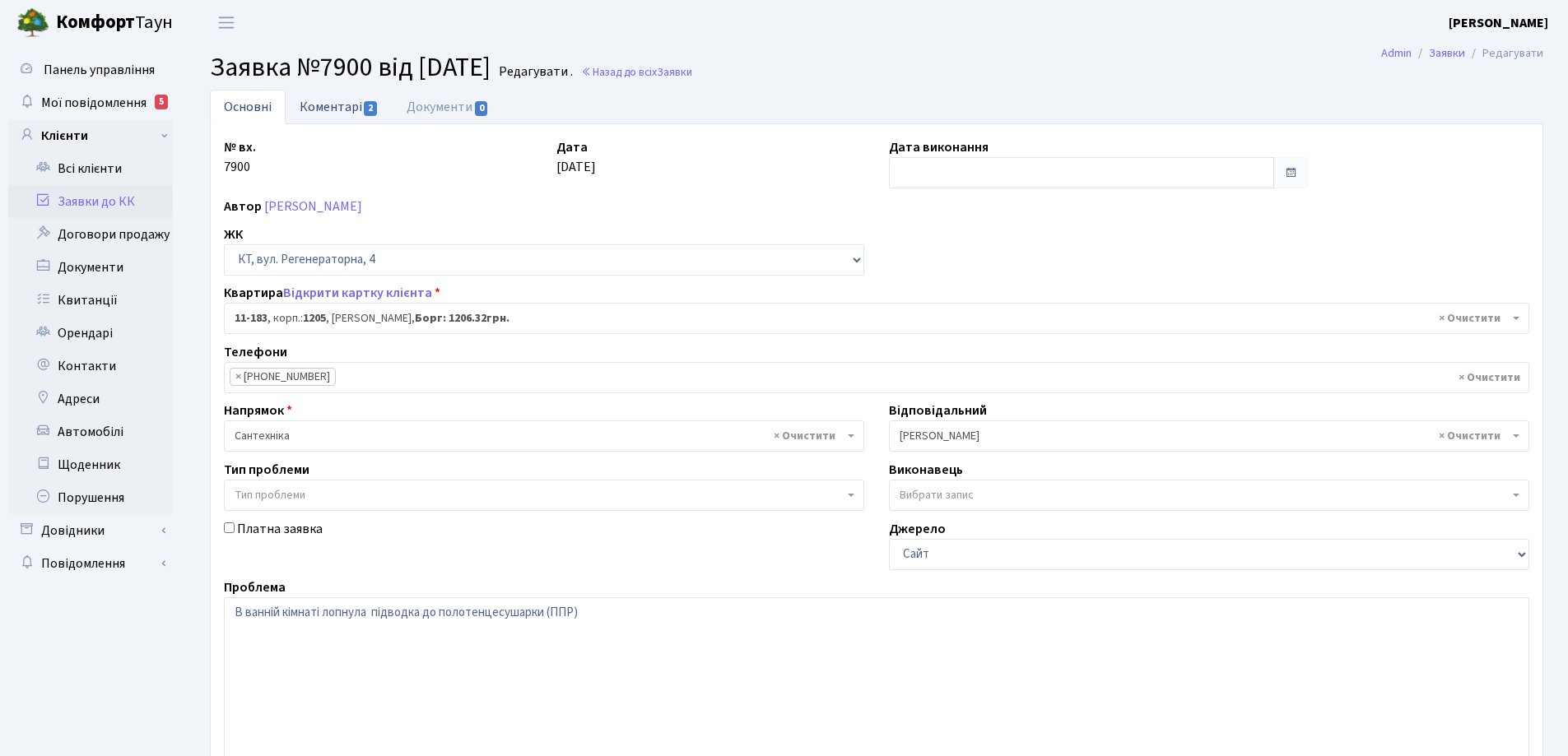
click at [340, 110] on link "Коментарі 2" at bounding box center [338, 107] width 107 height 34
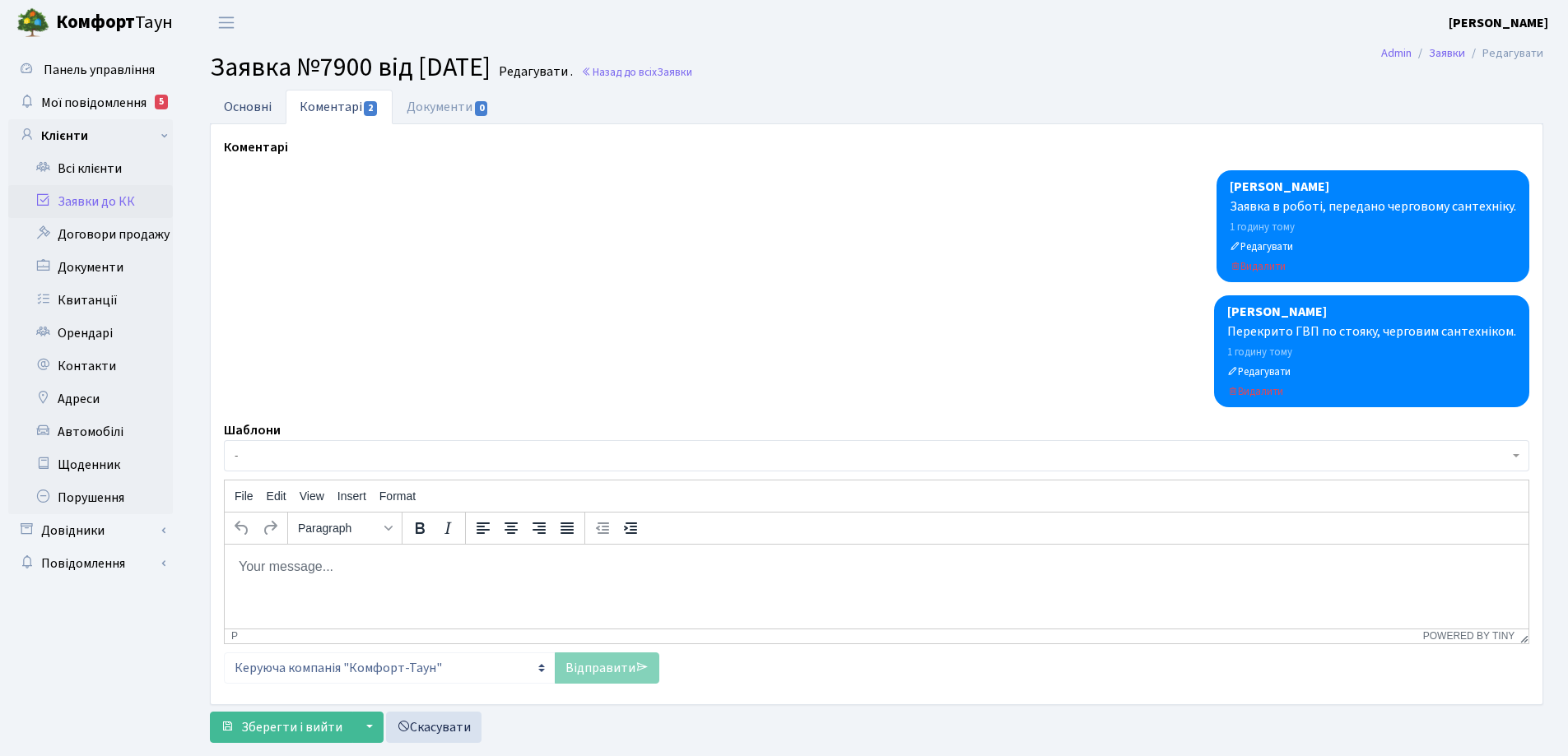
click at [245, 108] on link "Основні" at bounding box center [247, 107] width 75 height 34
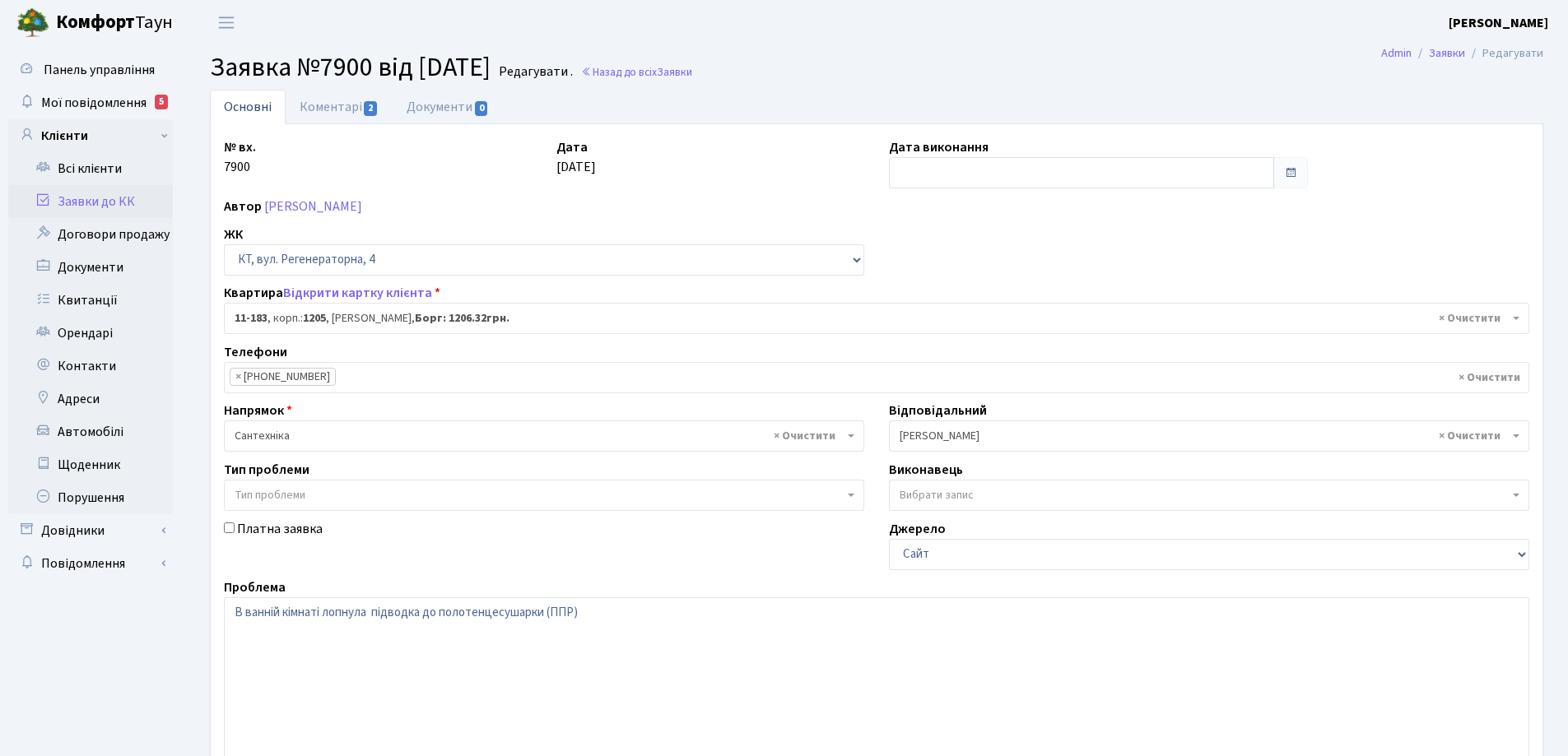
click at [246, 108] on link "Основні" at bounding box center [247, 107] width 75 height 34
click at [356, 110] on link "Коментарі 2" at bounding box center [338, 107] width 107 height 34
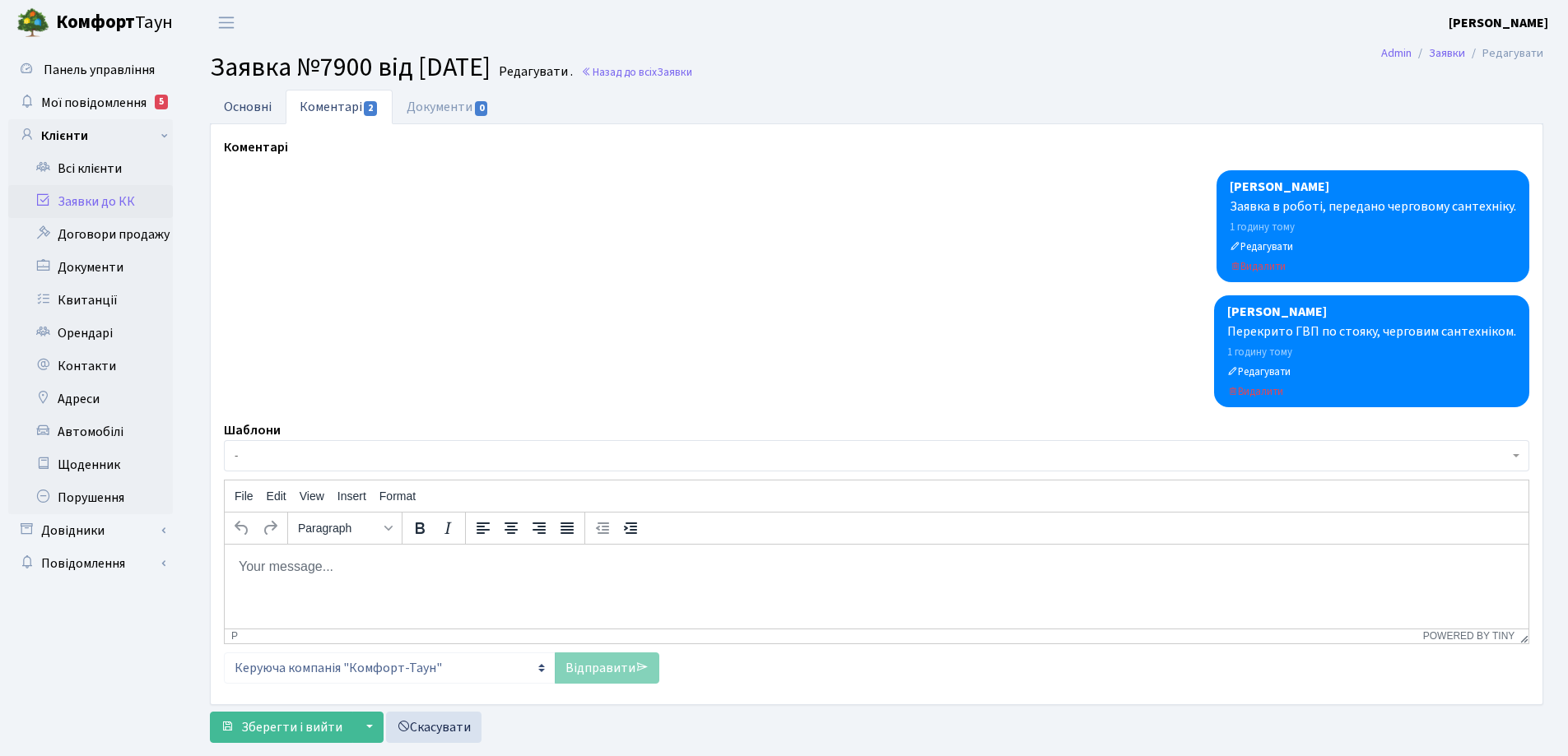
click at [257, 105] on link "Основні" at bounding box center [247, 107] width 75 height 34
